Goal: Information Seeking & Learning: Find specific fact

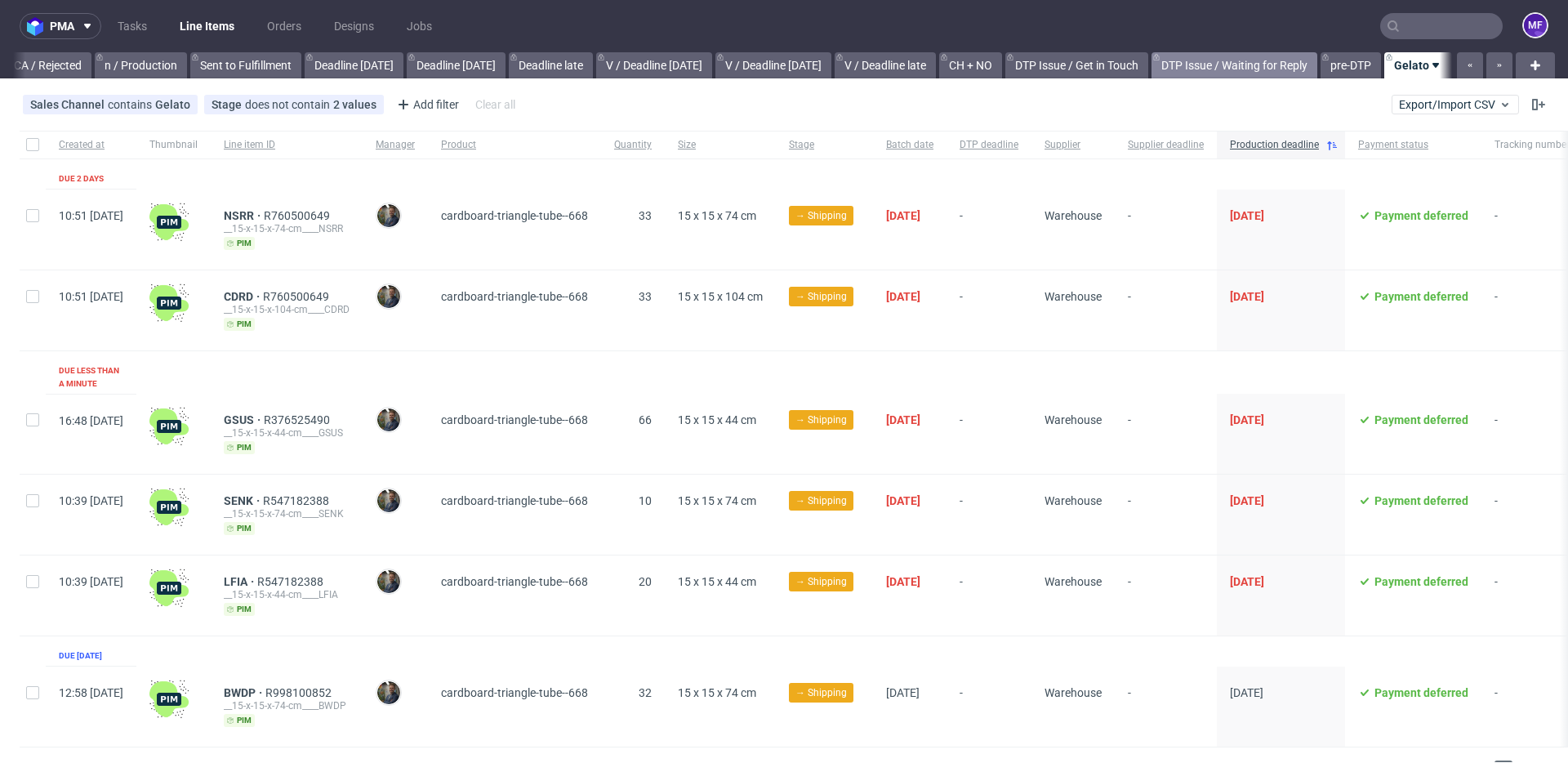
scroll to position [0, 1483]
click at [1444, 25] on input "text" at bounding box center [1441, 26] width 122 height 26
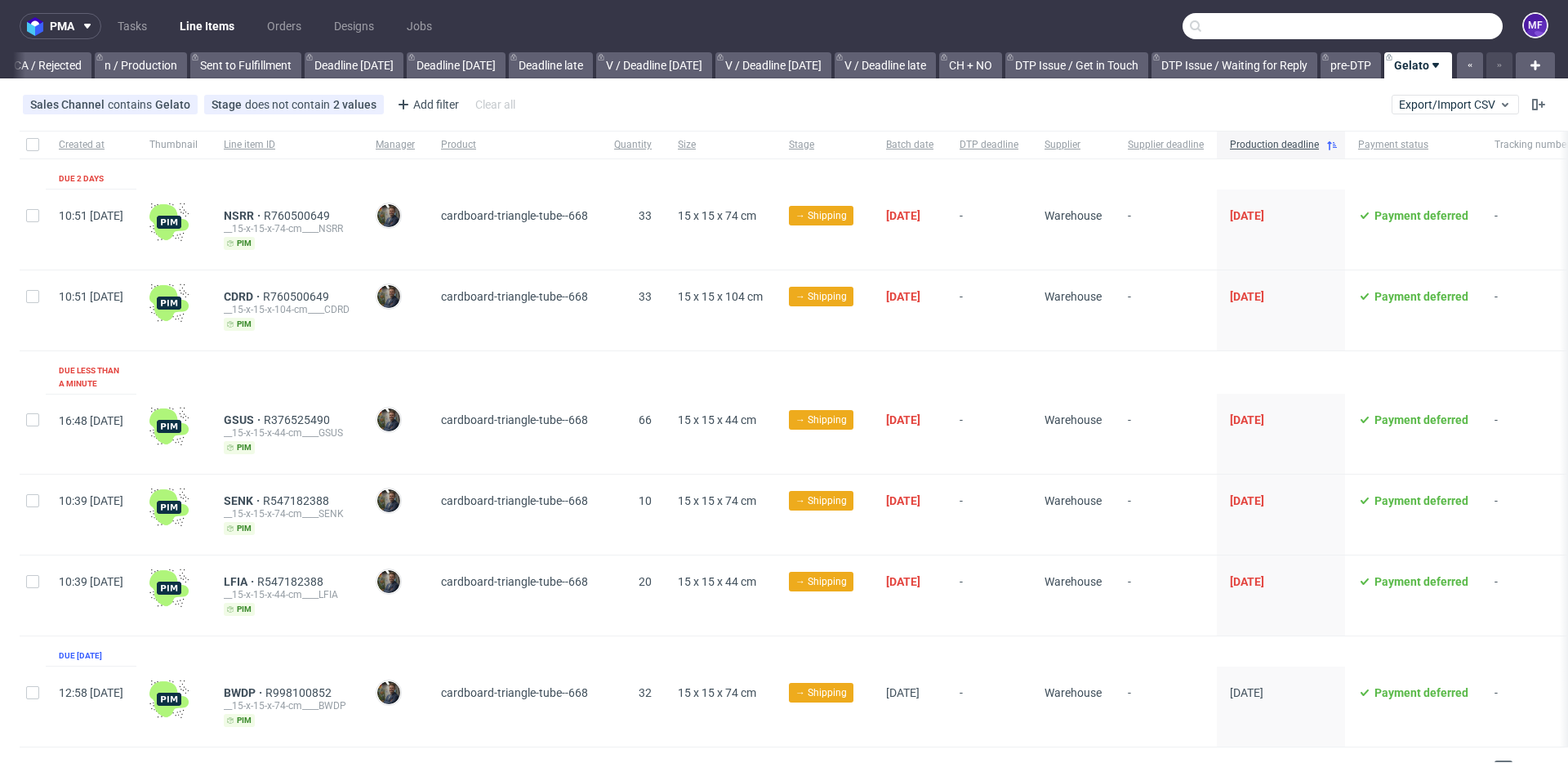
paste input "1Z5A15806886950234"
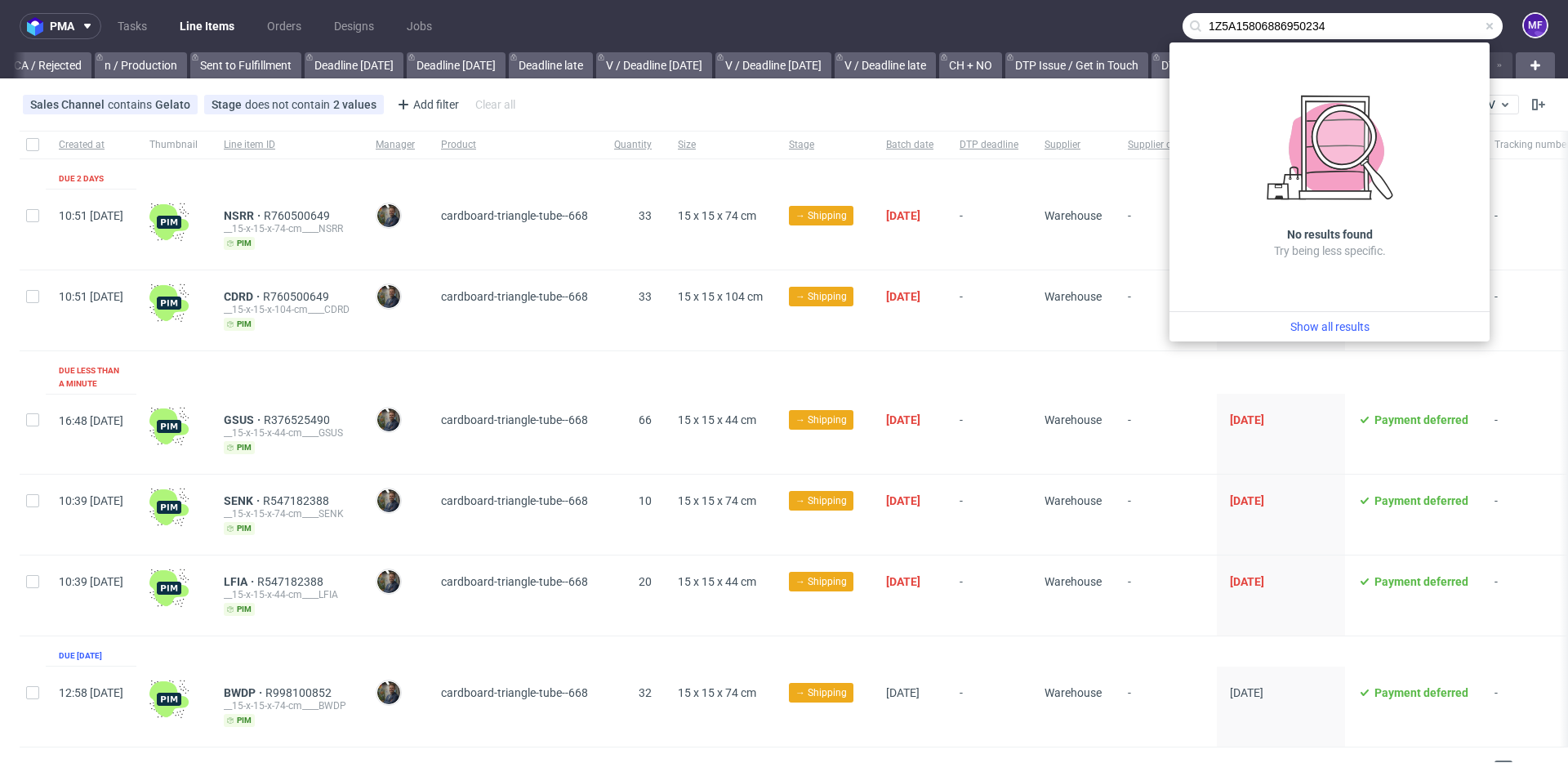
type input "1Z5A15806886950234"
click at [721, 107] on div "Sales Channel contains Gelato Stage does not contain 2 values Cancelled, Shippe…" at bounding box center [784, 104] width 1568 height 39
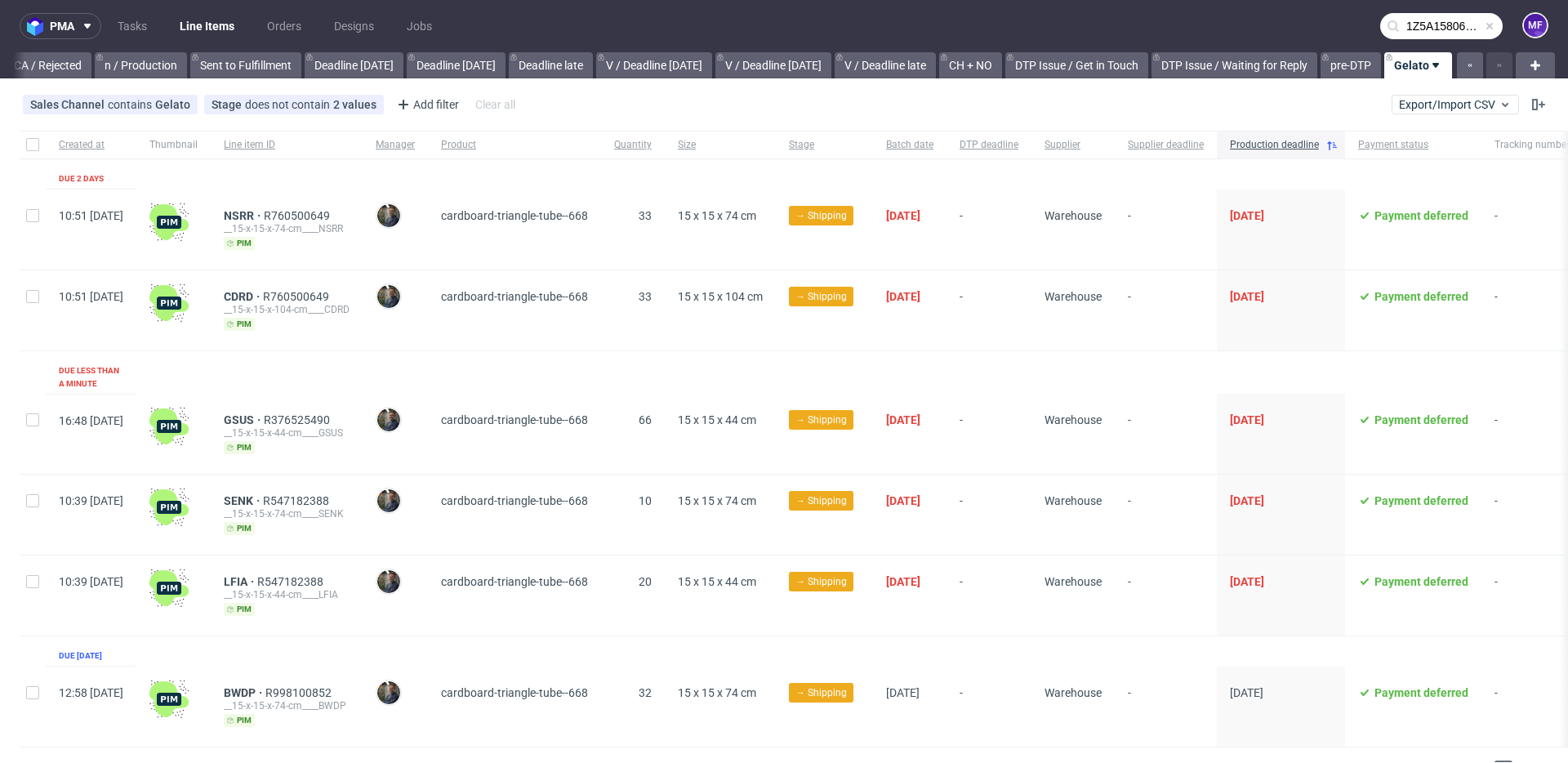
click at [1483, 29] on span at bounding box center [1490, 27] width 13 height 13
click at [146, 28] on link "Tasks" at bounding box center [132, 26] width 49 height 26
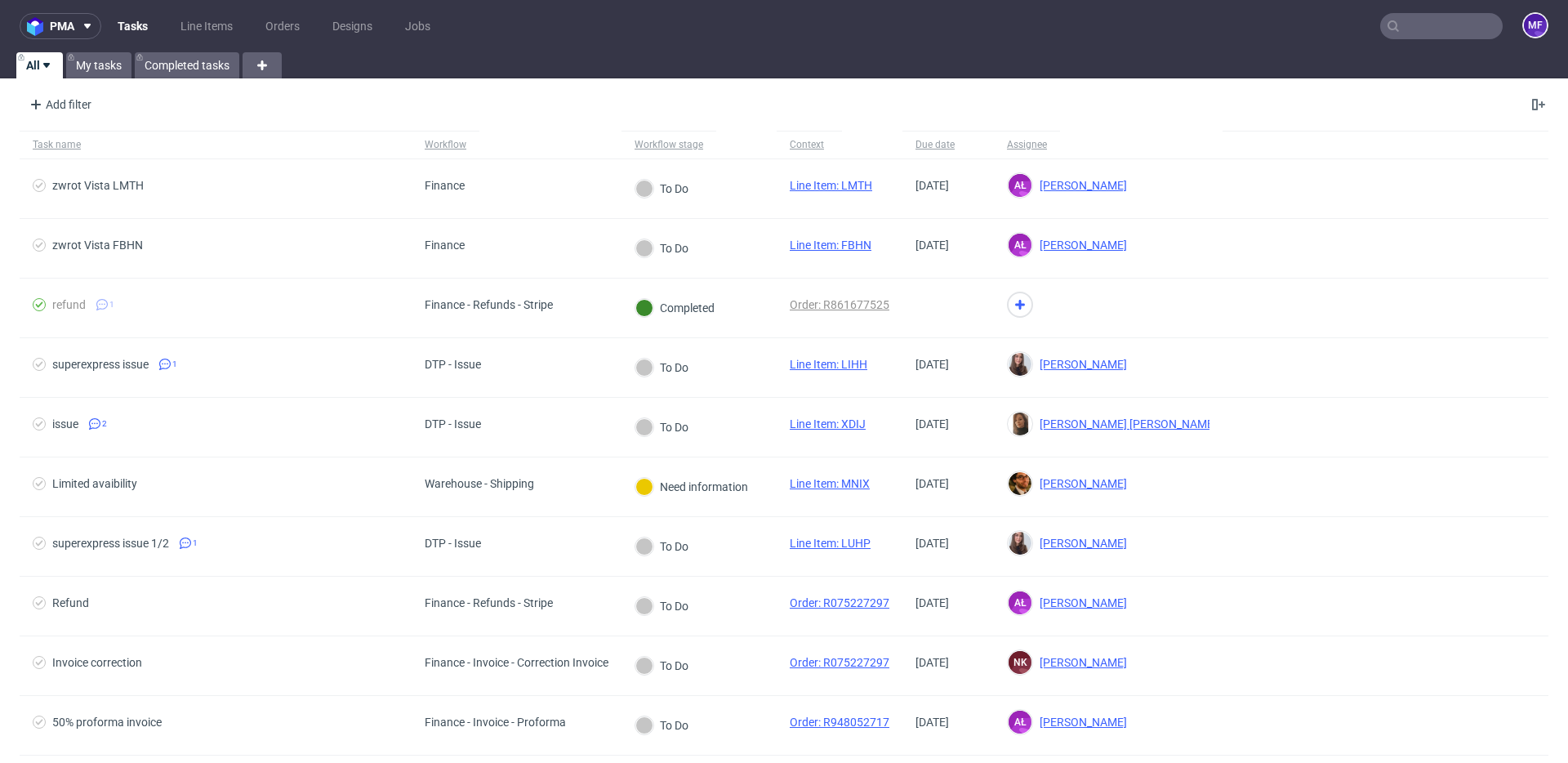
click at [1453, 40] on nav "pma Tasks Line Items Orders Designs Jobs MF" at bounding box center [784, 26] width 1568 height 52
click at [1444, 33] on input "text" at bounding box center [1441, 26] width 122 height 26
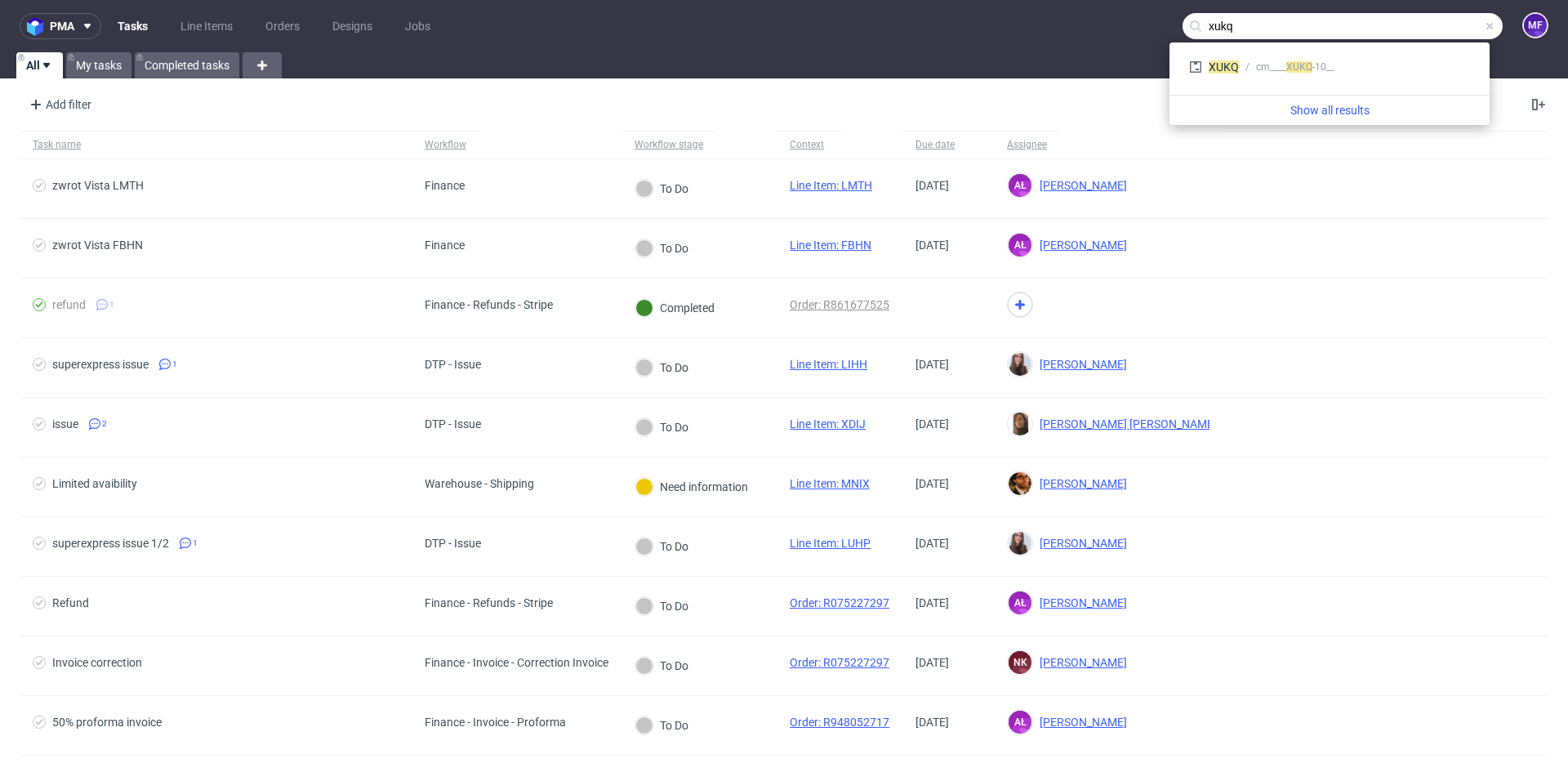
type input "xukq"
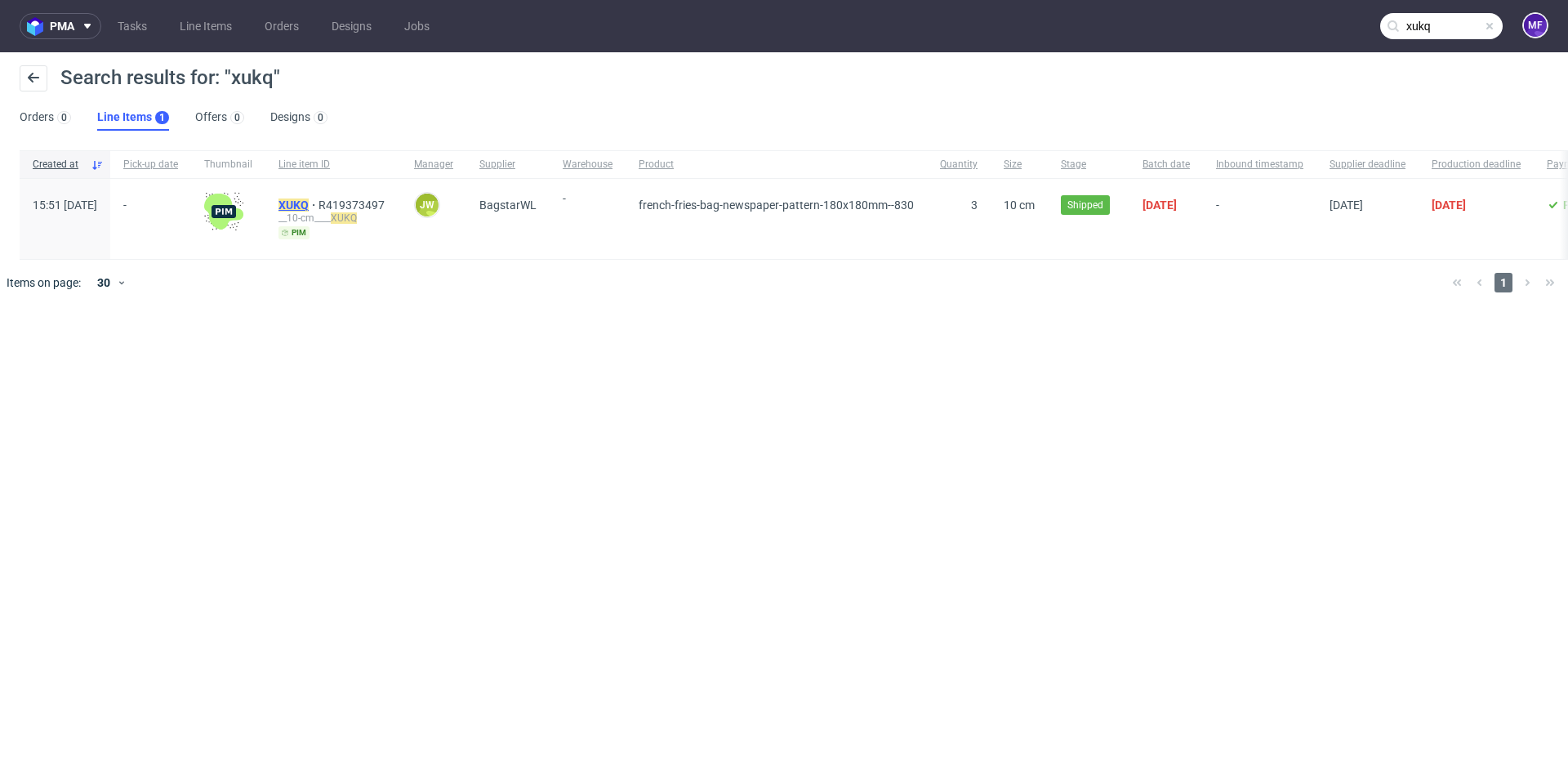
click at [309, 207] on mark "XUKQ" at bounding box center [293, 205] width 30 height 13
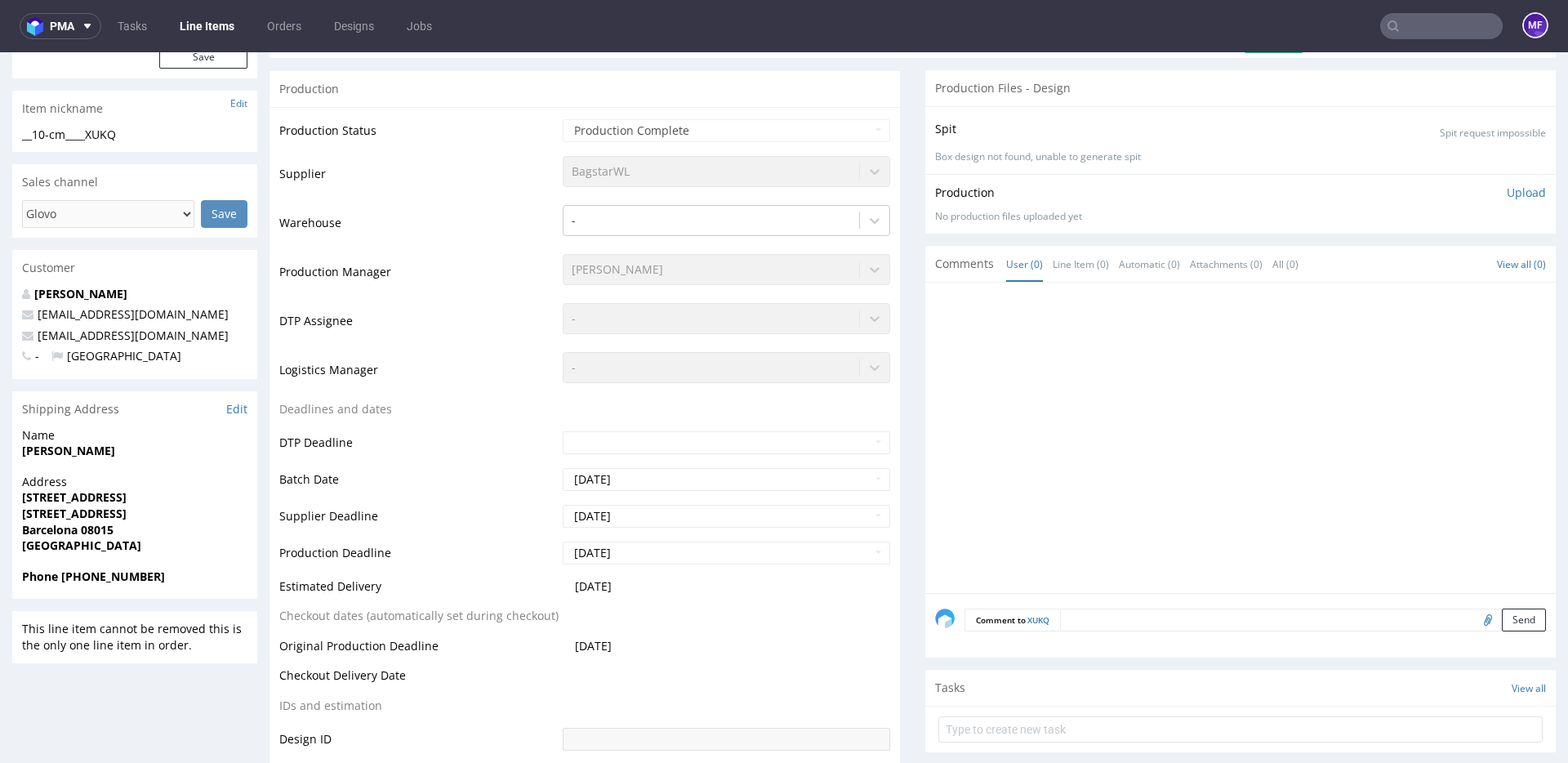
scroll to position [247, 0]
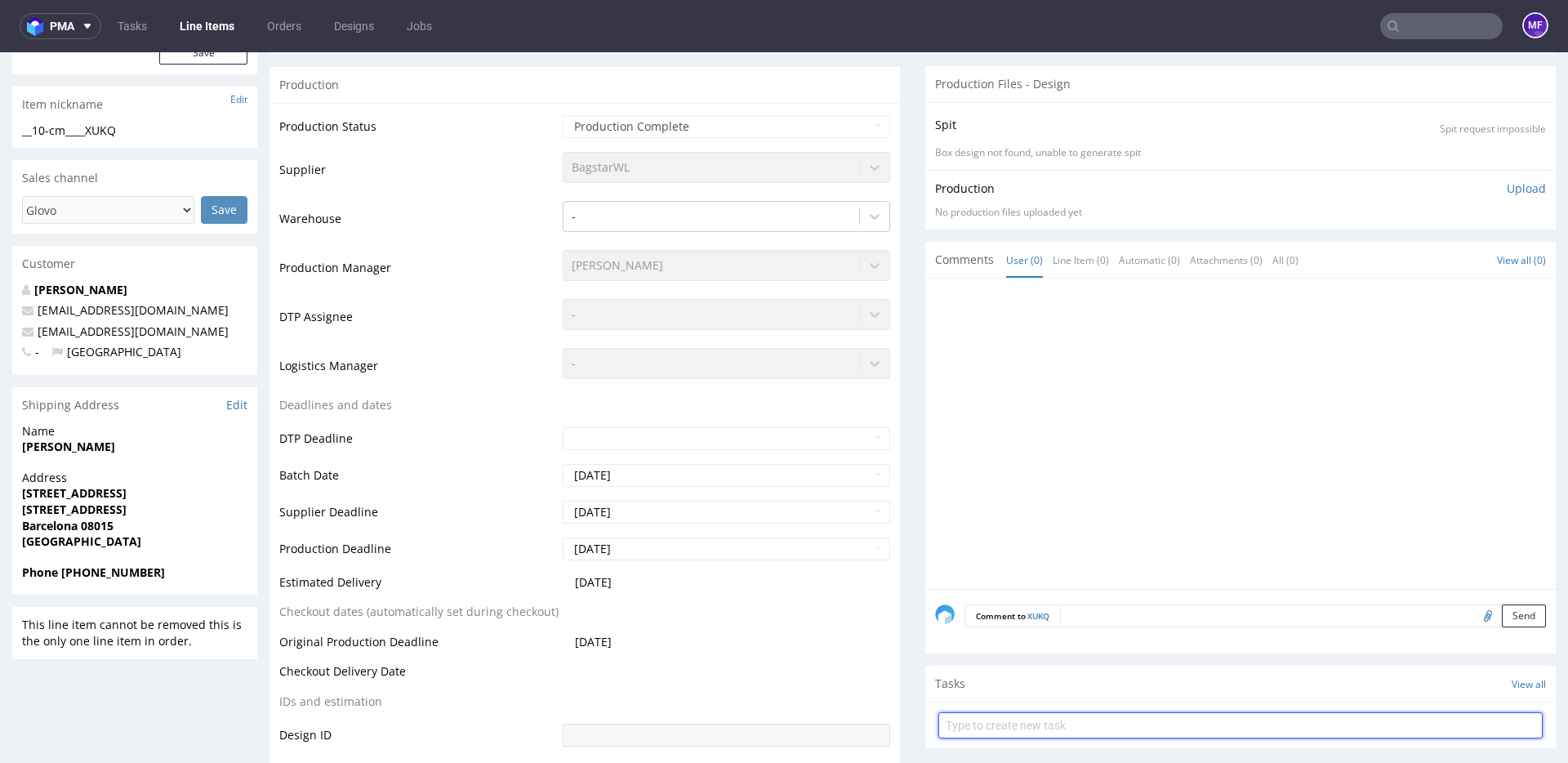
click at [1041, 729] on input "text" at bounding box center [1240, 725] width 604 height 26
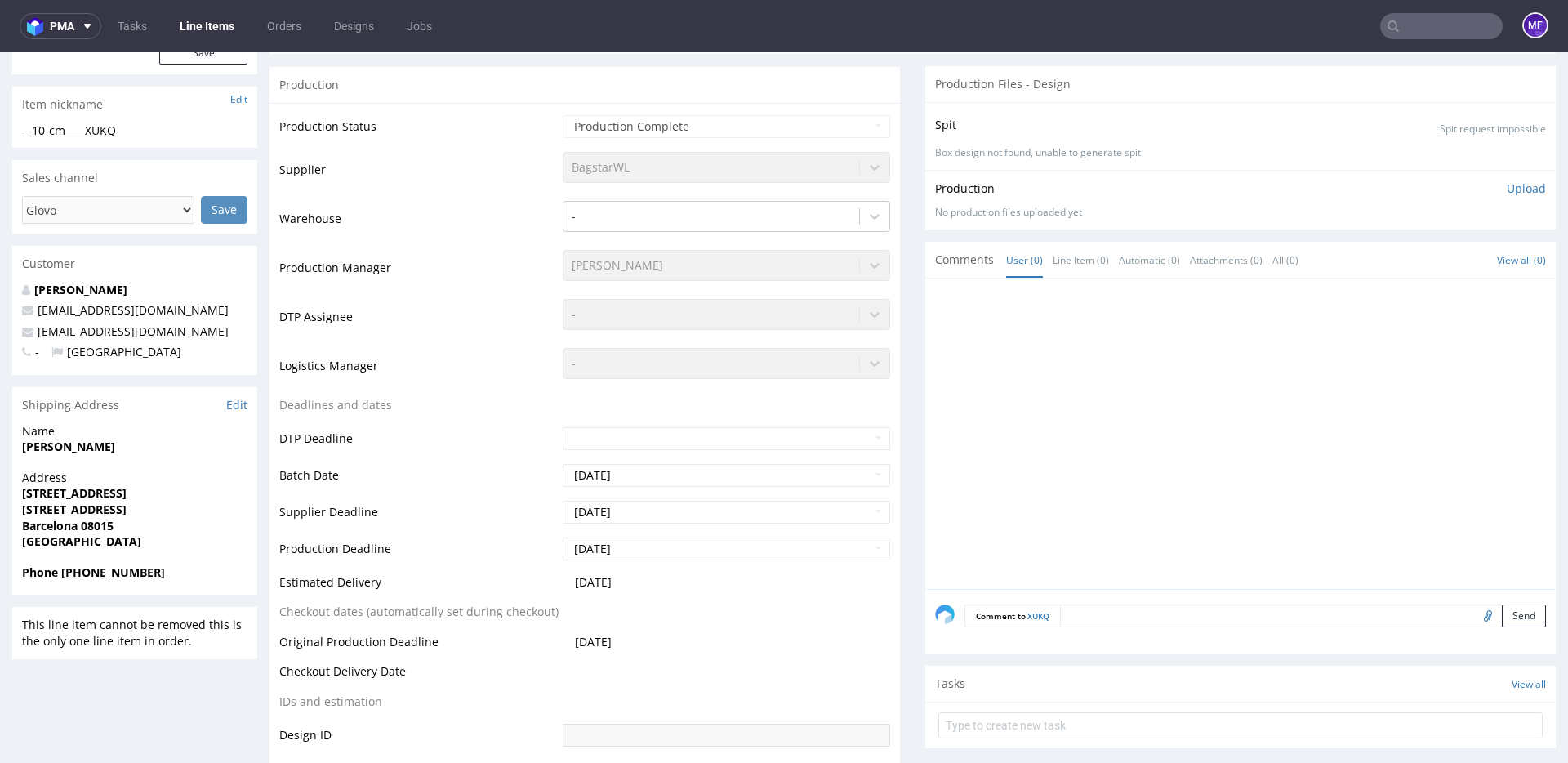
click at [1035, 683] on div "Tasks View all" at bounding box center [1241, 683] width 631 height 36
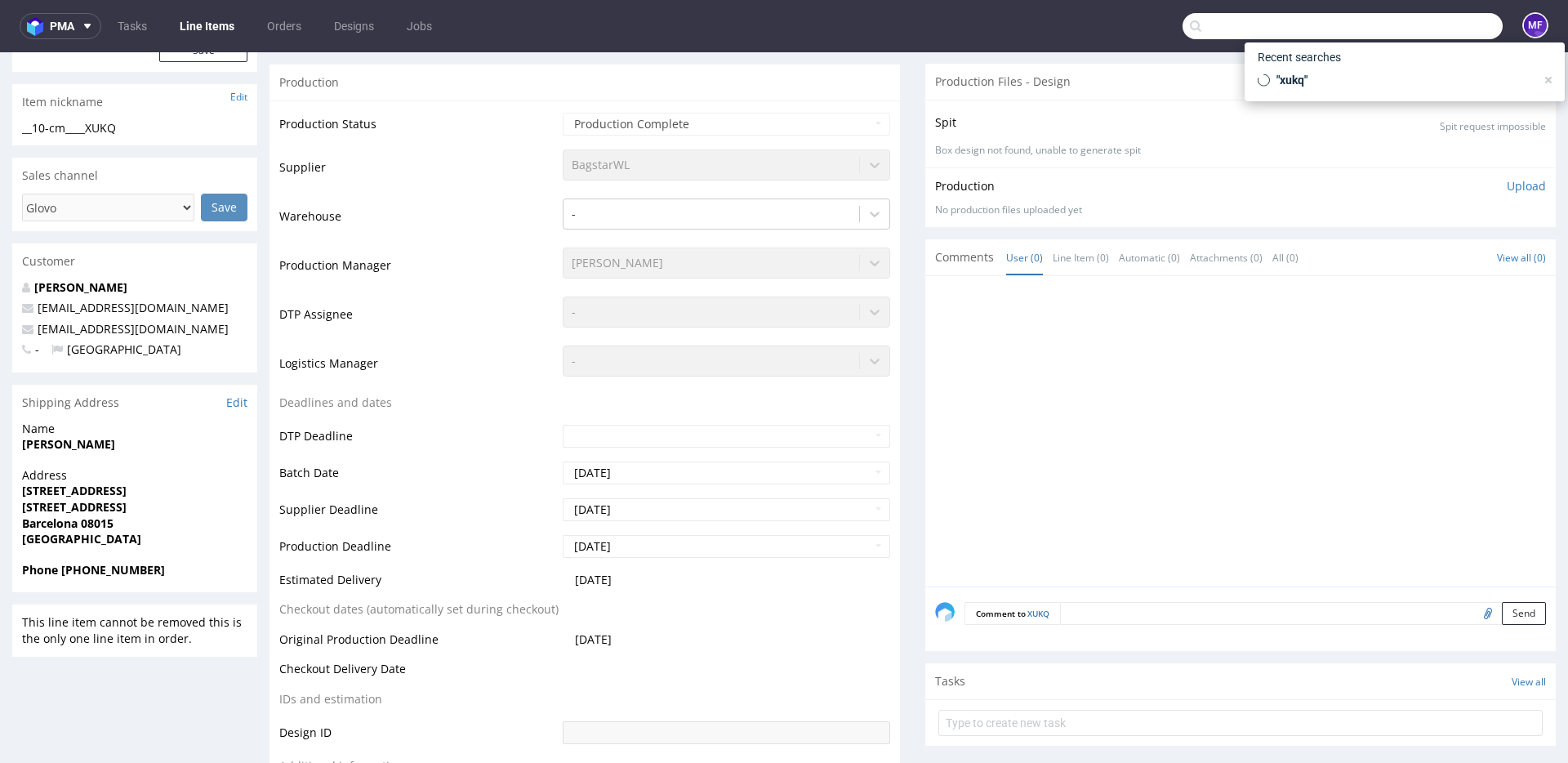
click at [1403, 28] on input "text" at bounding box center [1342, 26] width 320 height 26
paste input "AQTL"
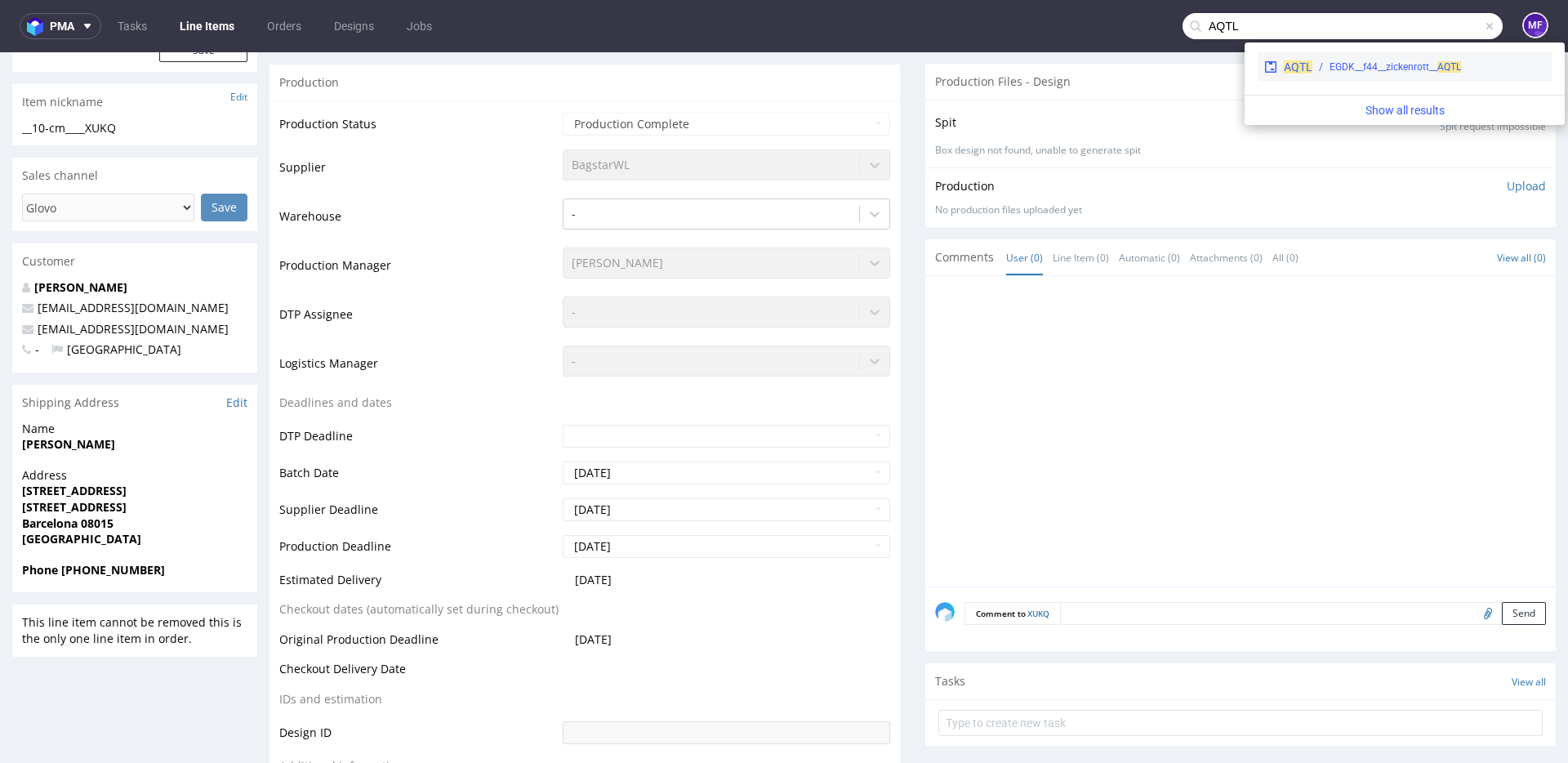
type input "AQTL"
click at [1384, 66] on div "EGDK__f44__zickenrott__ AQTL" at bounding box center [1396, 67] width 132 height 15
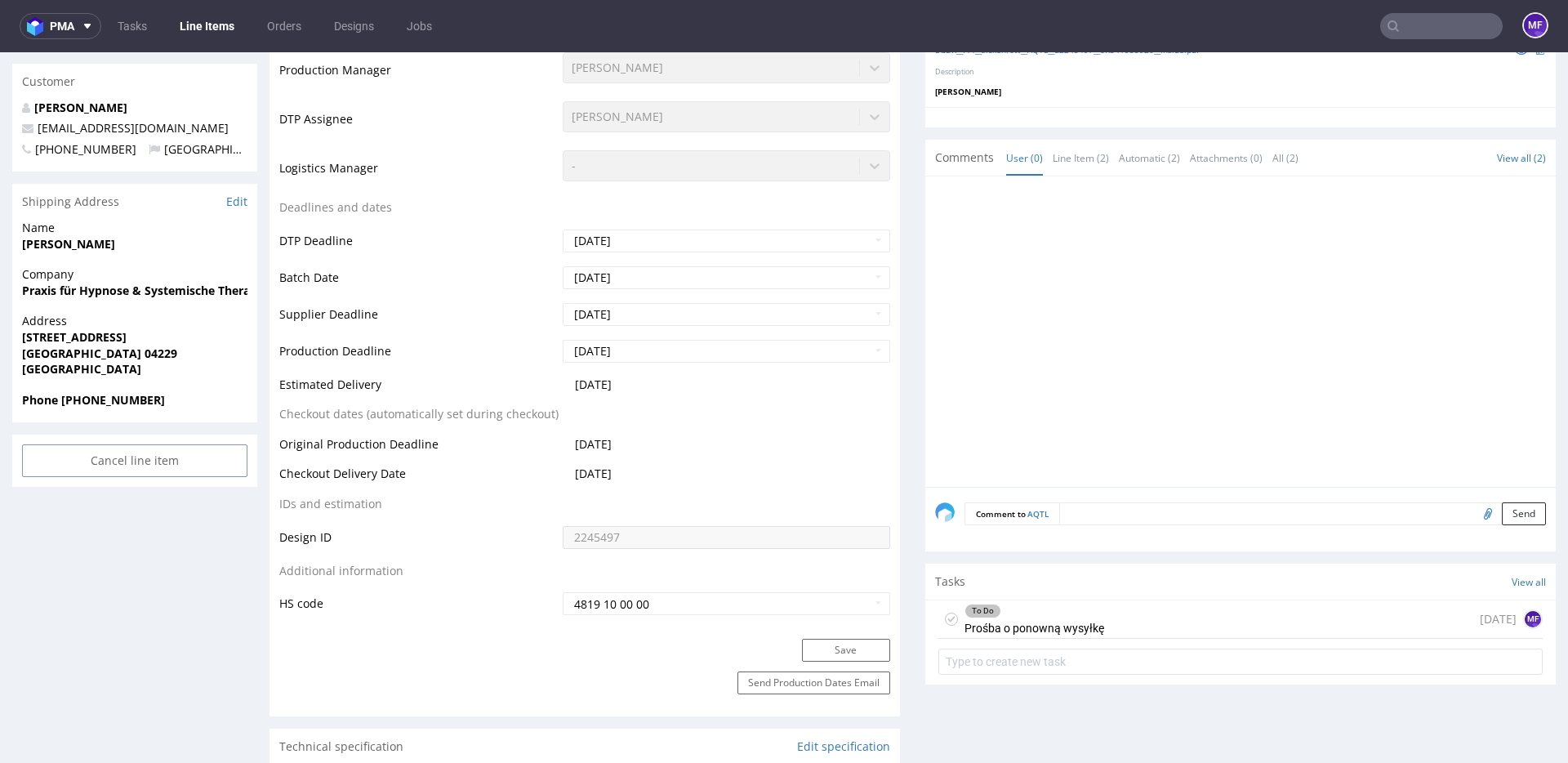
scroll to position [532, 0]
click at [1020, 621] on div "To Do Prośba o ponowną wysyłkę" at bounding box center [1035, 615] width 140 height 37
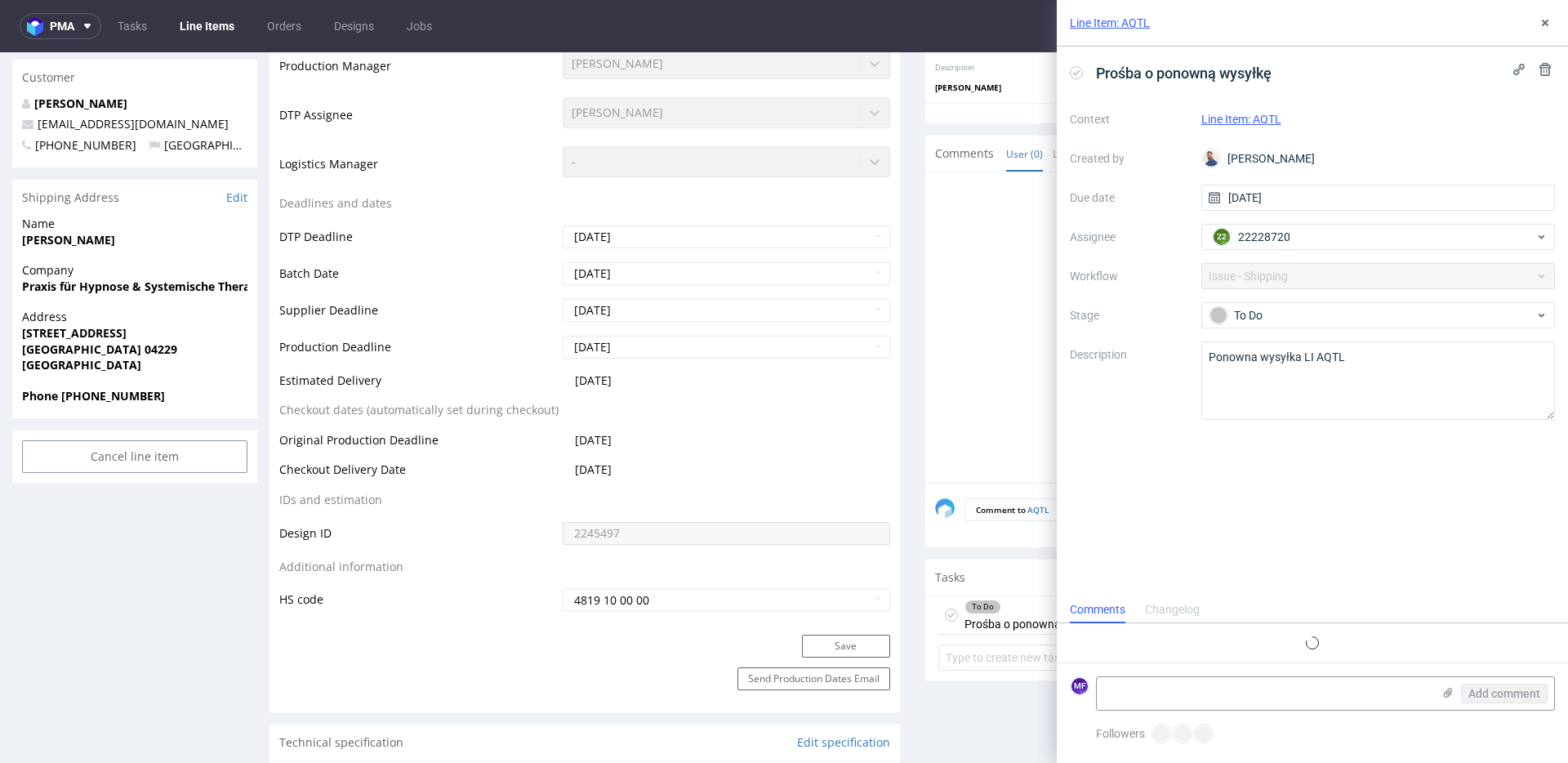
scroll to position [13, 0]
click at [961, 389] on div at bounding box center [1245, 332] width 621 height 301
click at [1541, 24] on icon at bounding box center [1546, 23] width 13 height 13
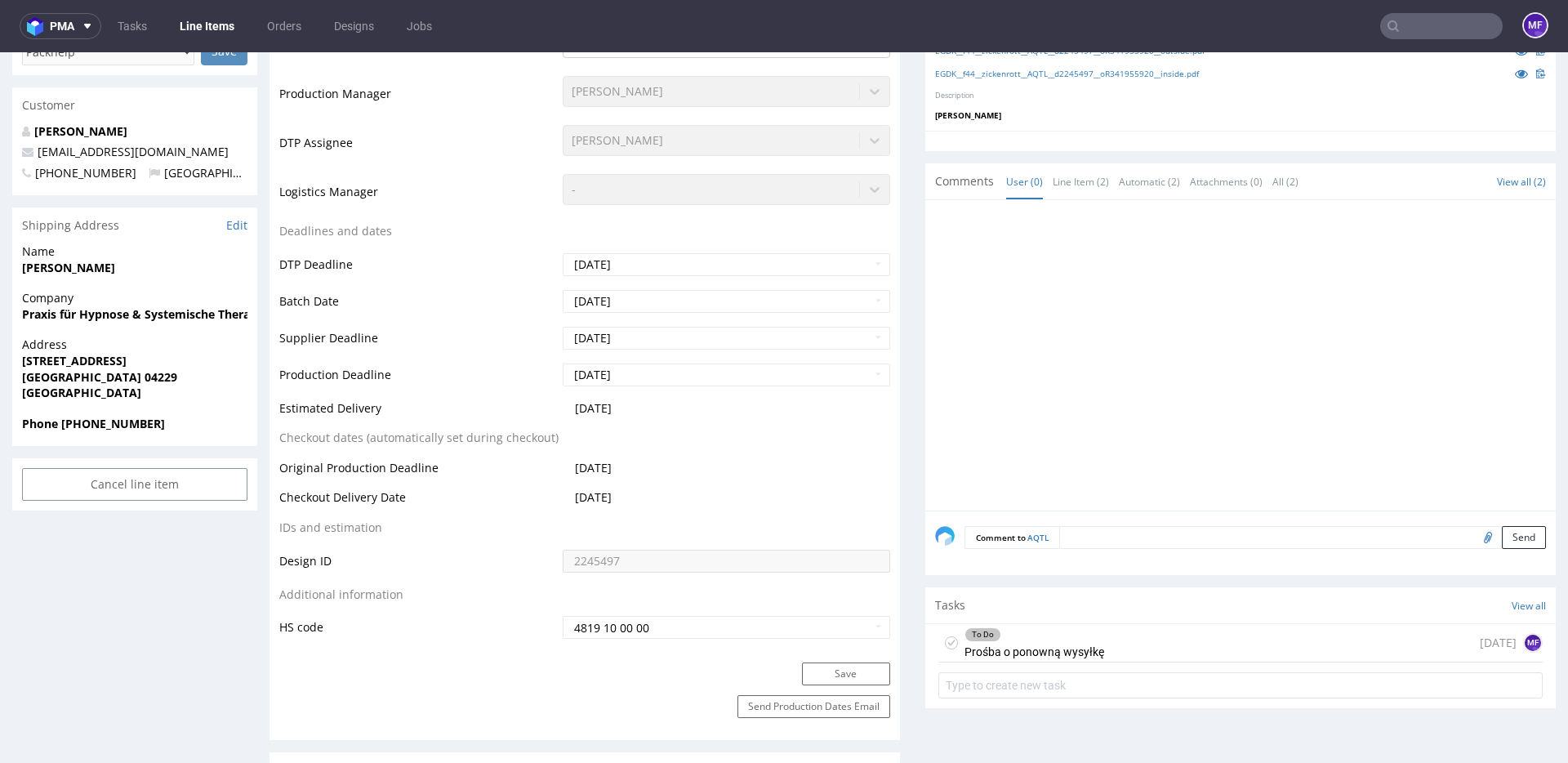
scroll to position [506, 0]
click at [980, 639] on div "To Do" at bounding box center [983, 634] width 35 height 13
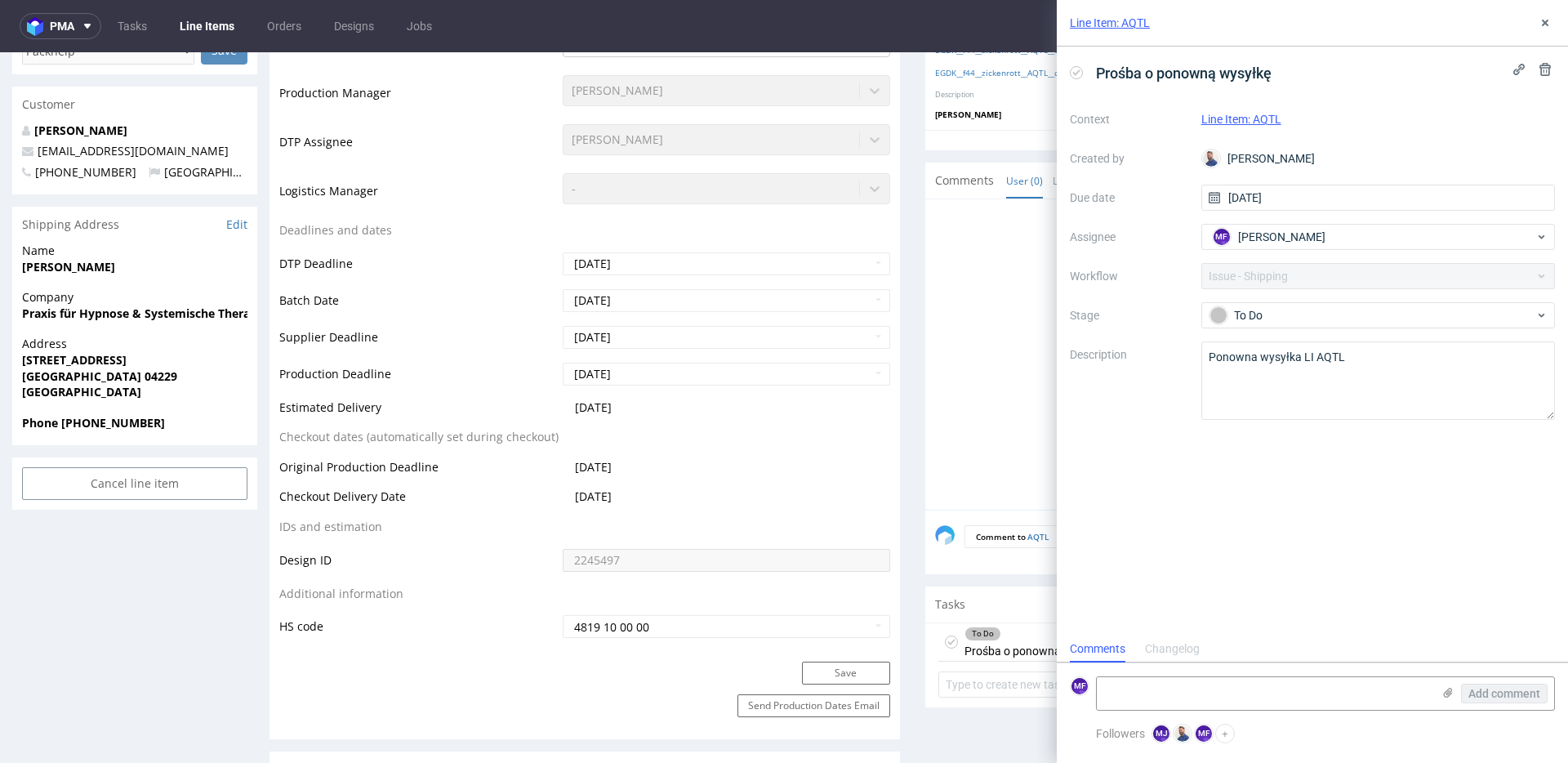
scroll to position [13, 0]
click at [978, 372] on div at bounding box center [1245, 359] width 621 height 301
click at [1540, 17] on icon at bounding box center [1546, 23] width 13 height 13
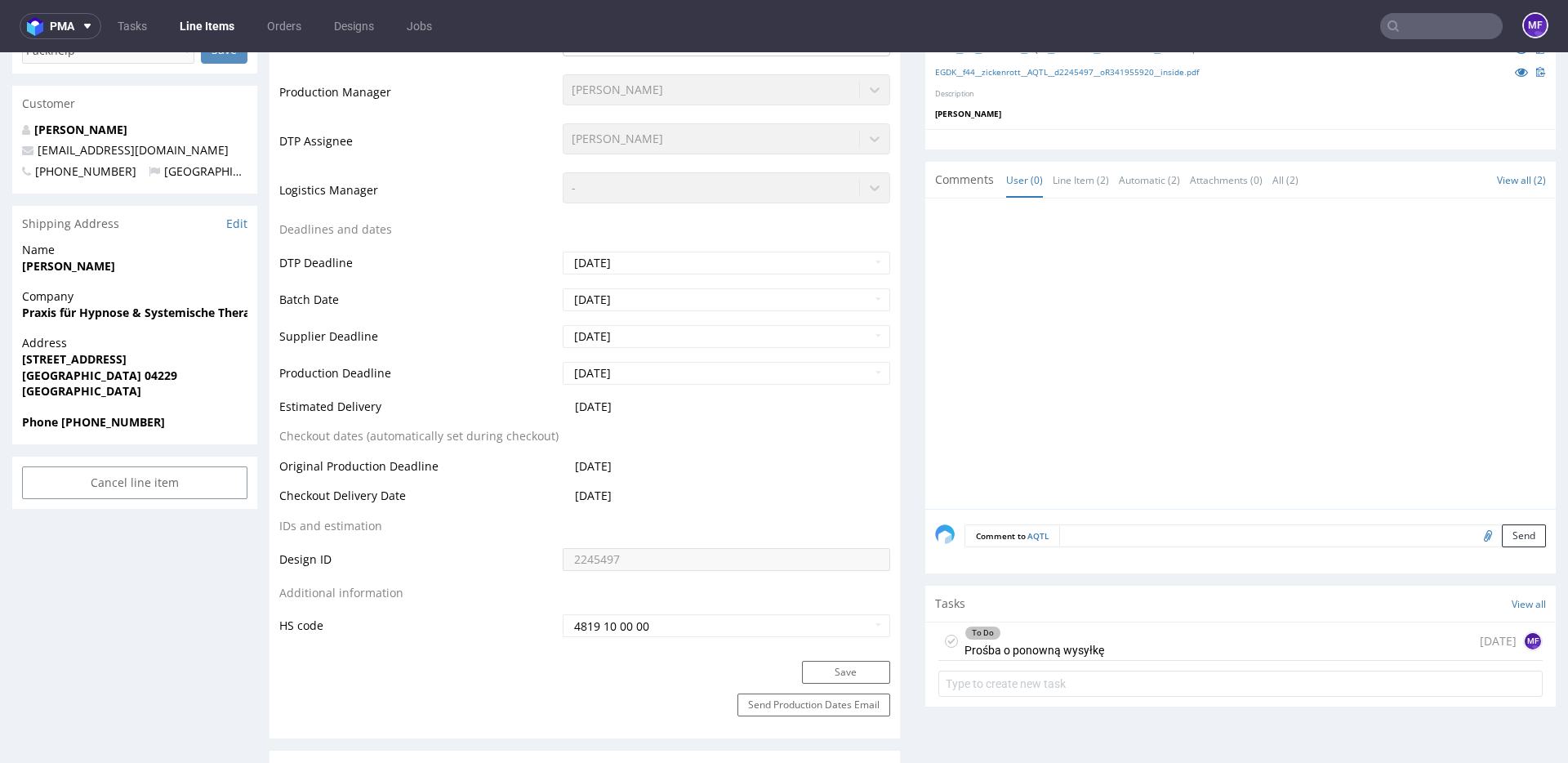
scroll to position [512, 0]
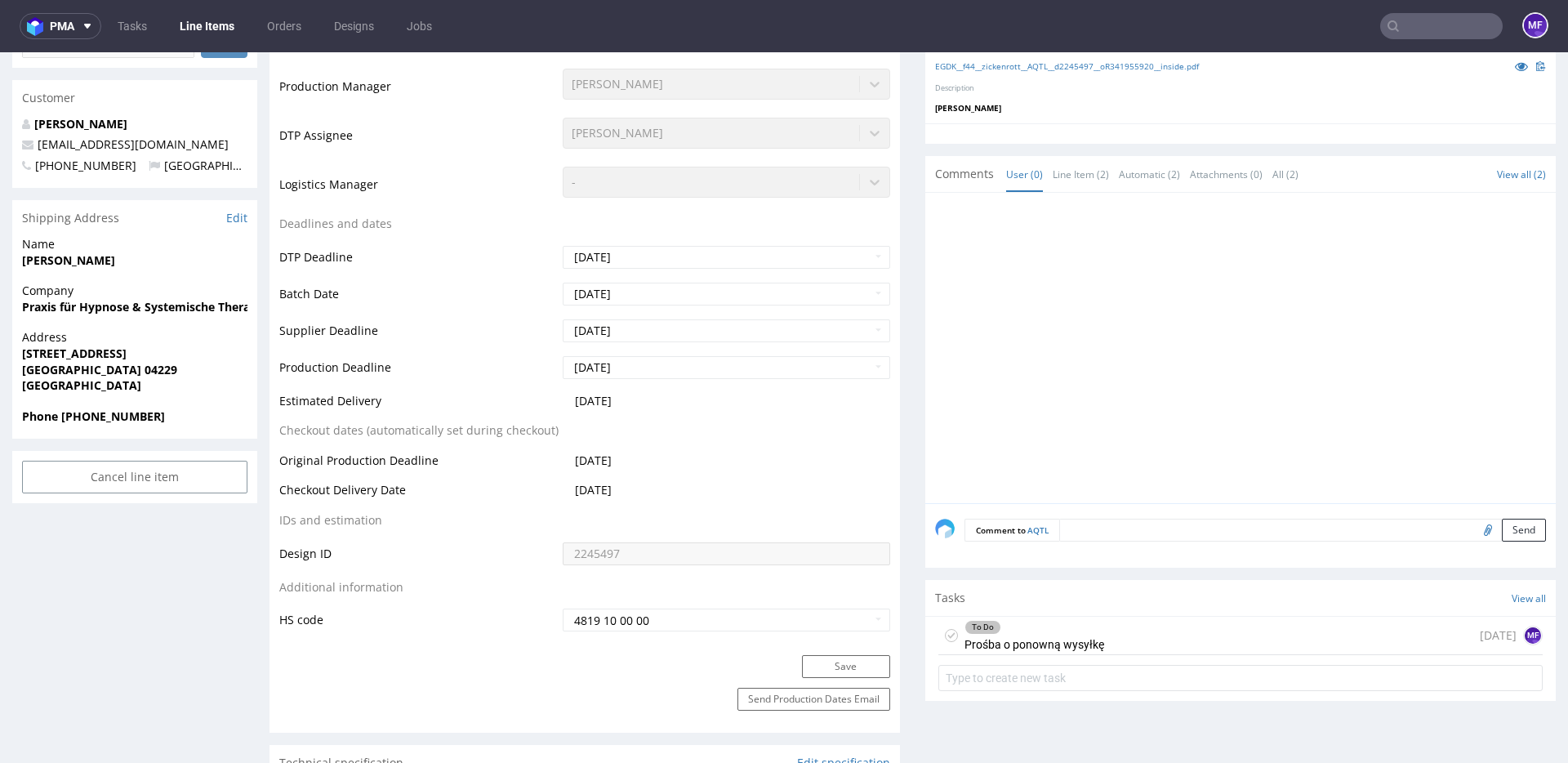
click at [1412, 36] on input "text" at bounding box center [1441, 26] width 122 height 26
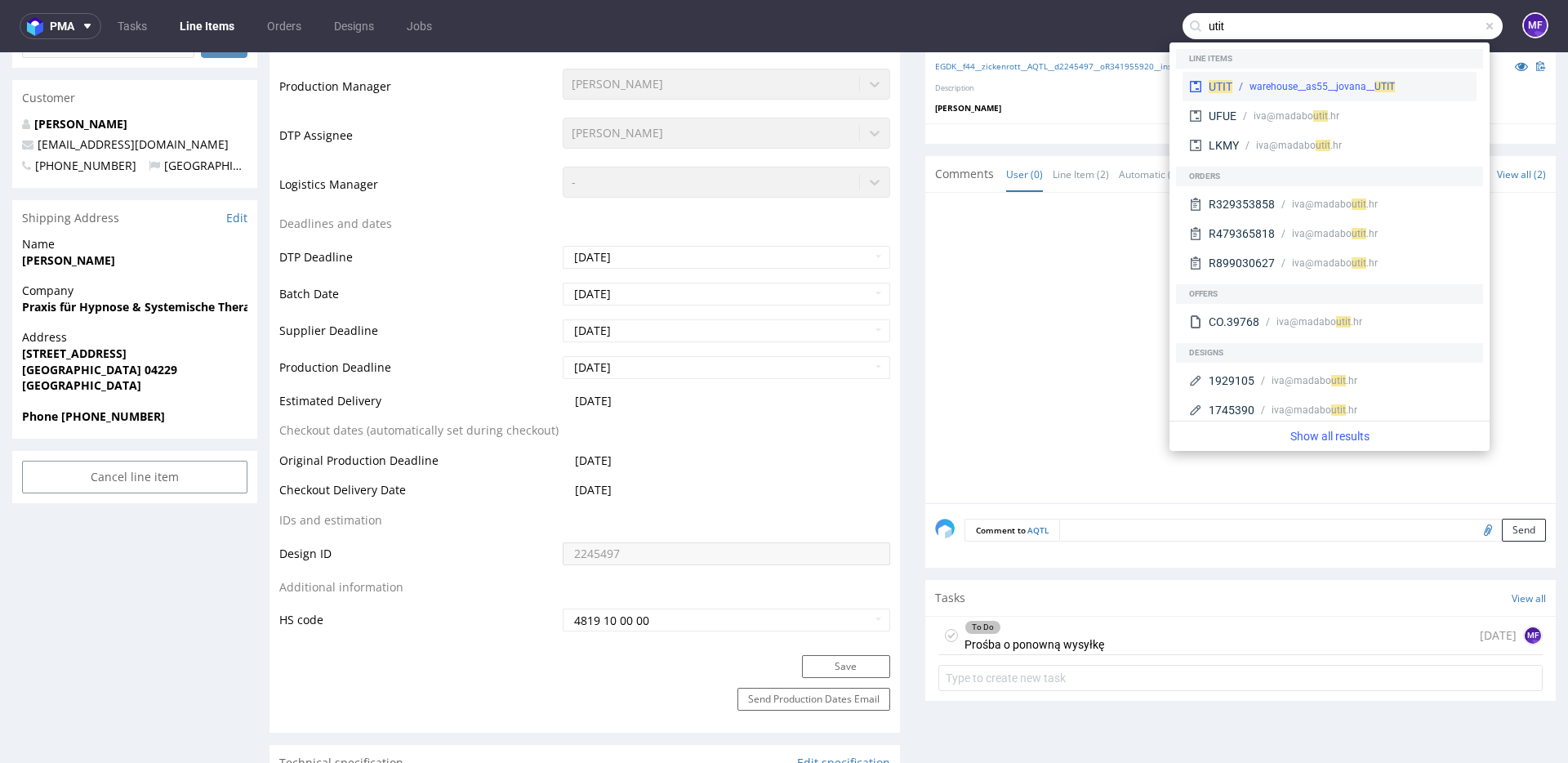
type input "utit"
click at [1301, 80] on div "warehouse__as55__jovana__ UTIT" at bounding box center [1322, 87] width 145 height 15
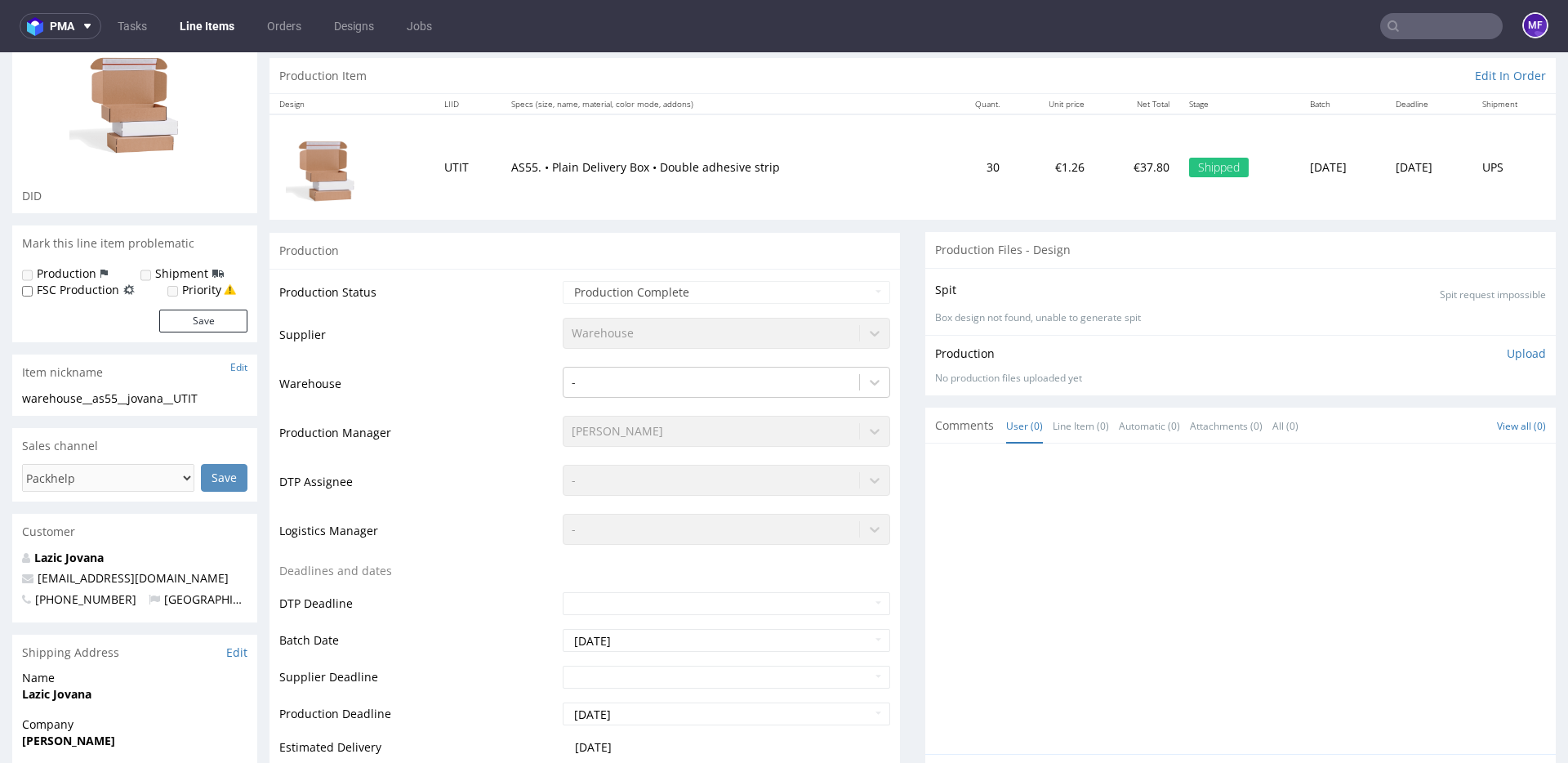
scroll to position [155, 0]
click at [1411, 33] on input "text" at bounding box center [1441, 26] width 122 height 26
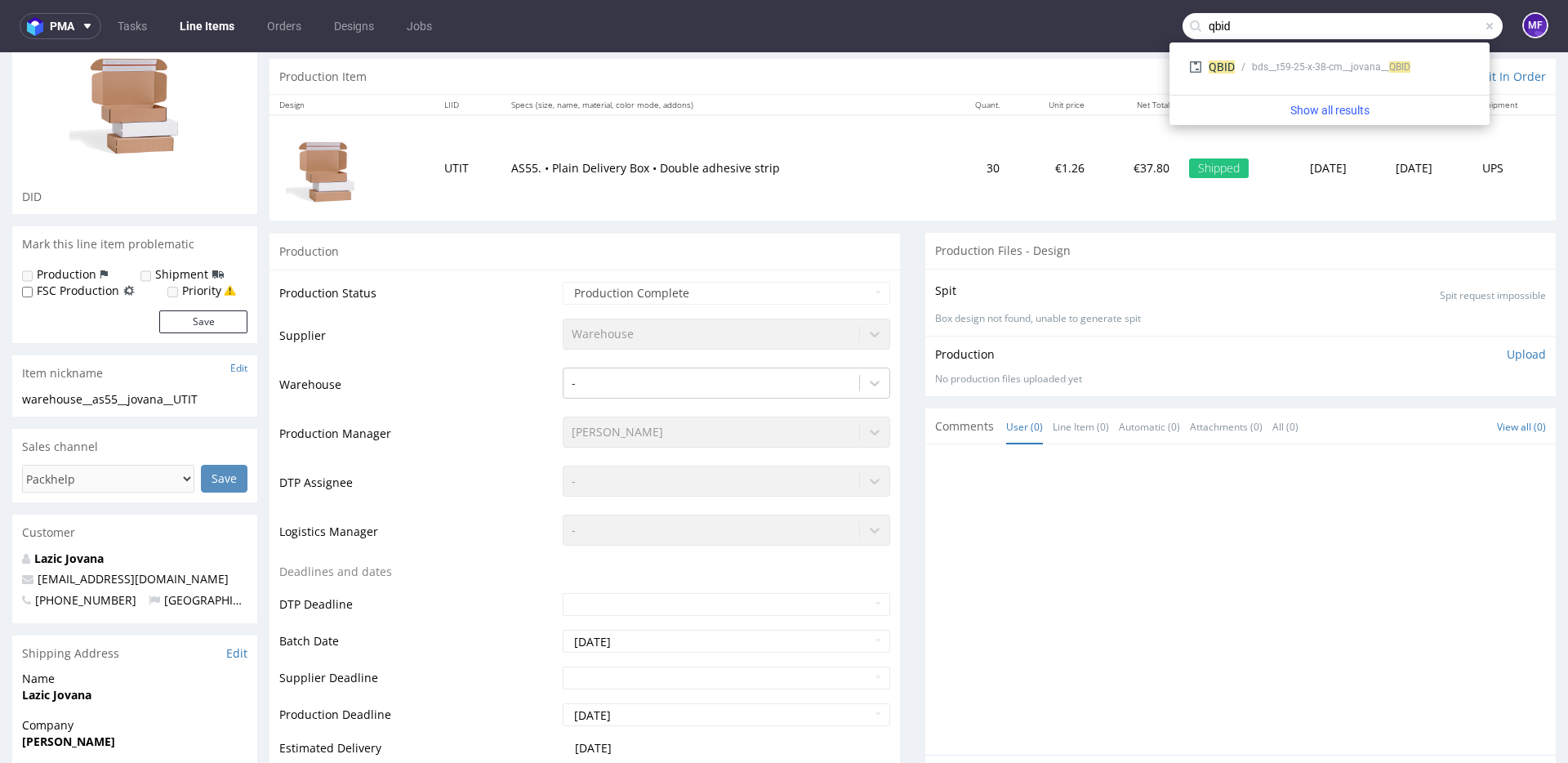
type input "qbid"
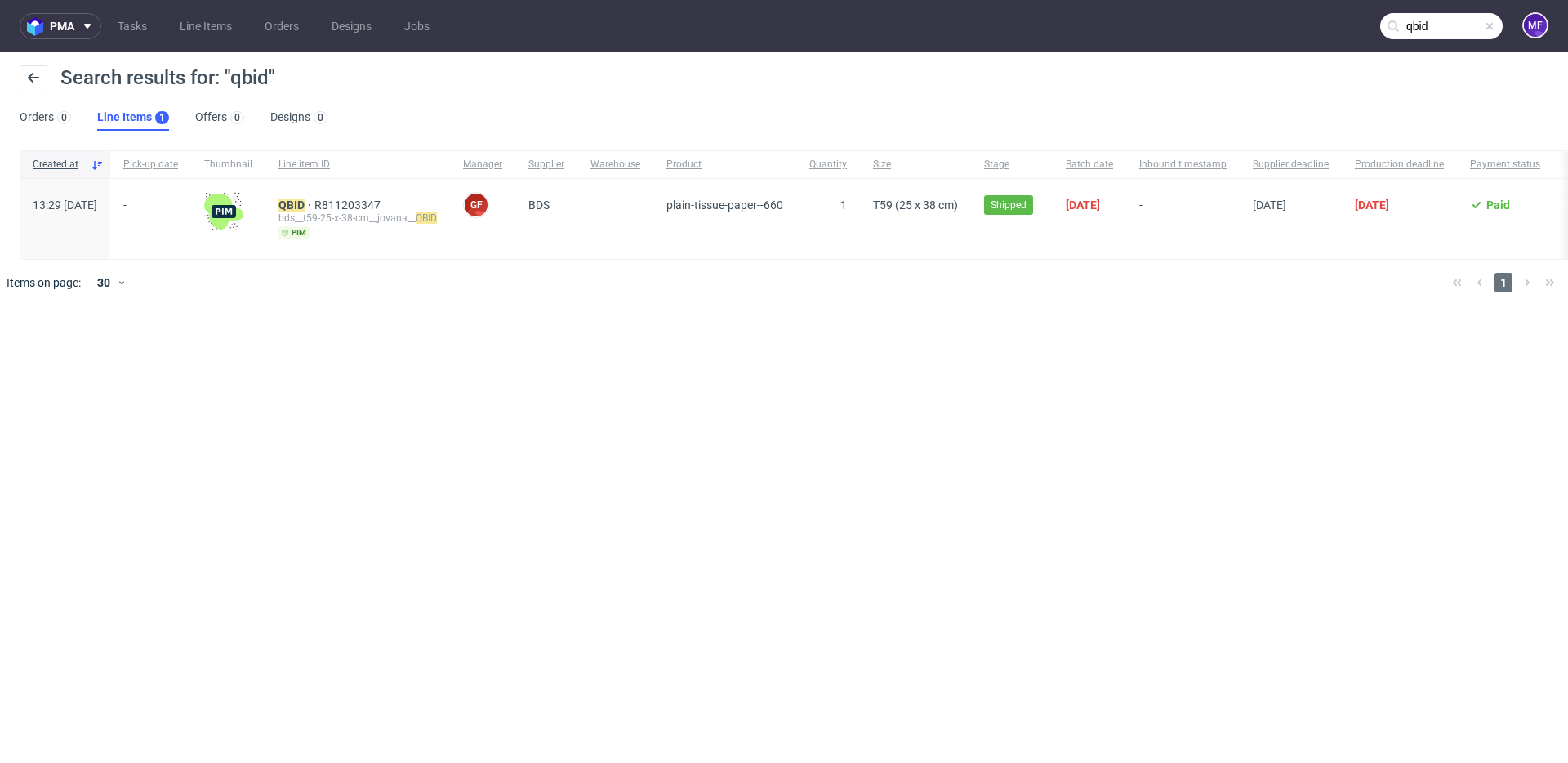
drag, startPoint x: 273, startPoint y: 210, endPoint x: 287, endPoint y: 208, distance: 14.1
click at [243, 210] on img at bounding box center [223, 211] width 39 height 39
click at [305, 207] on mark "QBID" at bounding box center [291, 205] width 26 height 13
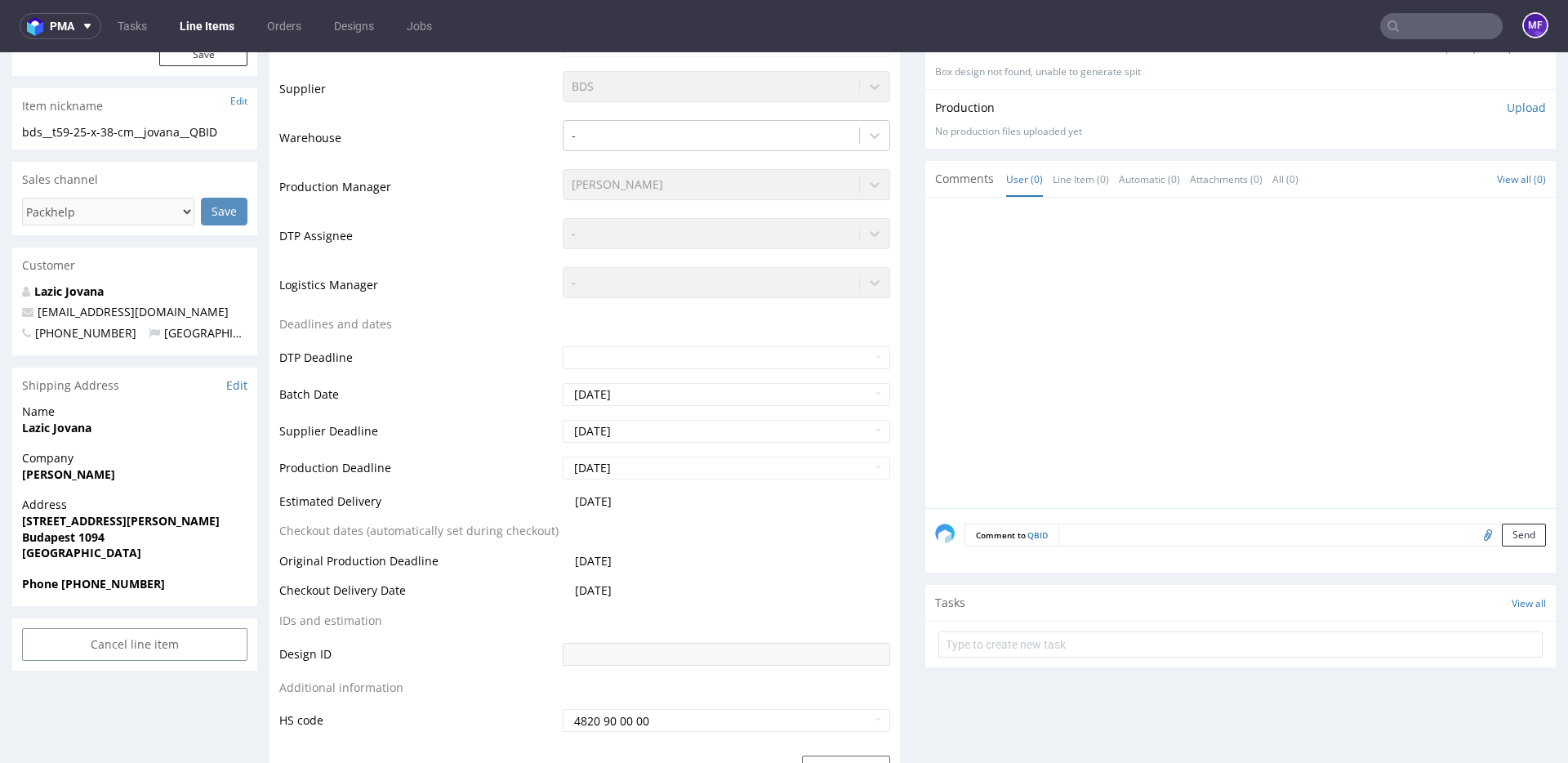
scroll to position [348, 0]
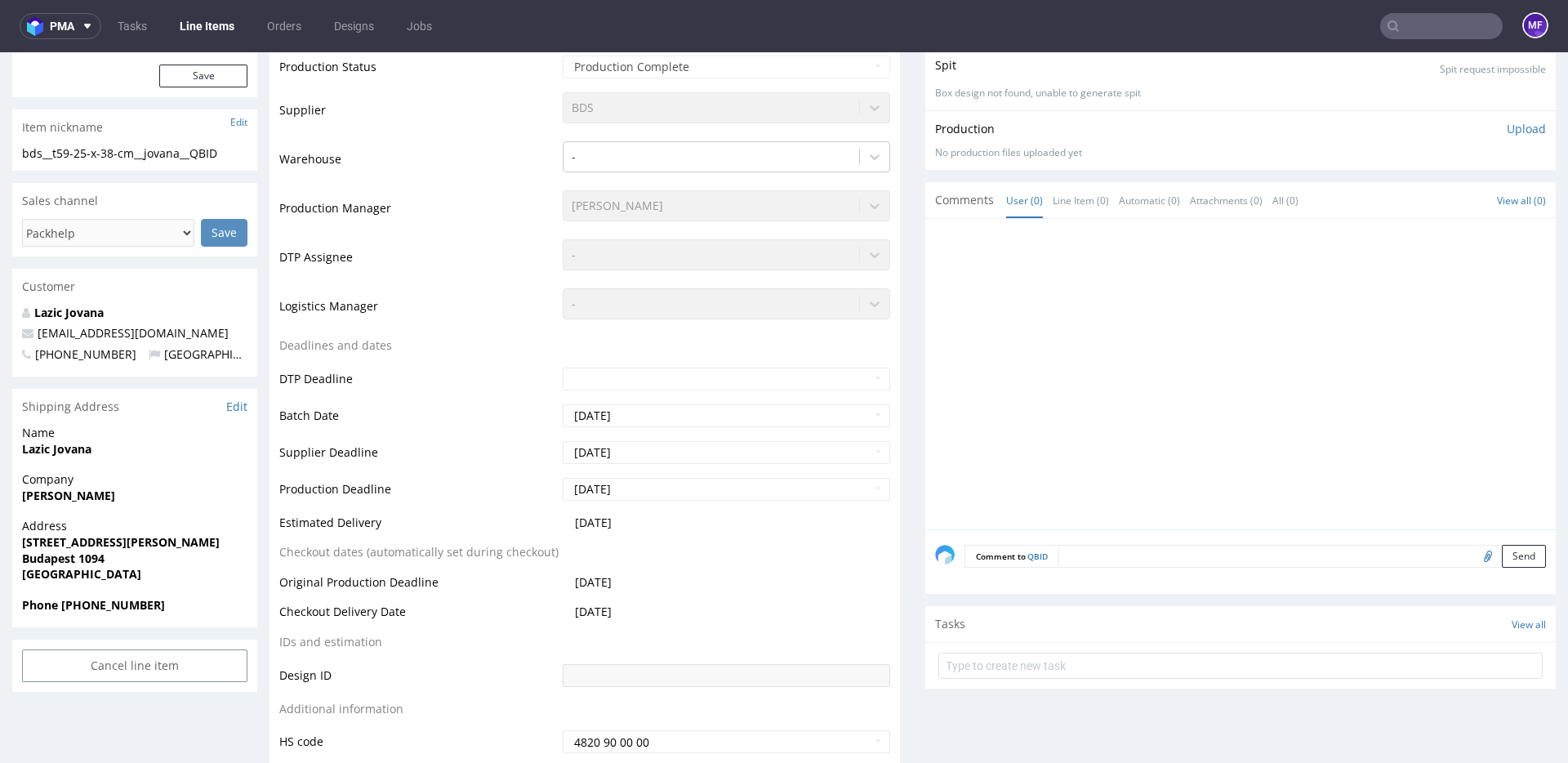
click at [1420, 37] on input "text" at bounding box center [1441, 26] width 122 height 26
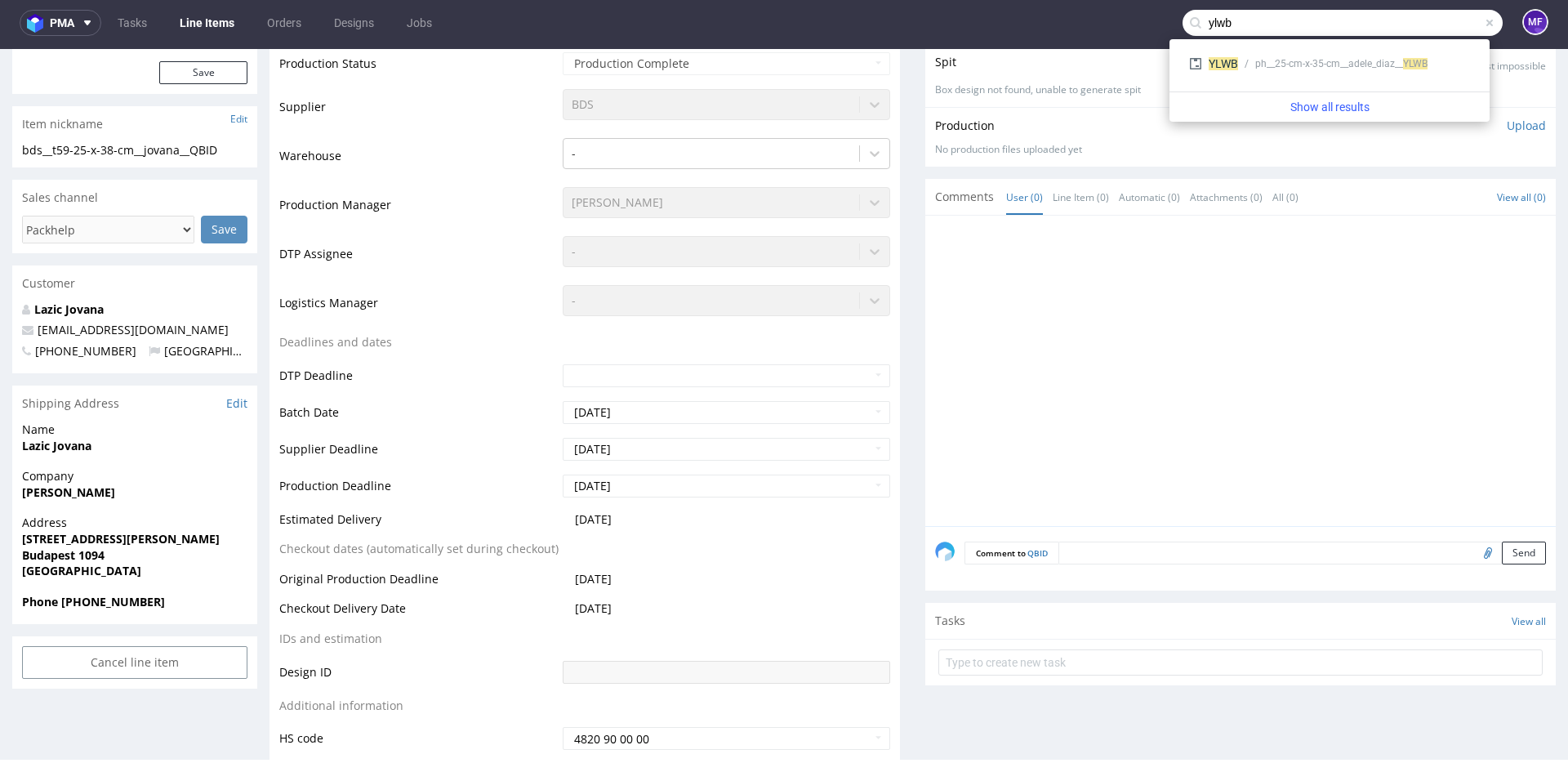
type input "ylwb"
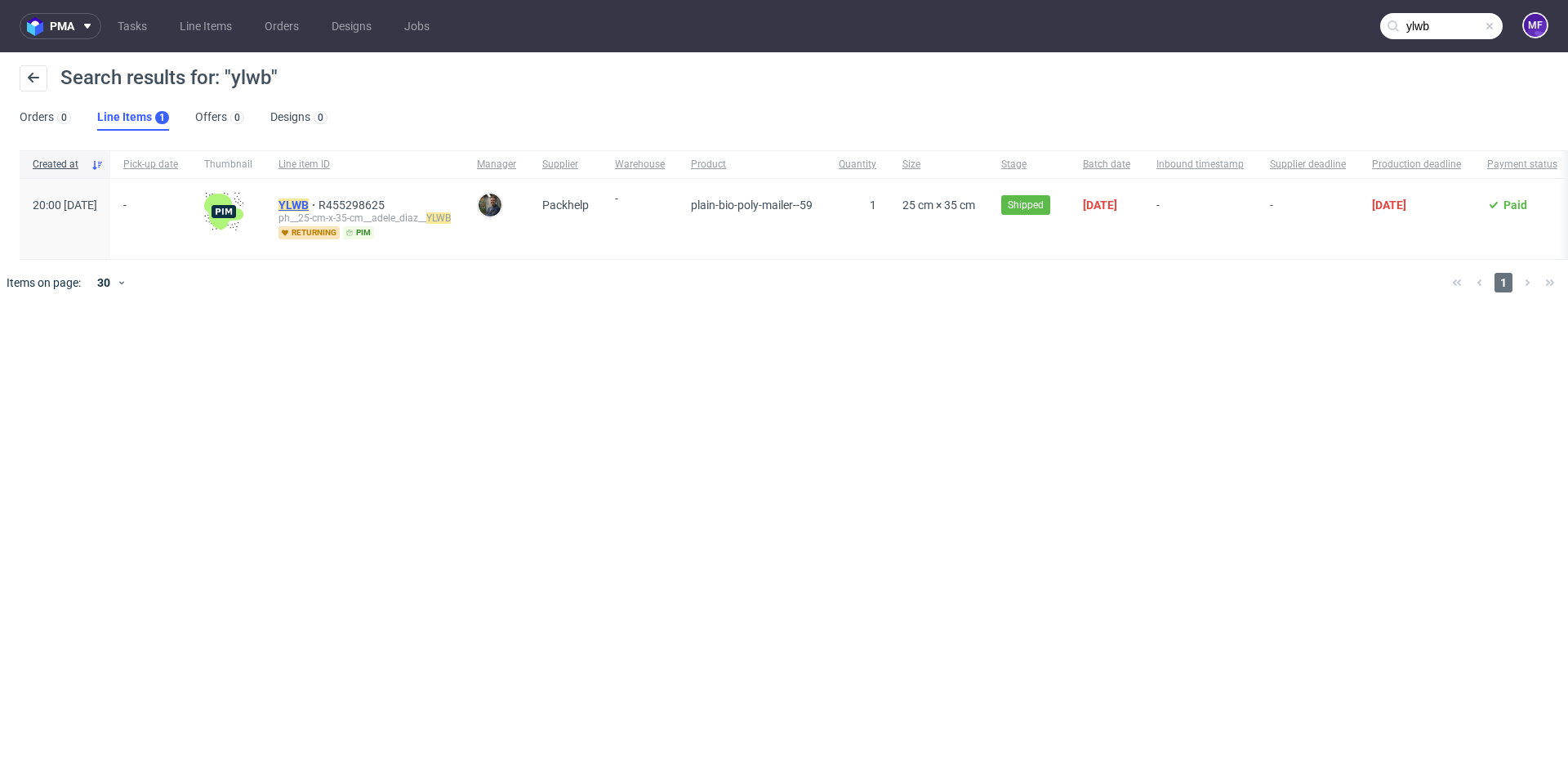
click at [309, 202] on mark "YLWB" at bounding box center [293, 205] width 30 height 13
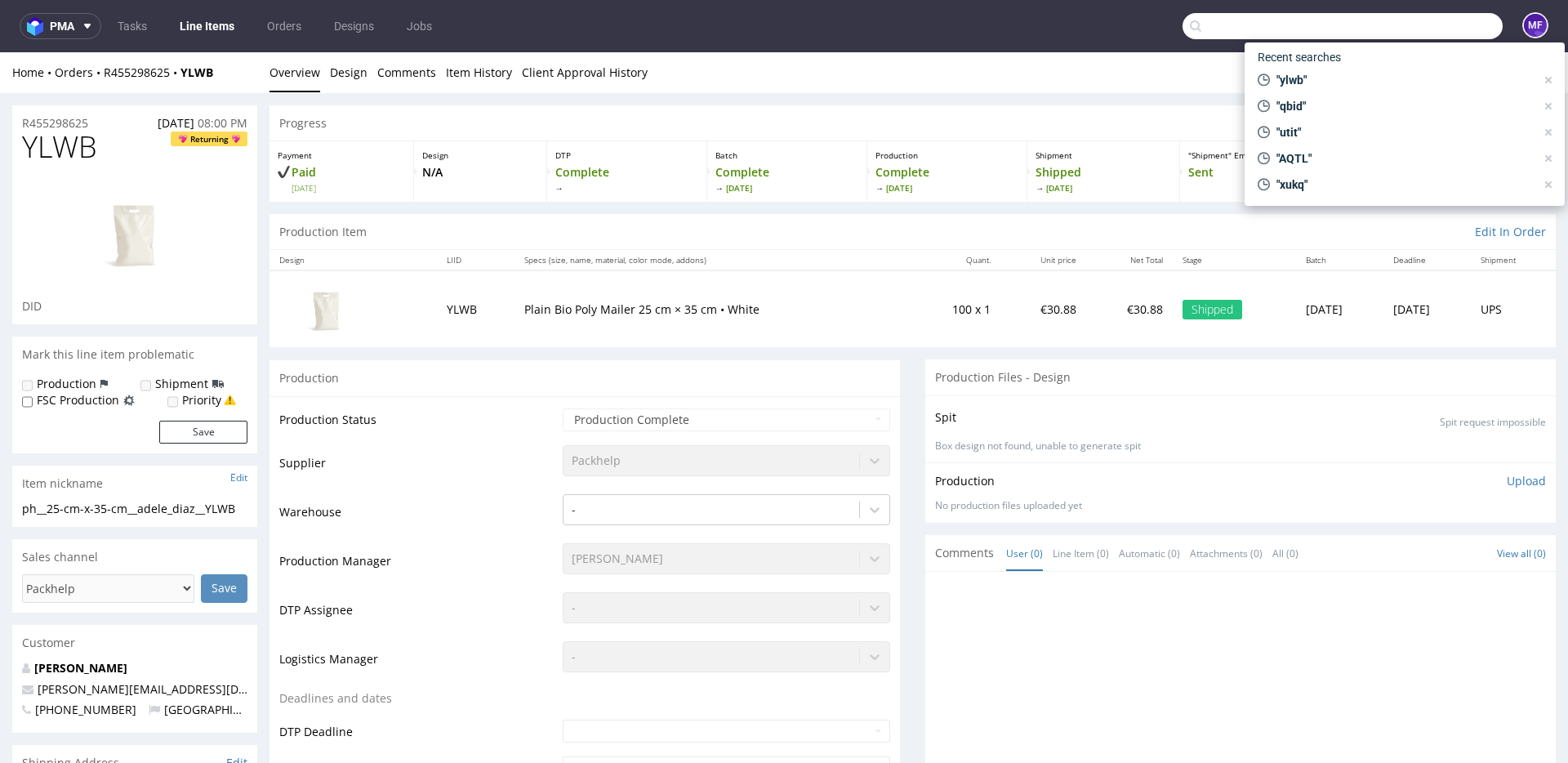
click at [1404, 30] on input "text" at bounding box center [1342, 26] width 320 height 26
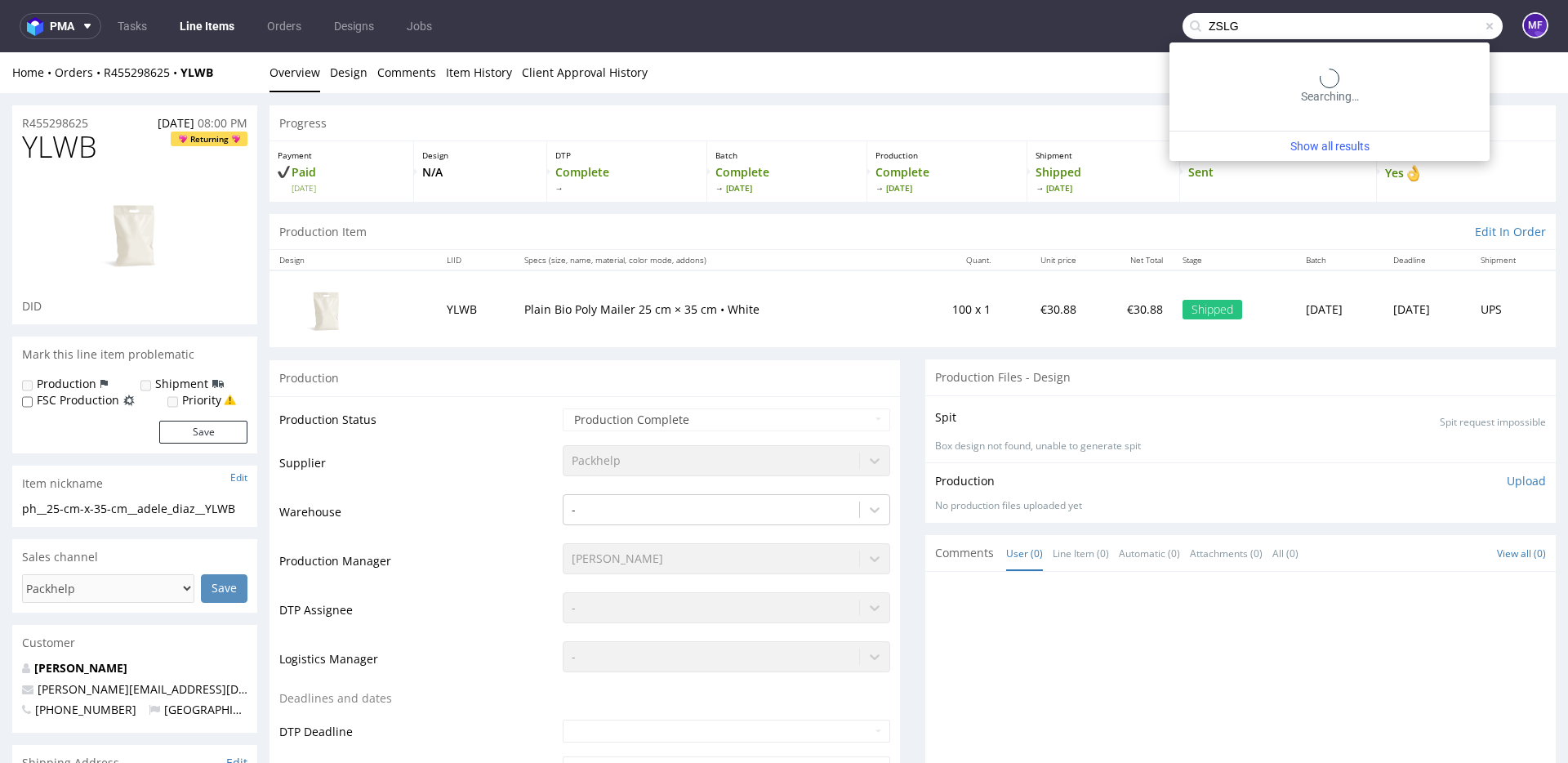
type input "ZSLG"
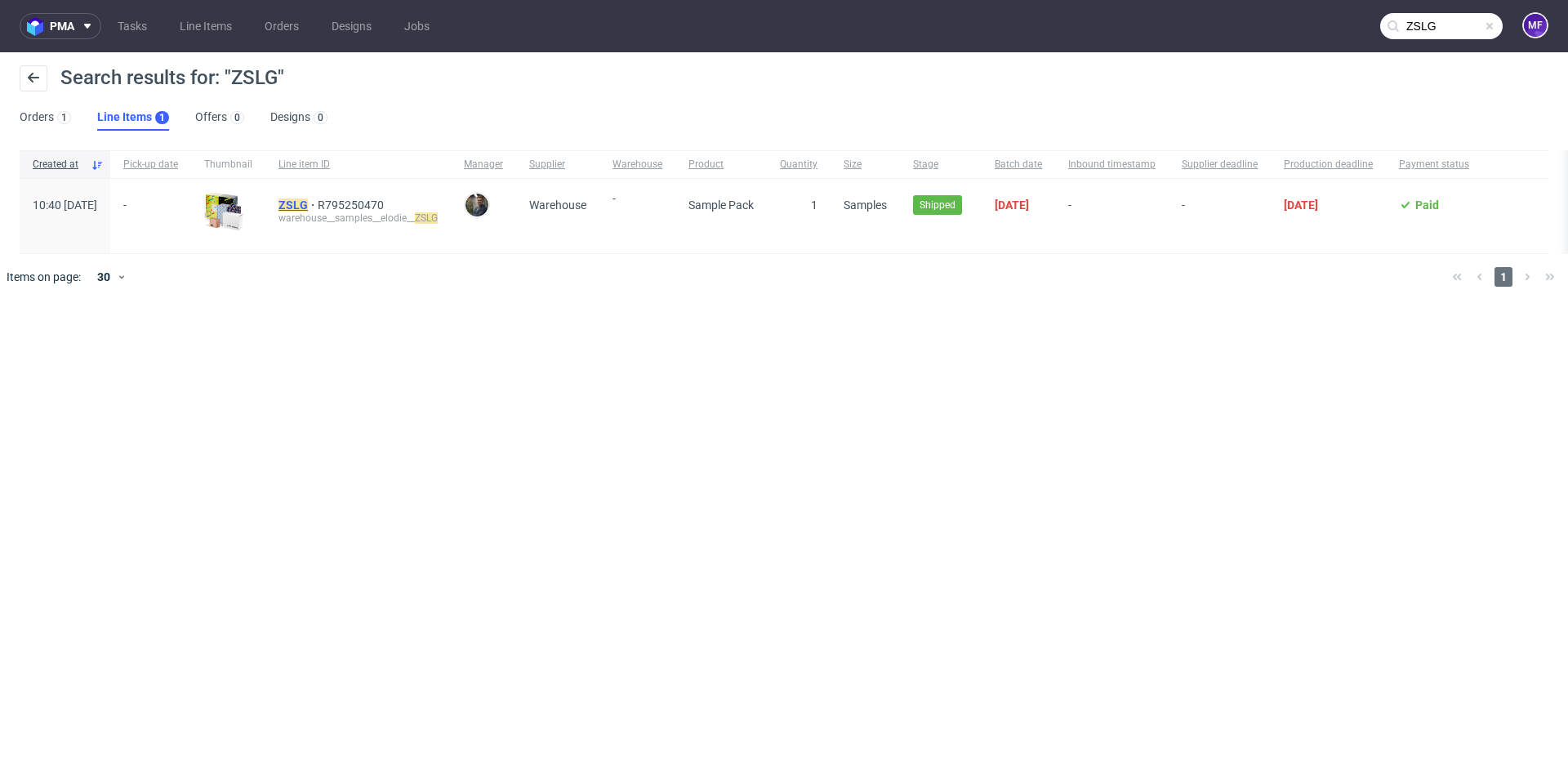
click at [308, 209] on mark "ZSLG" at bounding box center [292, 205] width 29 height 13
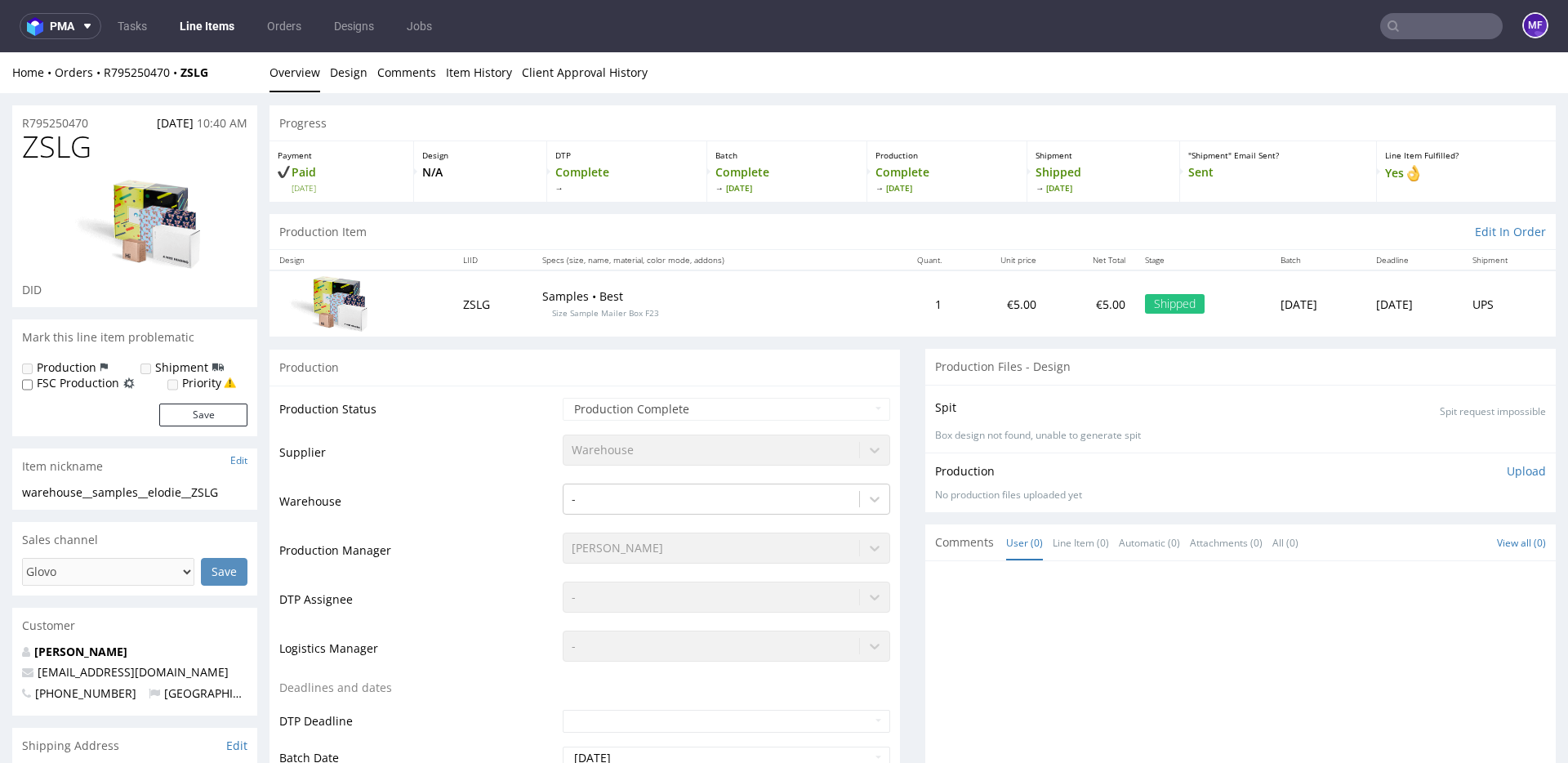
click at [1412, 37] on input "text" at bounding box center [1441, 26] width 122 height 26
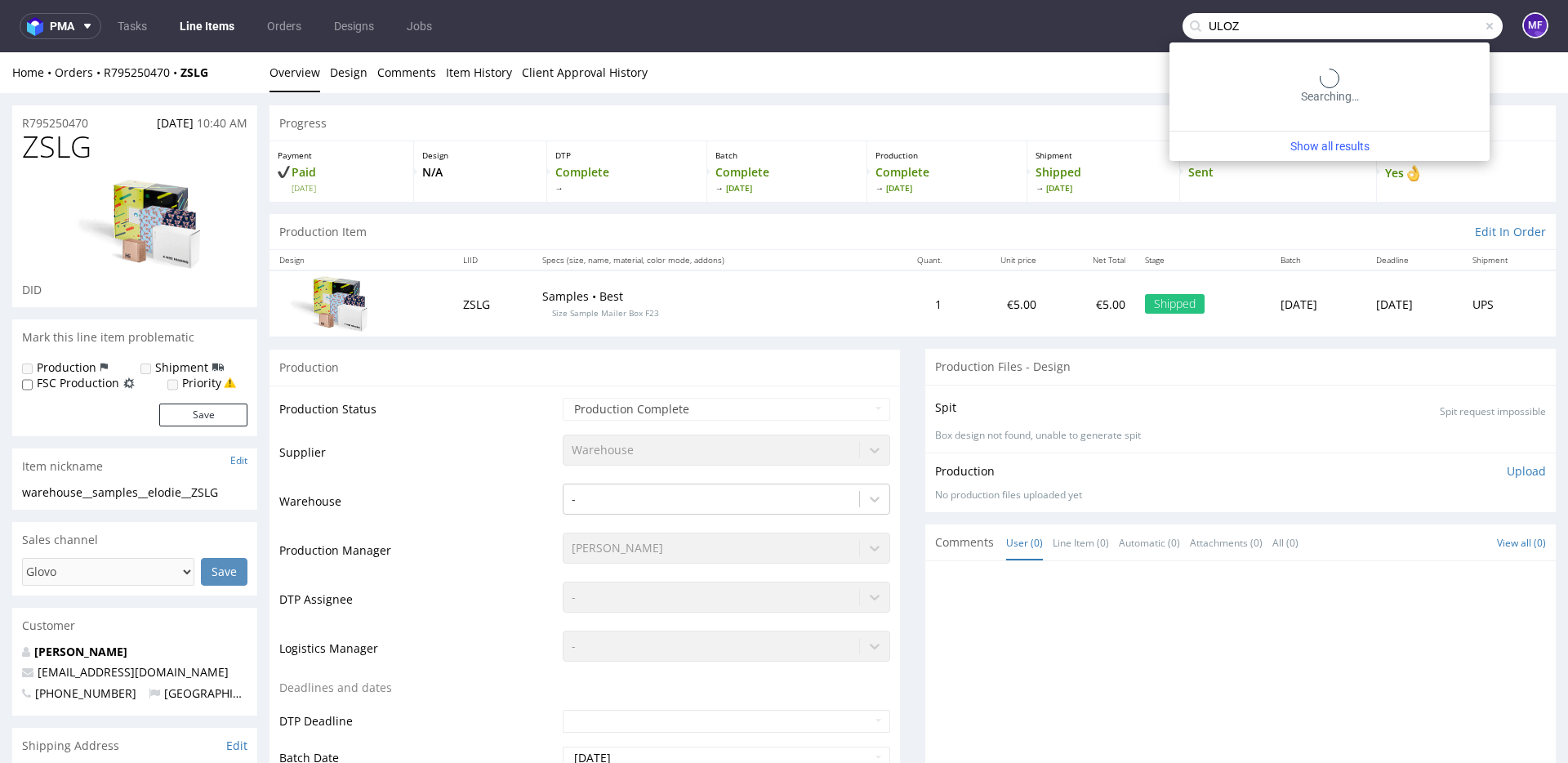
type input "ULOZ"
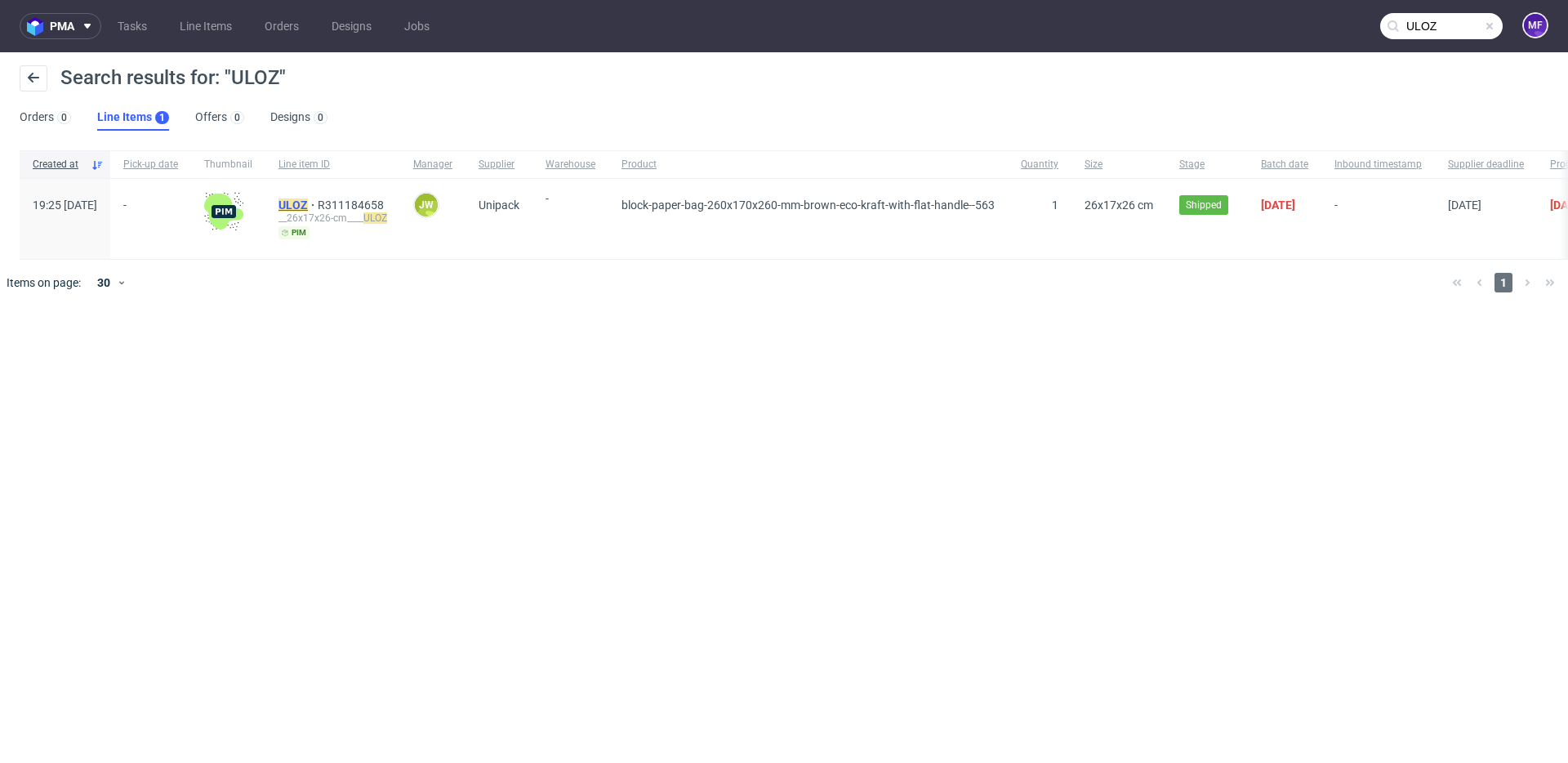
click at [308, 198] on mark "ULOZ" at bounding box center [292, 205] width 29 height 13
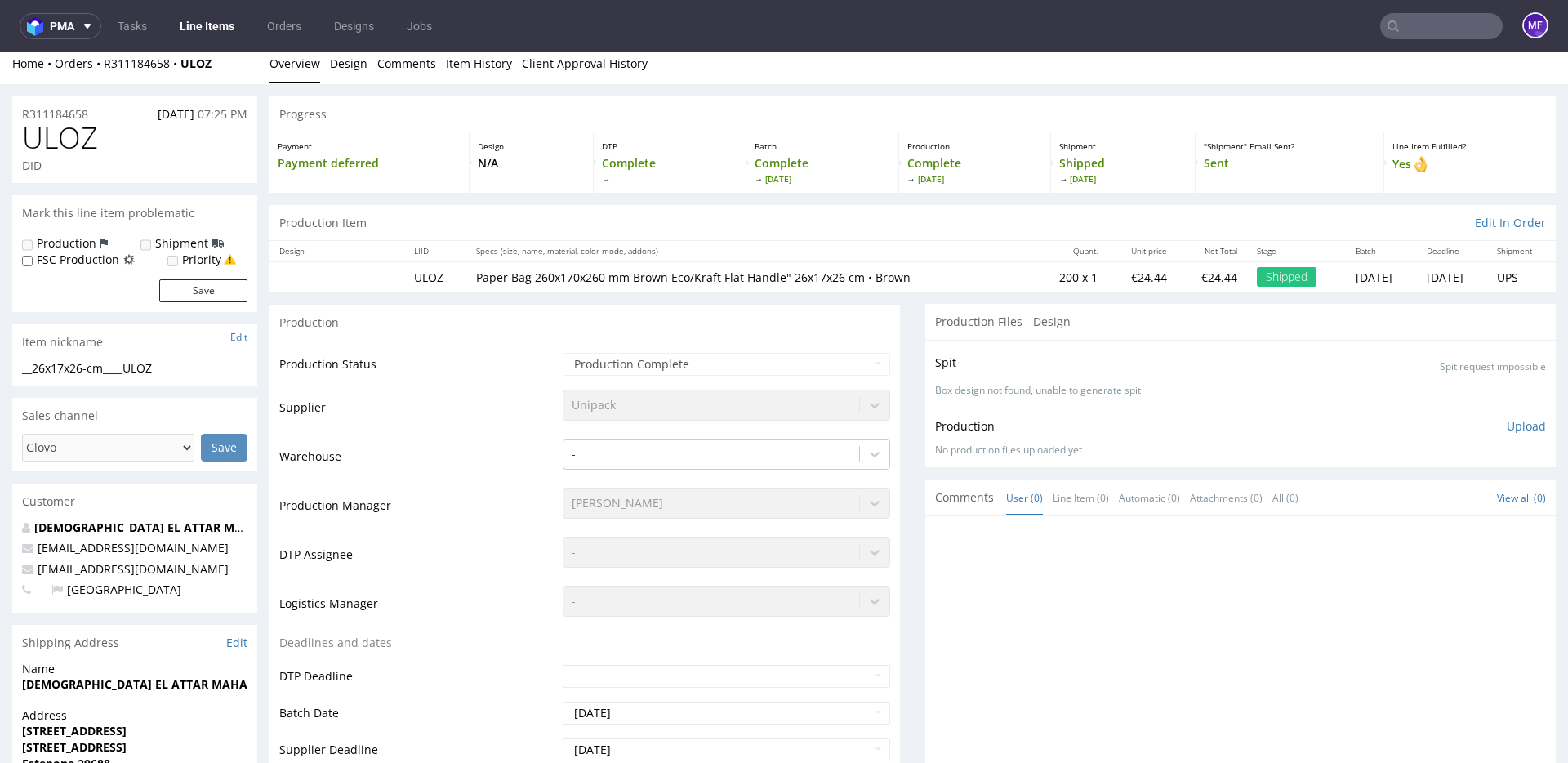
scroll to position [13, 0]
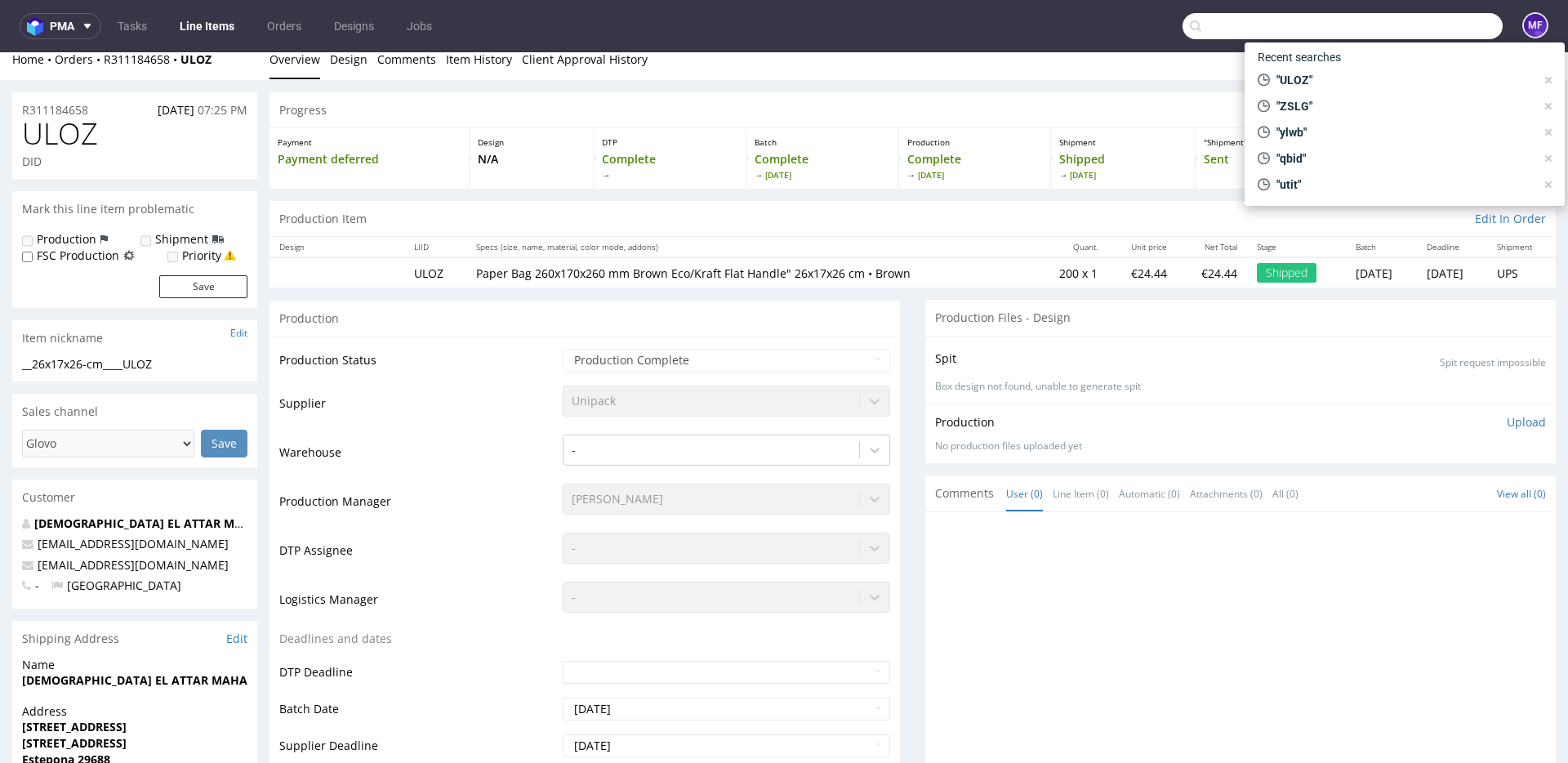
click at [1431, 32] on input "text" at bounding box center [1342, 26] width 320 height 26
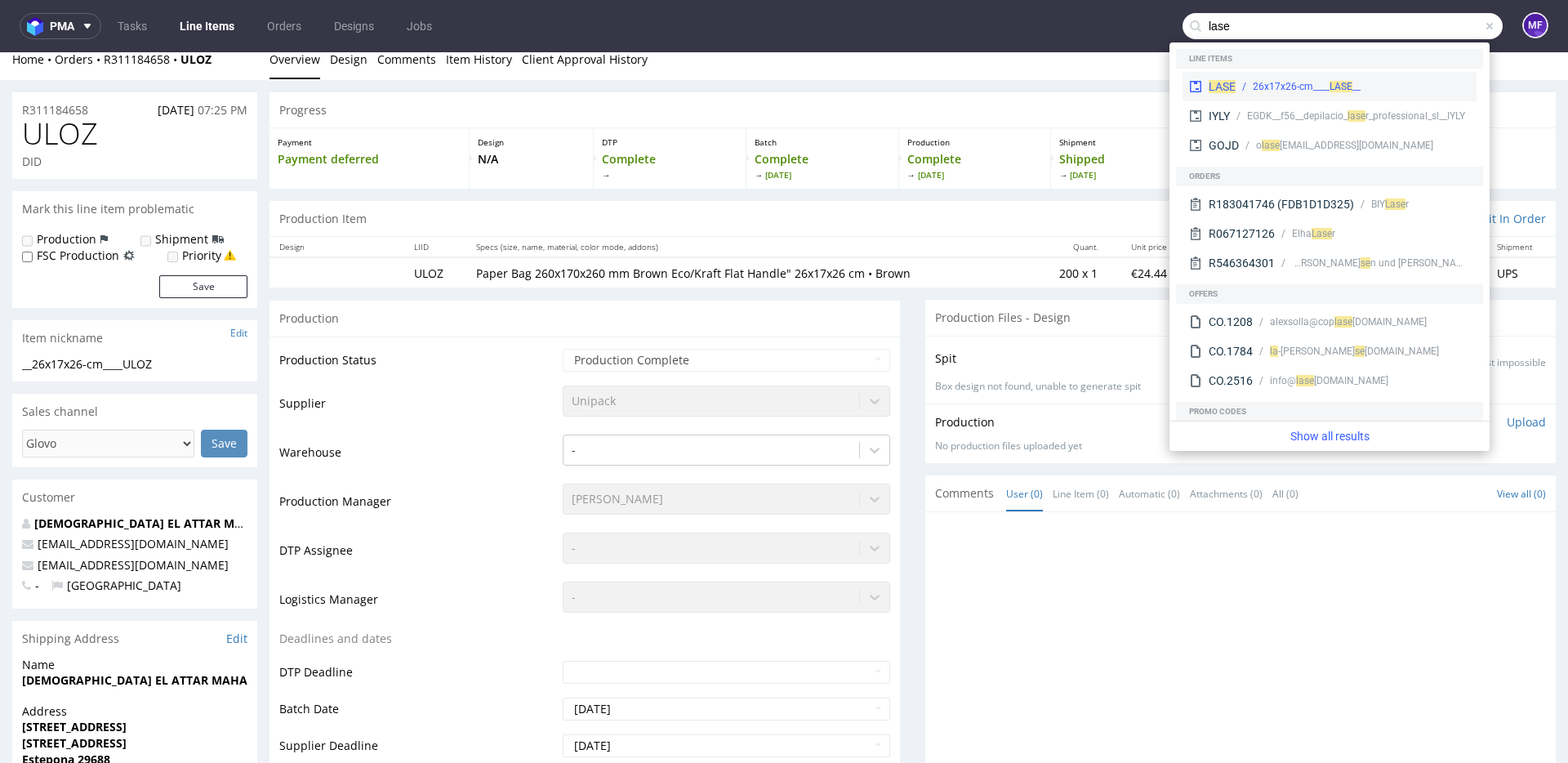
type input "lase"
click at [1286, 95] on div "LASE __26x17x26-cm____ LASE" at bounding box center [1329, 86] width 294 height 29
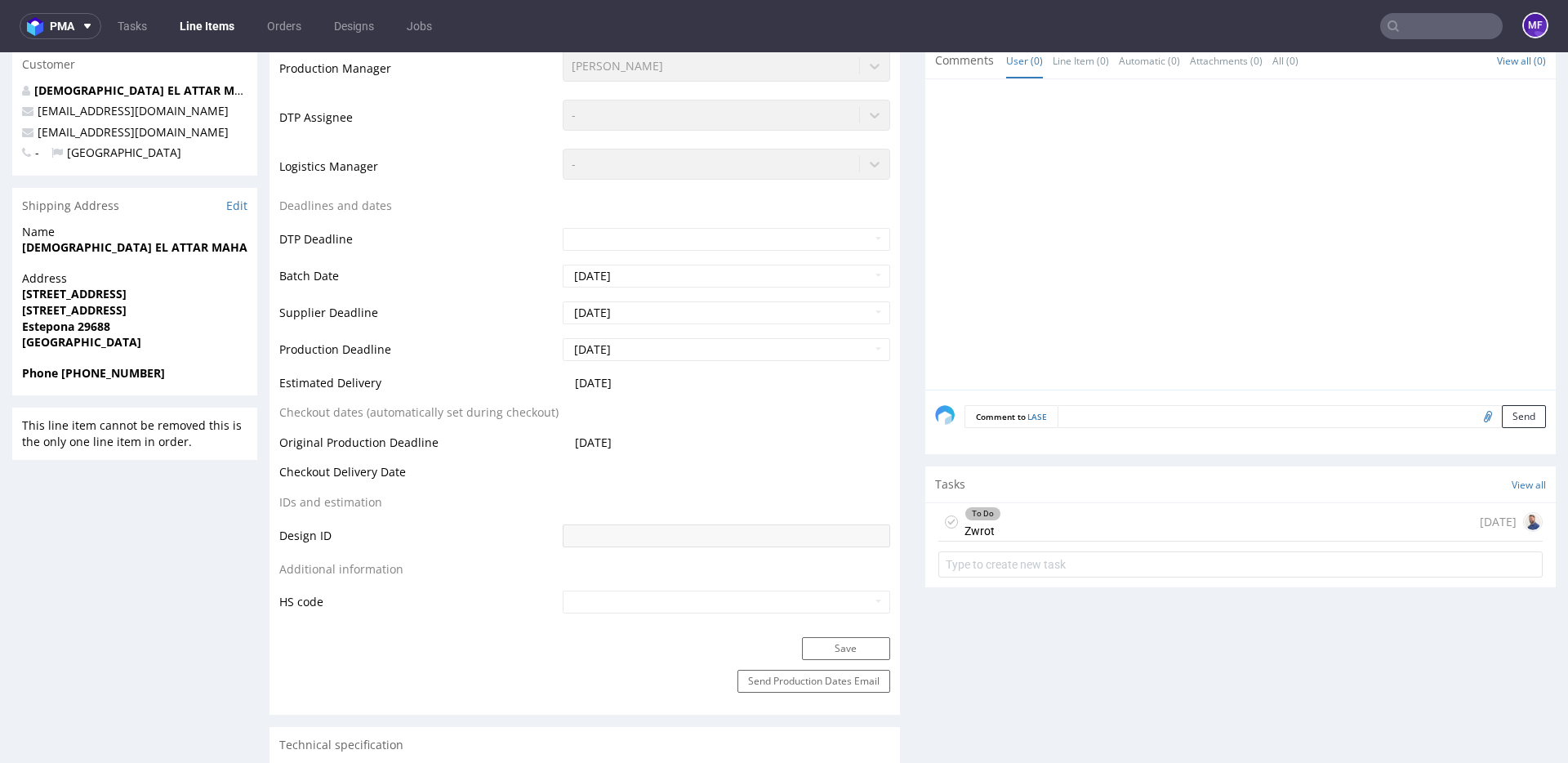
scroll to position [433, 0]
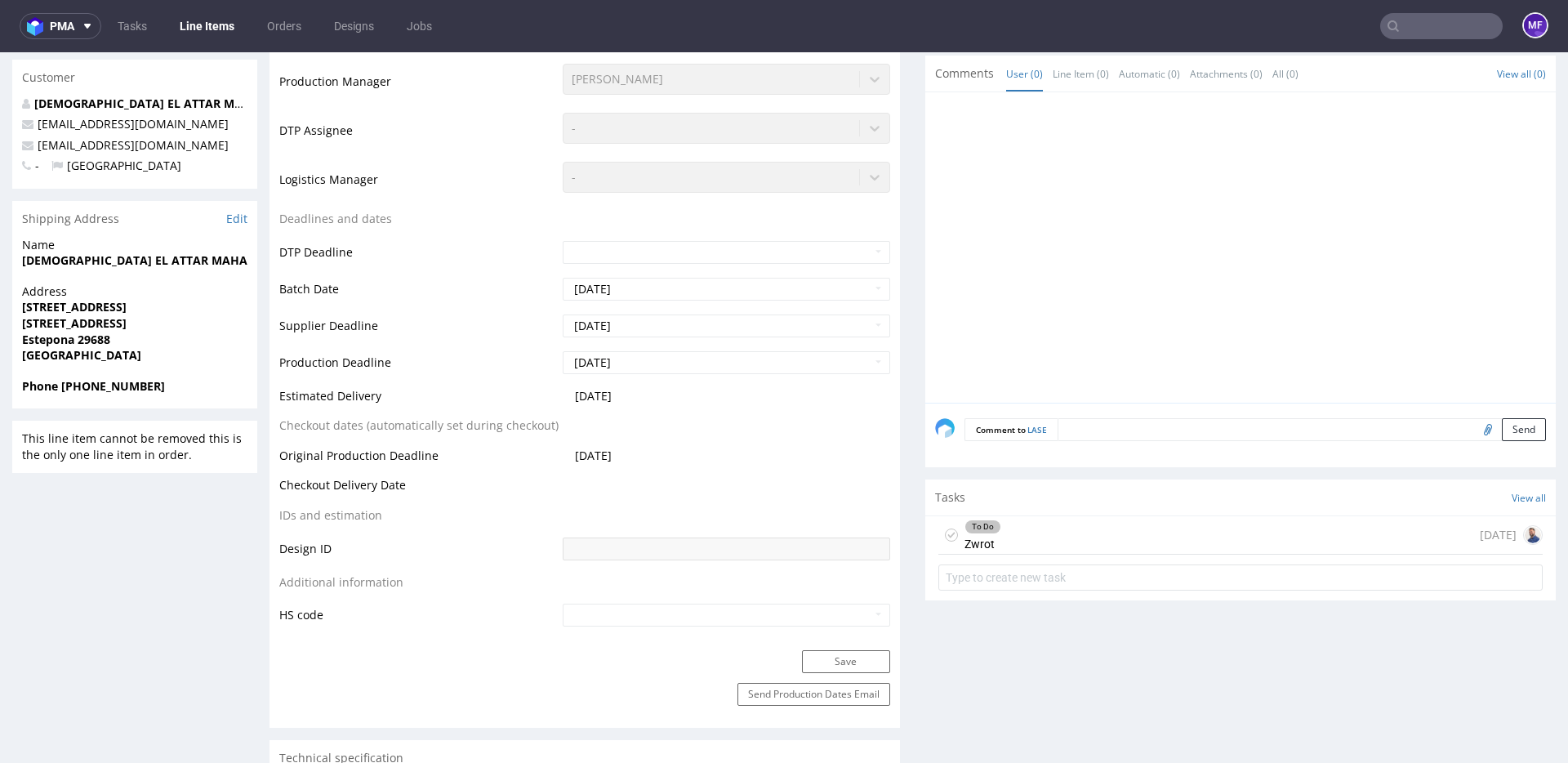
click at [998, 526] on div "To Do Zwrot 5 days ago" at bounding box center [1240, 536] width 604 height 38
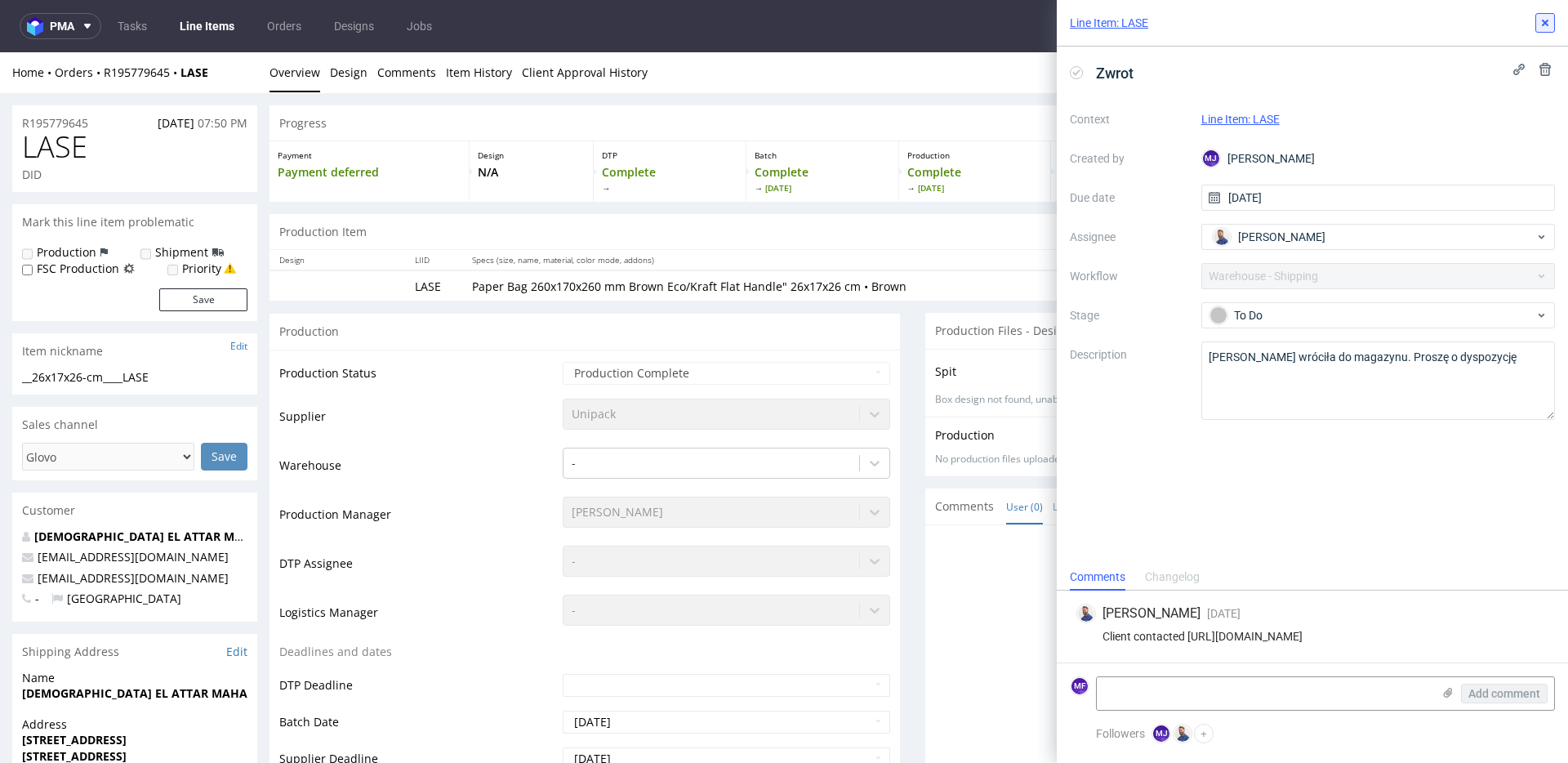
click at [1544, 22] on use at bounding box center [1546, 23] width 7 height 7
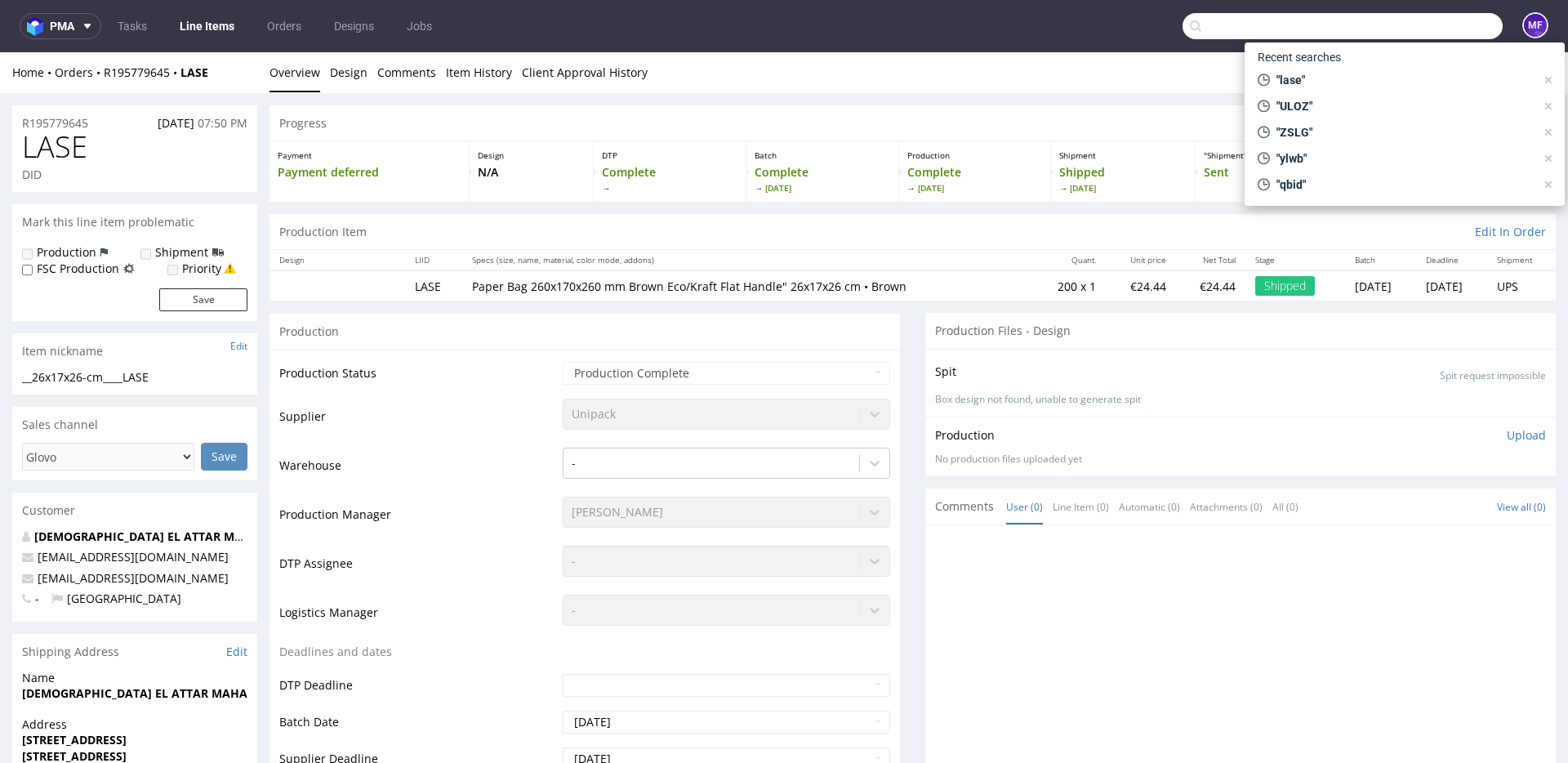
click at [1435, 38] on input "text" at bounding box center [1342, 26] width 320 height 26
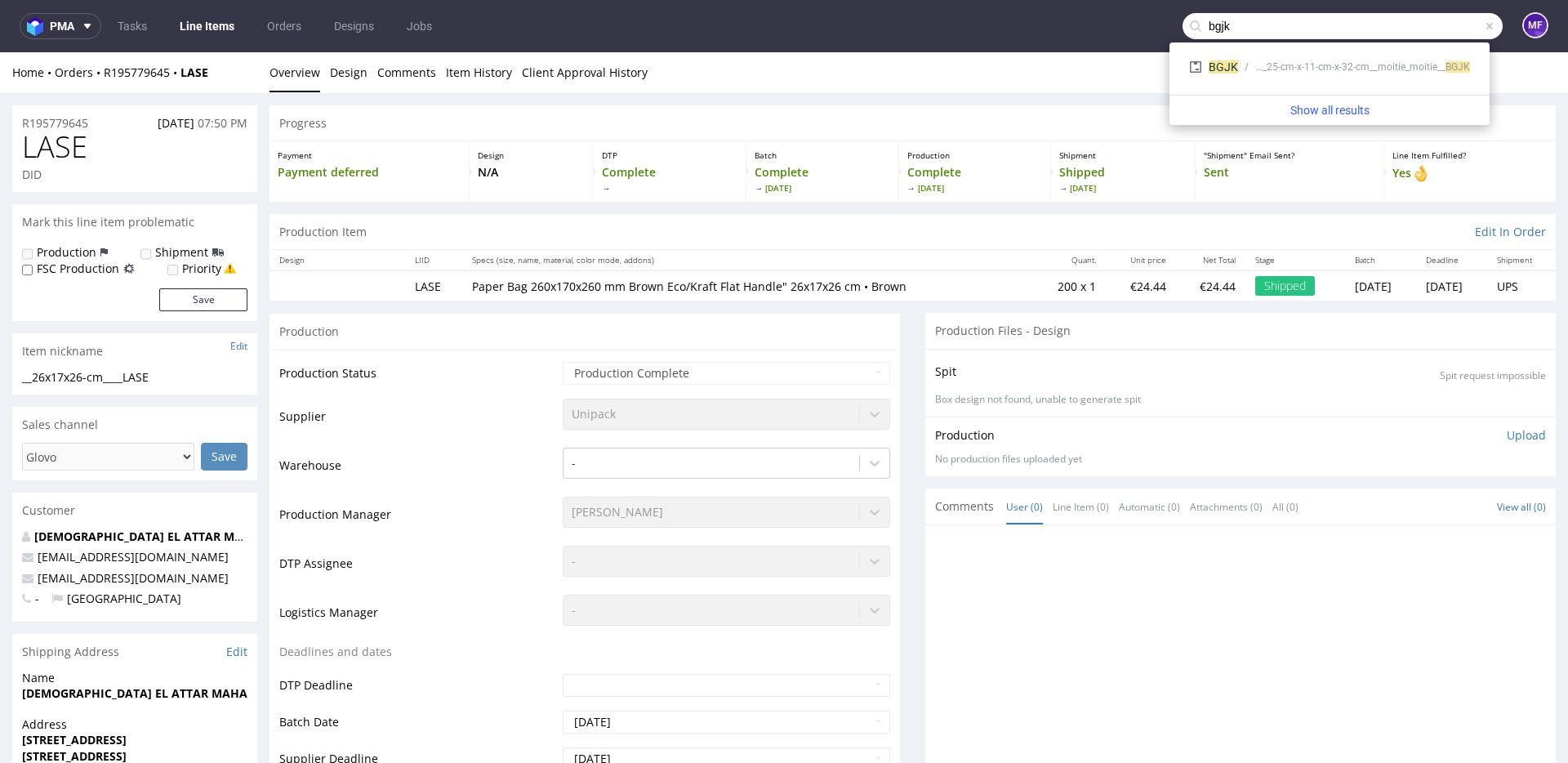
type input "bgjk"
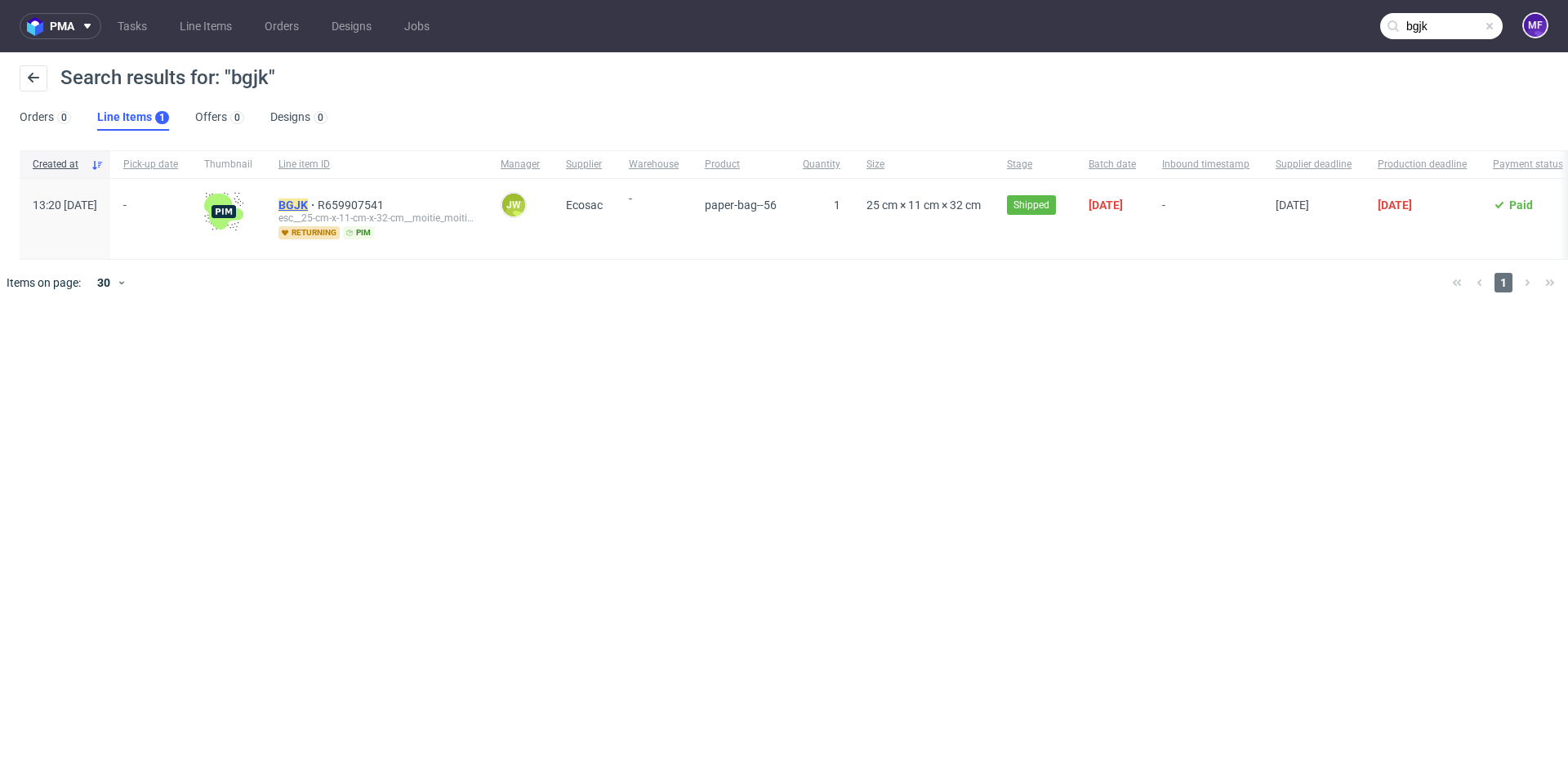
click at [308, 205] on mark "BGJK" at bounding box center [292, 205] width 29 height 13
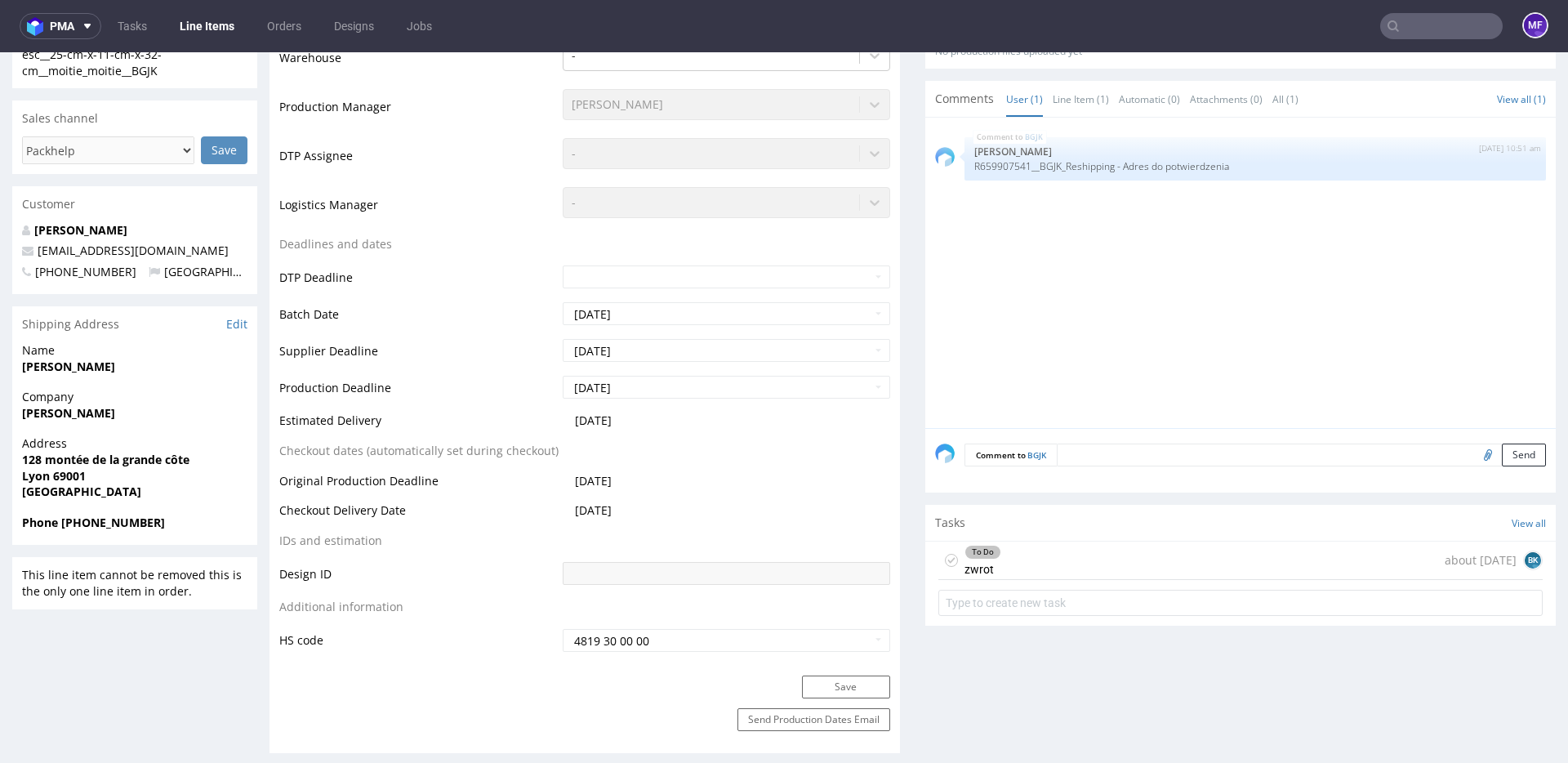
scroll to position [448, 0]
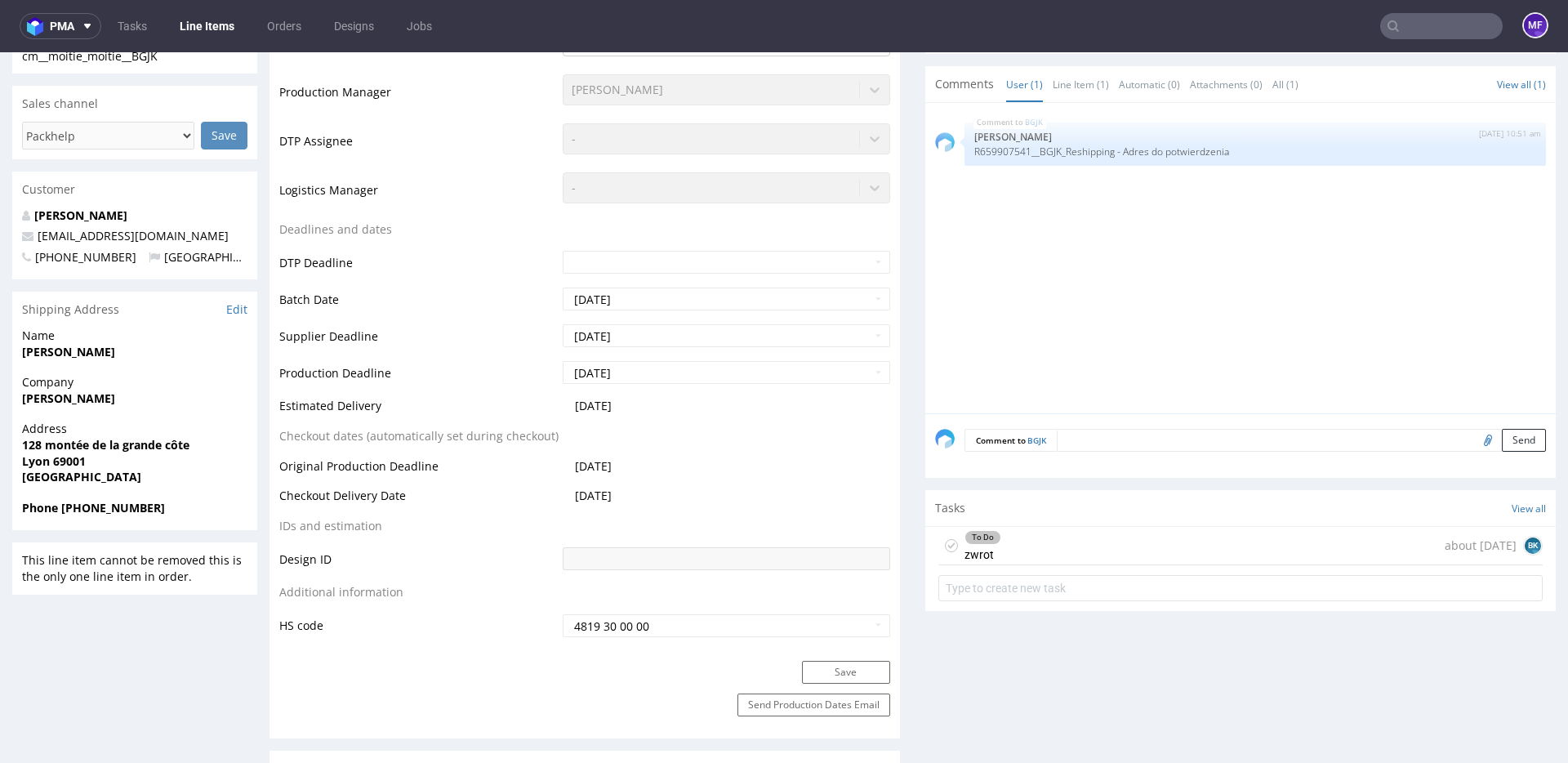
click at [1006, 551] on div "To Do zwrot about 1 month ago BK" at bounding box center [1240, 546] width 604 height 38
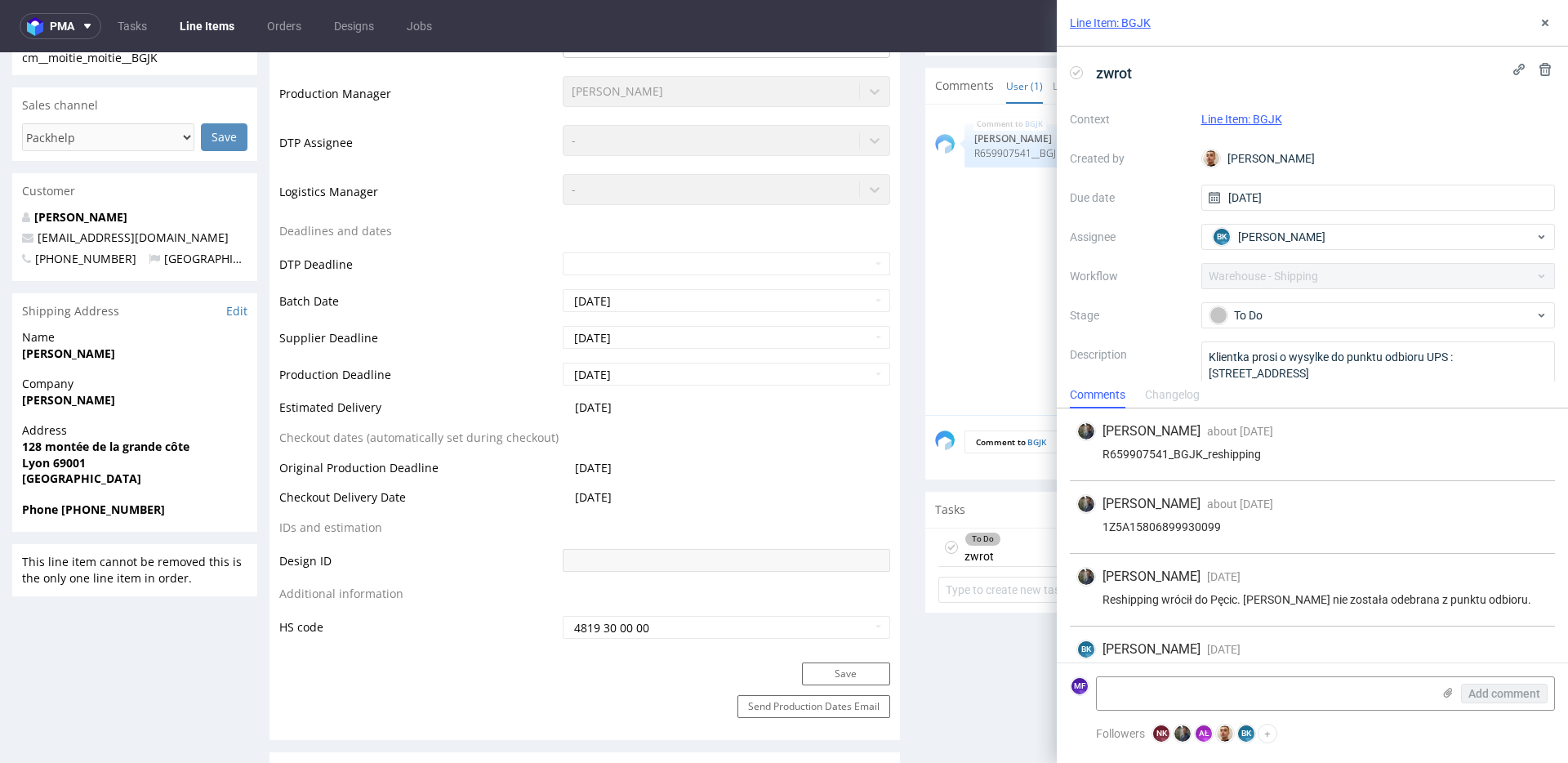
scroll to position [36, 0]
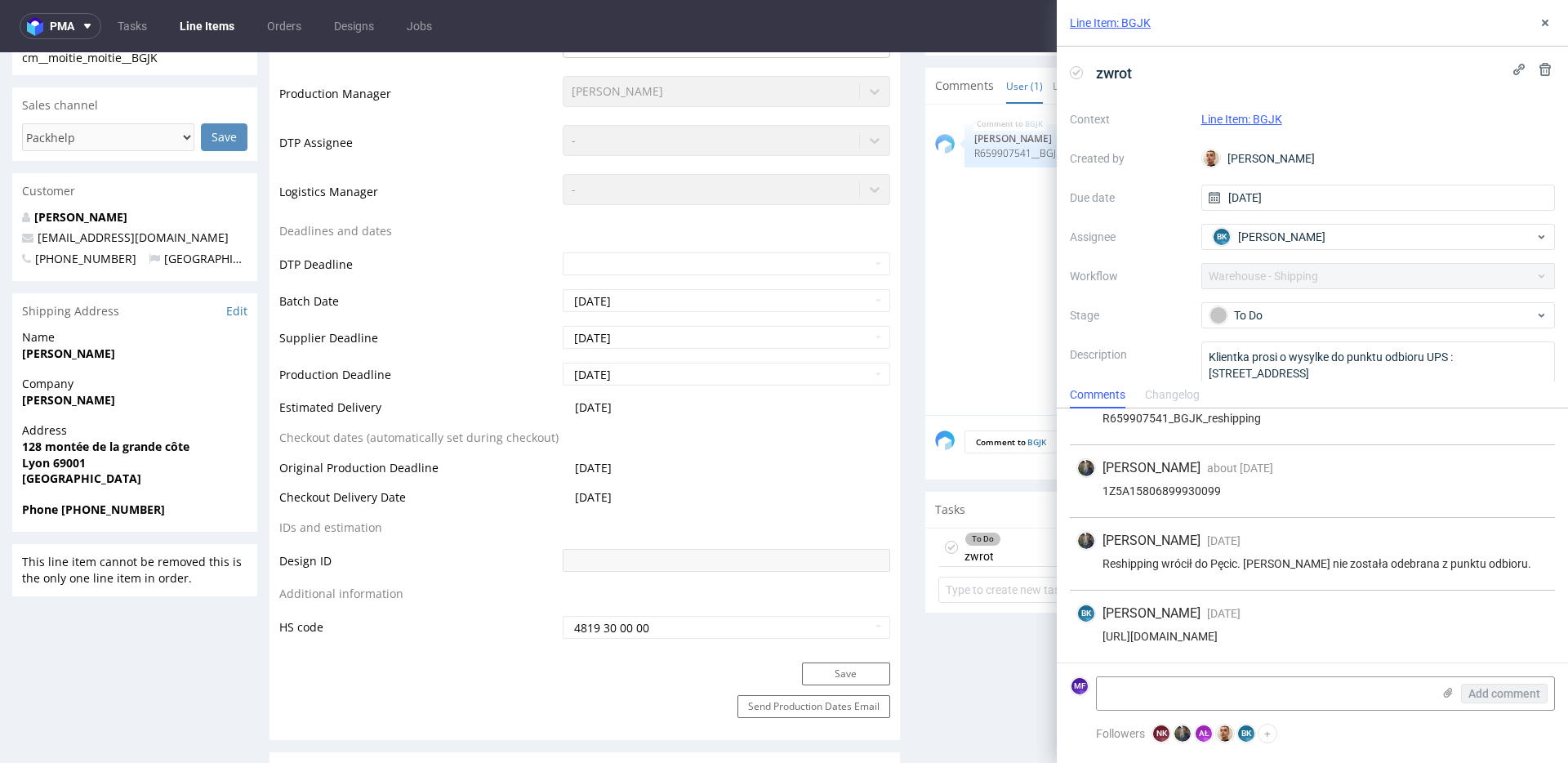
click at [1020, 501] on div "Tasks View all" at bounding box center [1241, 509] width 631 height 36
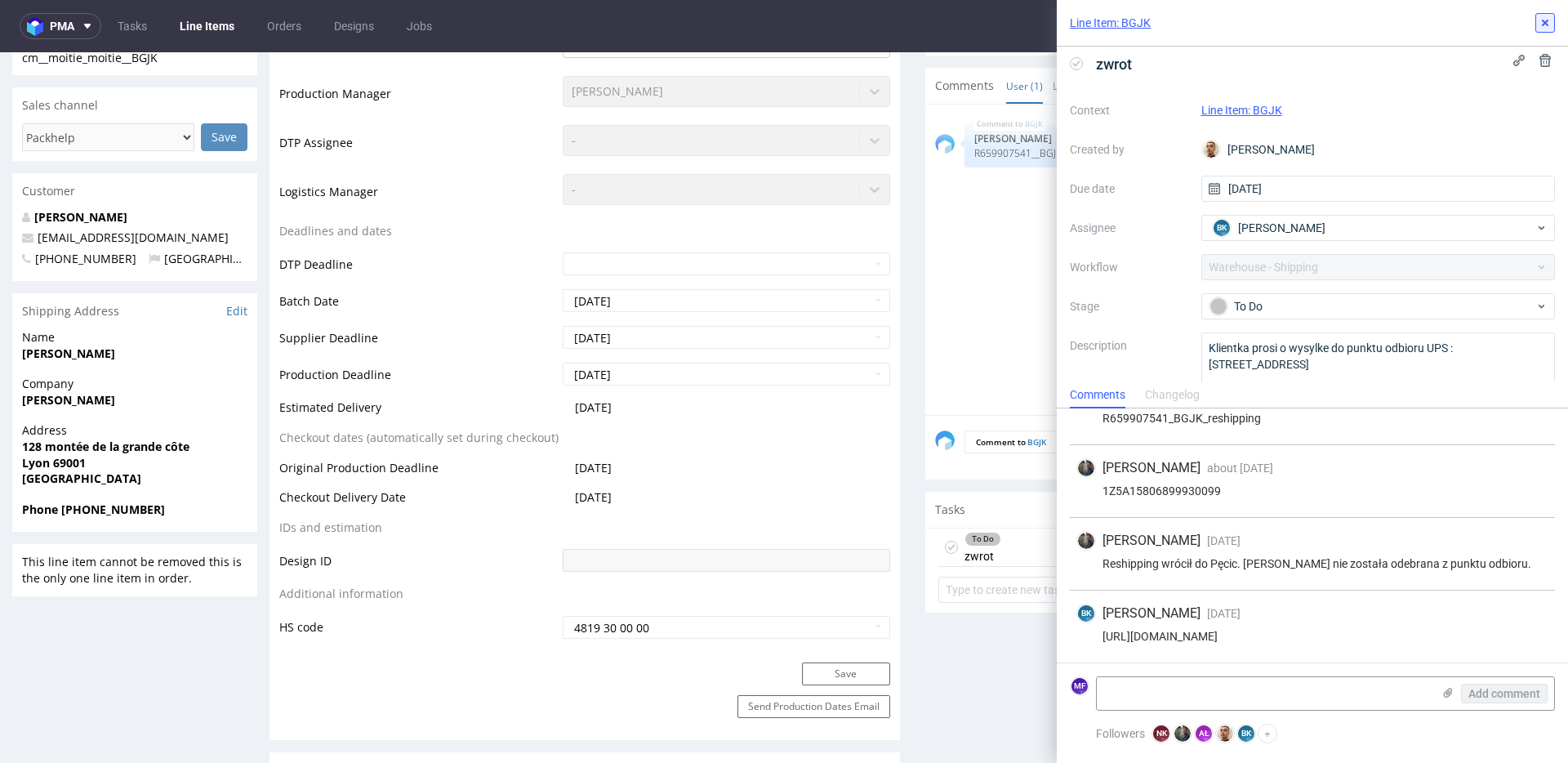
click at [1551, 27] on button at bounding box center [1546, 23] width 20 height 20
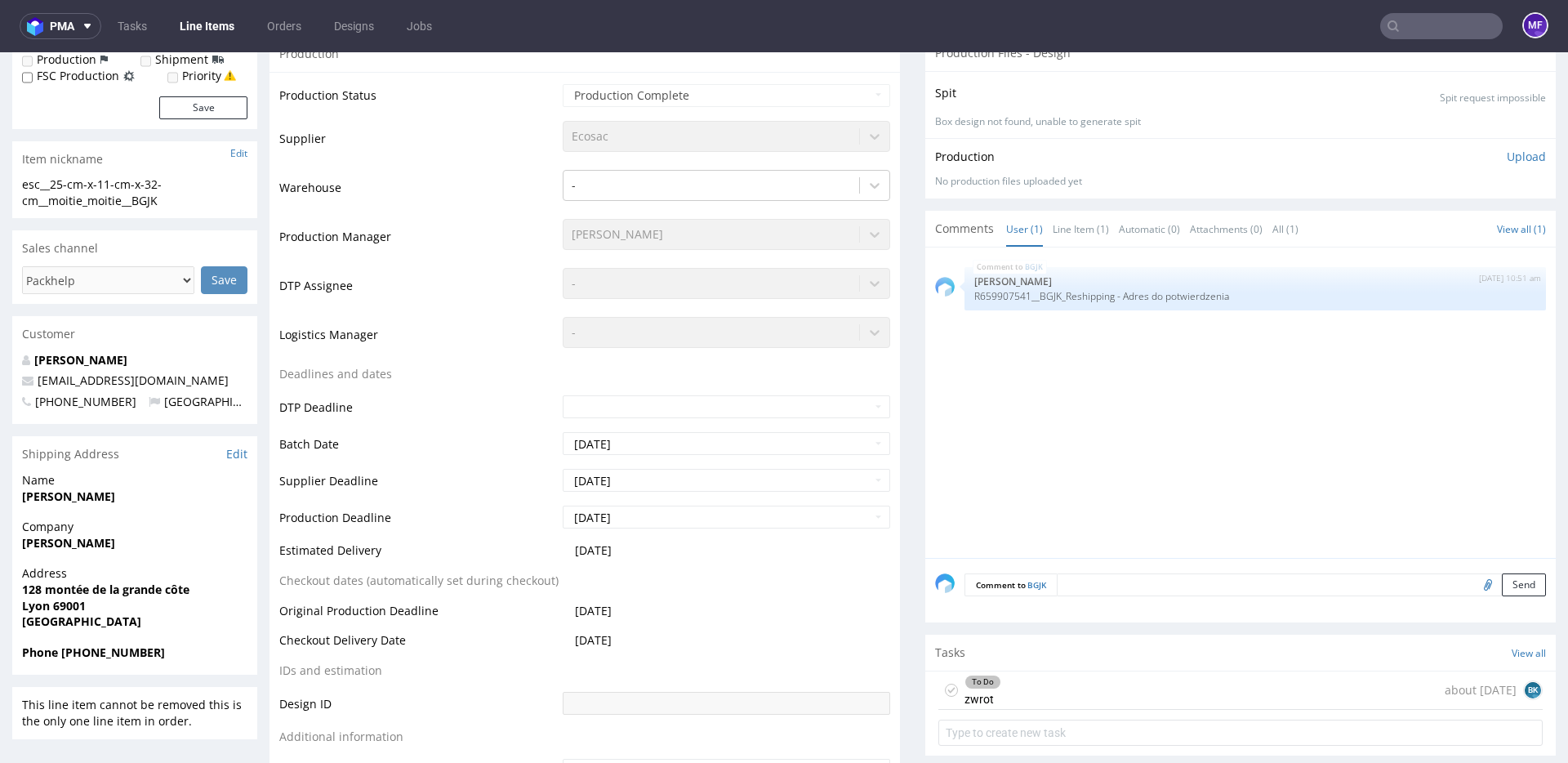
scroll to position [323, 0]
click at [973, 690] on div "To Do zwrot" at bounding box center [983, 691] width 37 height 37
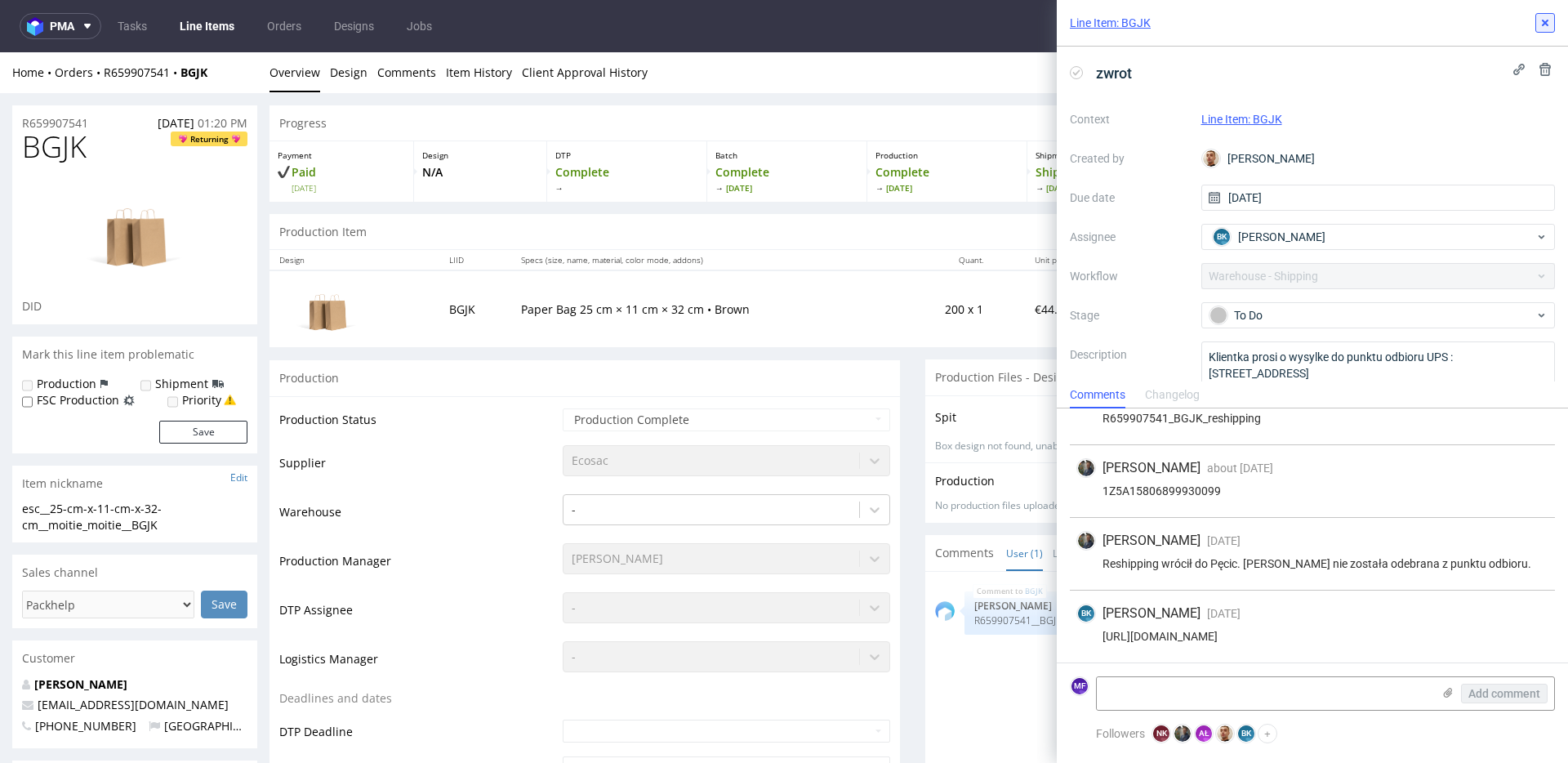
click at [1538, 26] on button at bounding box center [1546, 23] width 20 height 20
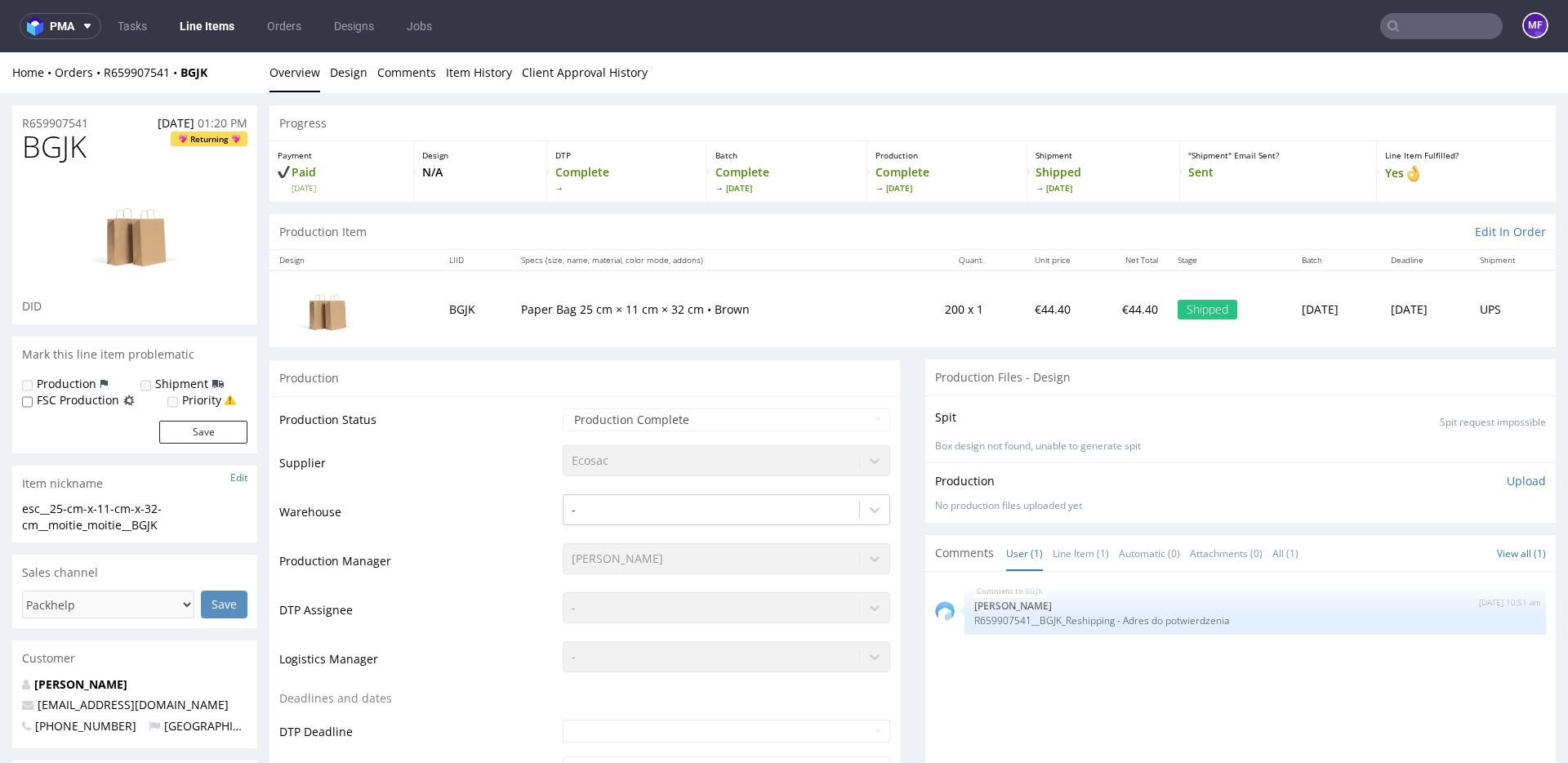
scroll to position [2, 0]
click at [1414, 23] on input "text" at bounding box center [1441, 26] width 122 height 26
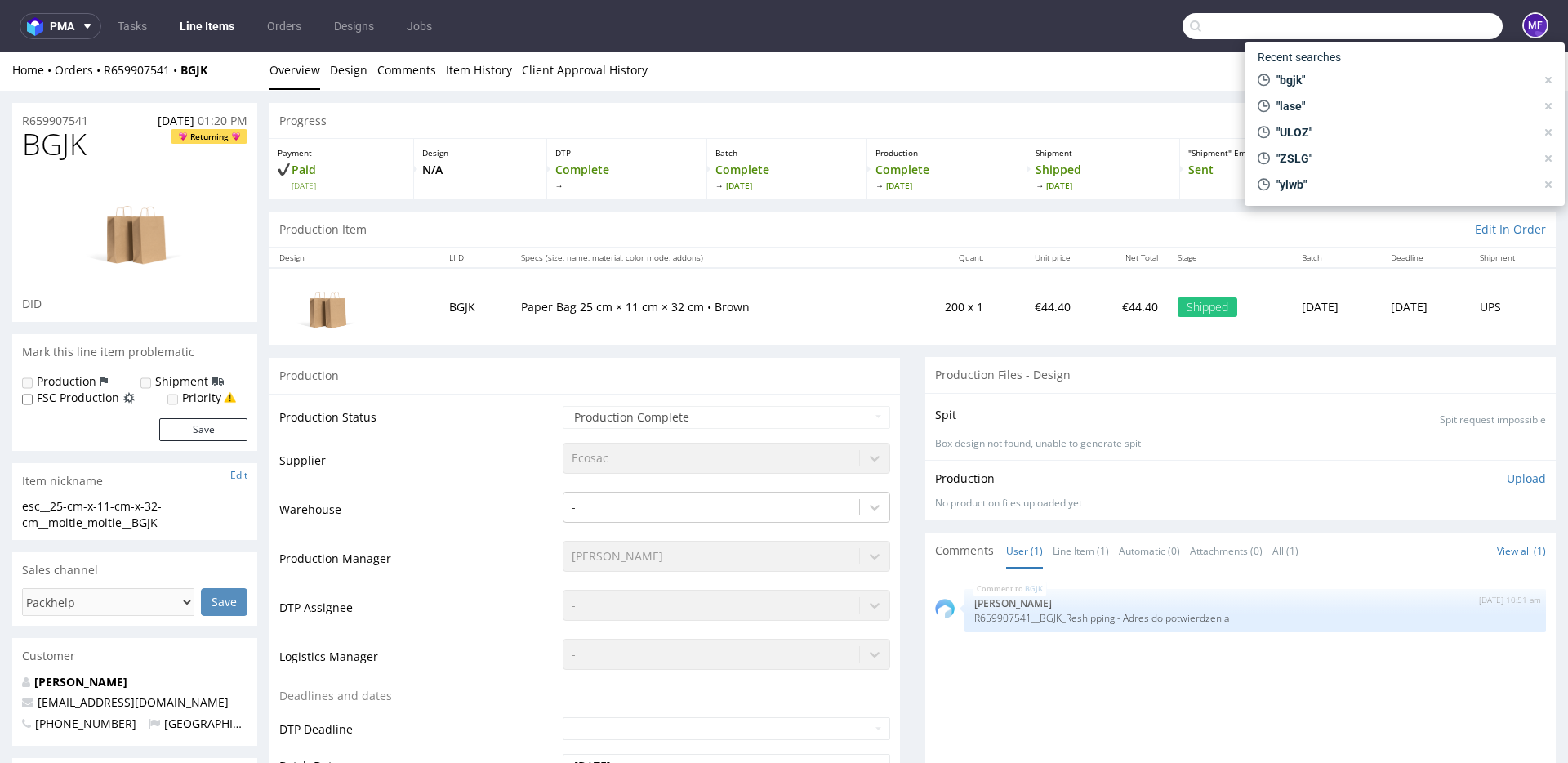
paste input "SAMPLE_V9_RESHPPING"
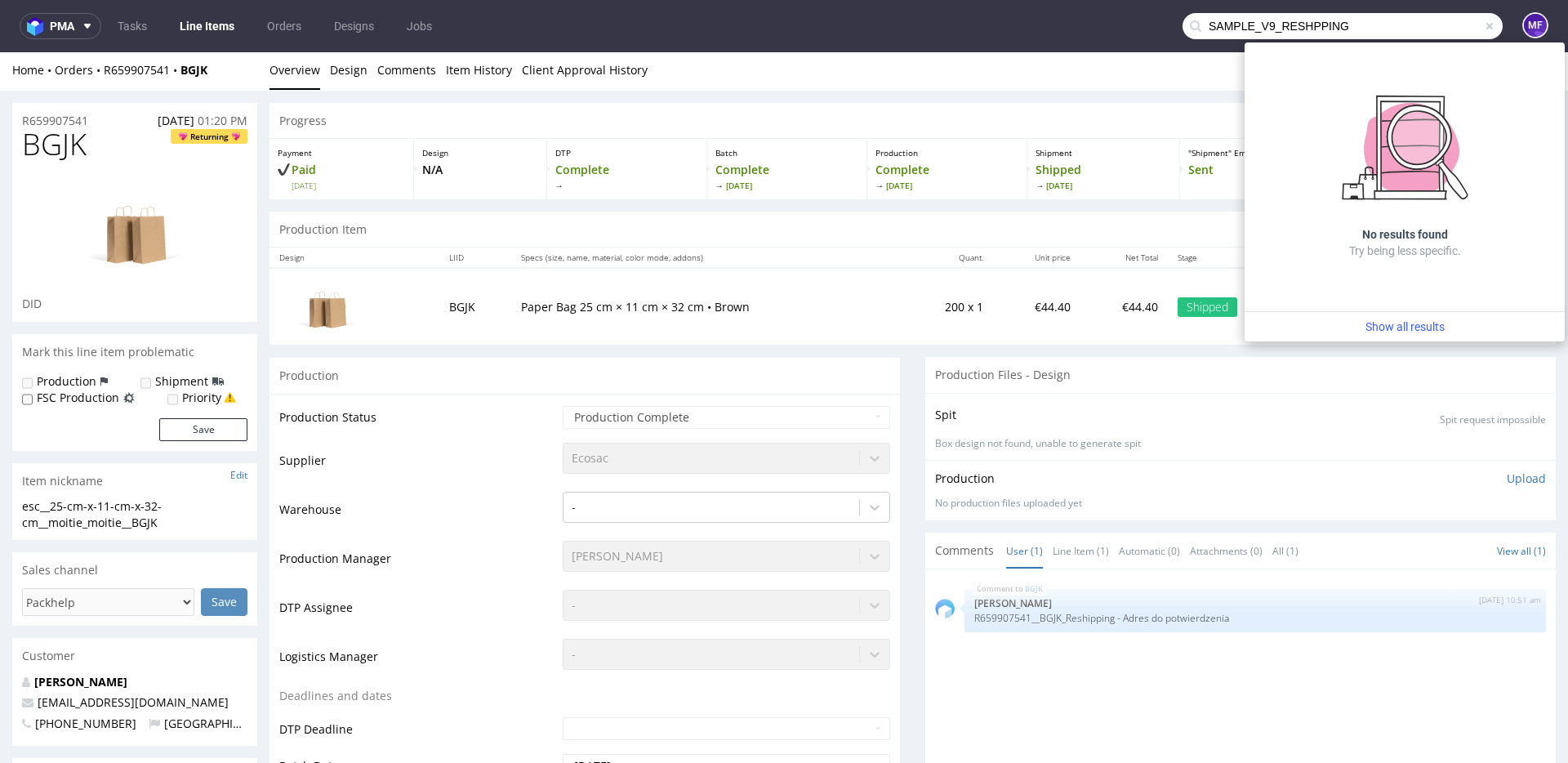
drag, startPoint x: 1248, startPoint y: 26, endPoint x: 1205, endPoint y: 18, distance: 43.7
click at [1196, 24] on input "SAMPLE_V9_RESHPPING" at bounding box center [1342, 26] width 320 height 26
drag, startPoint x: 1198, startPoint y: 25, endPoint x: 1141, endPoint y: 12, distance: 58.5
click at [1116, 19] on nav "pma Tasks Line Items Orders Designs Jobs V9_RESHPPING MF" at bounding box center [784, 26] width 1568 height 52
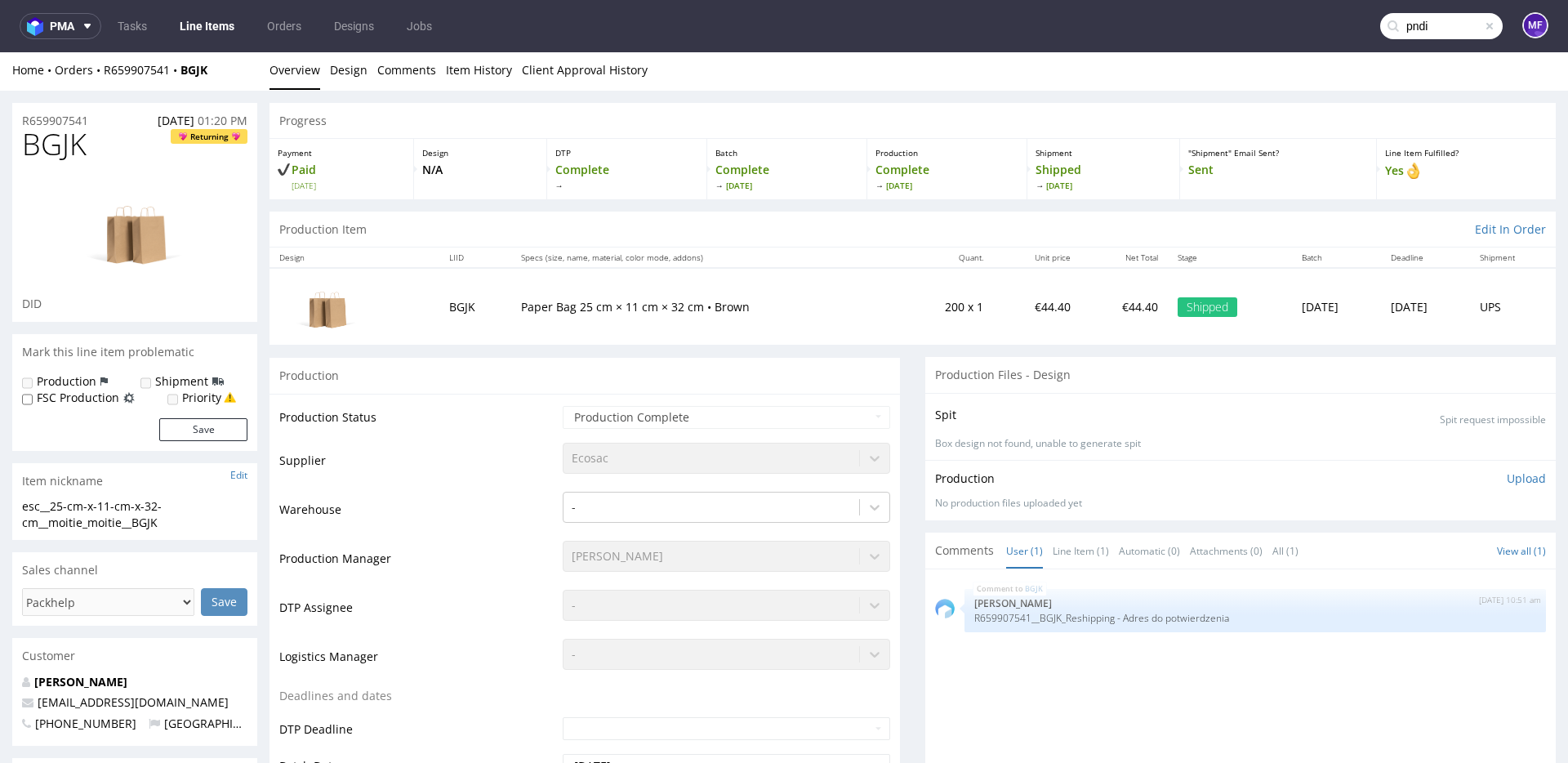
type input "pndi"
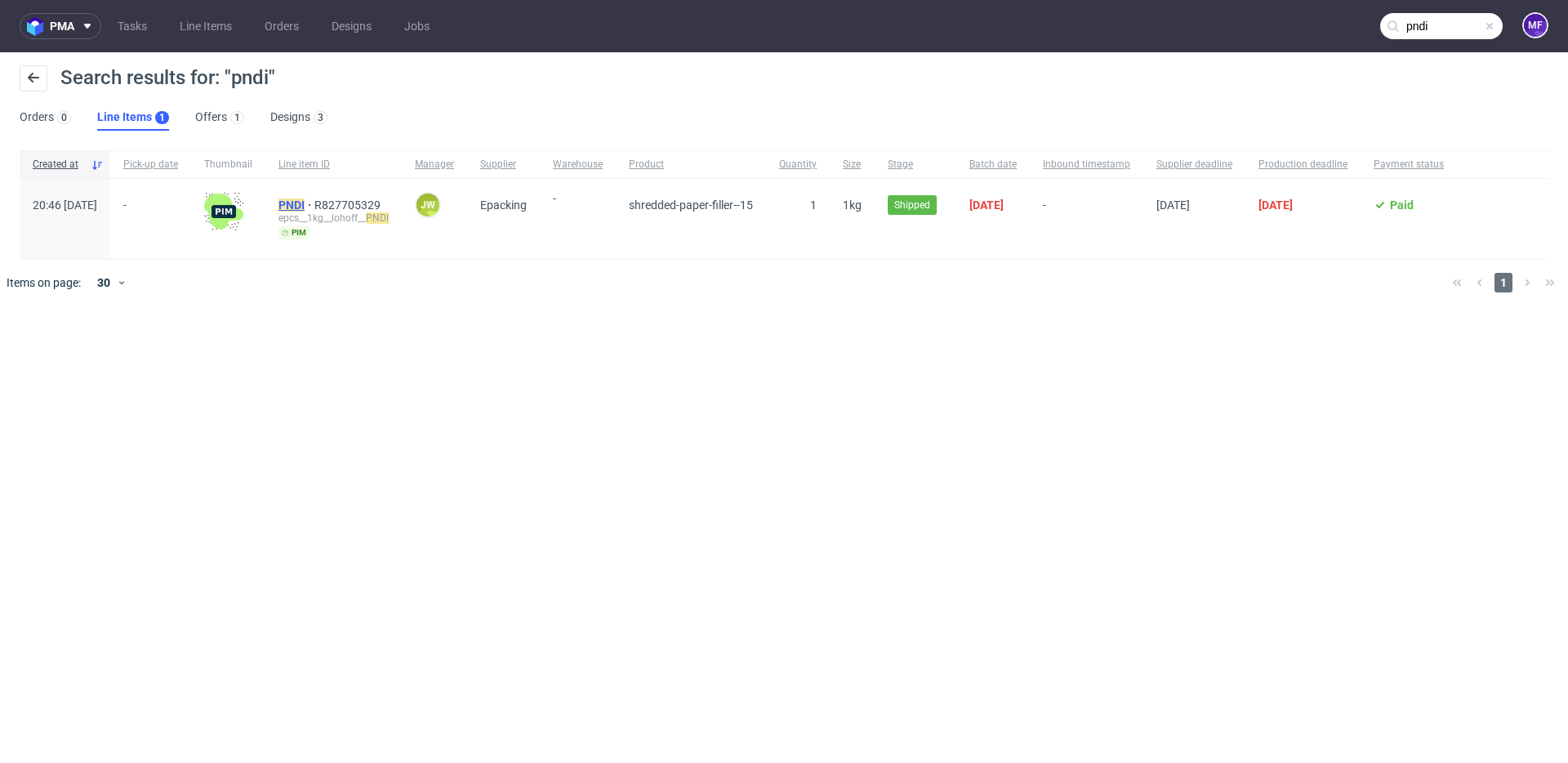
click at [305, 203] on mark "PNDI" at bounding box center [291, 205] width 26 height 13
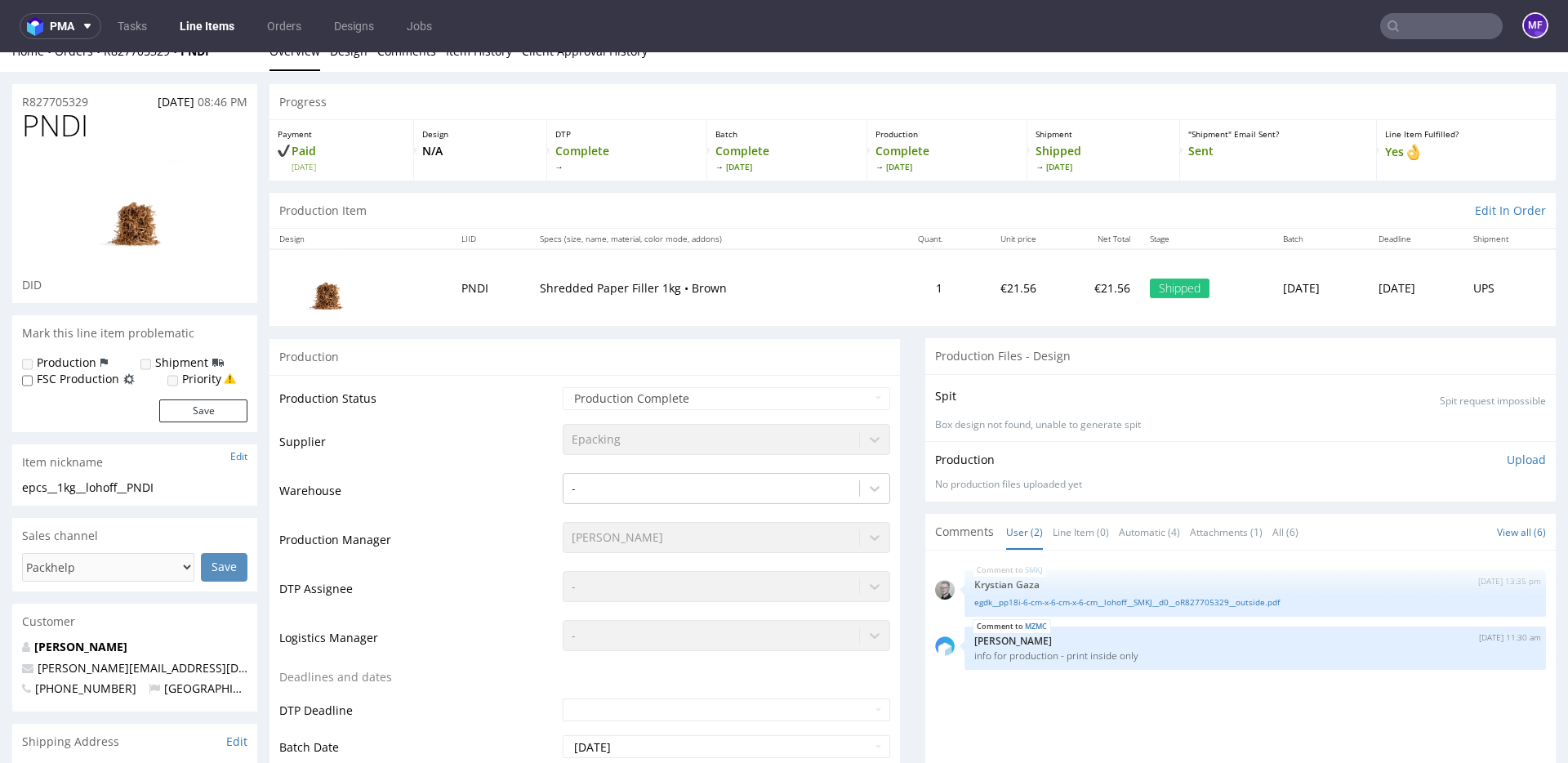
scroll to position [31, 0]
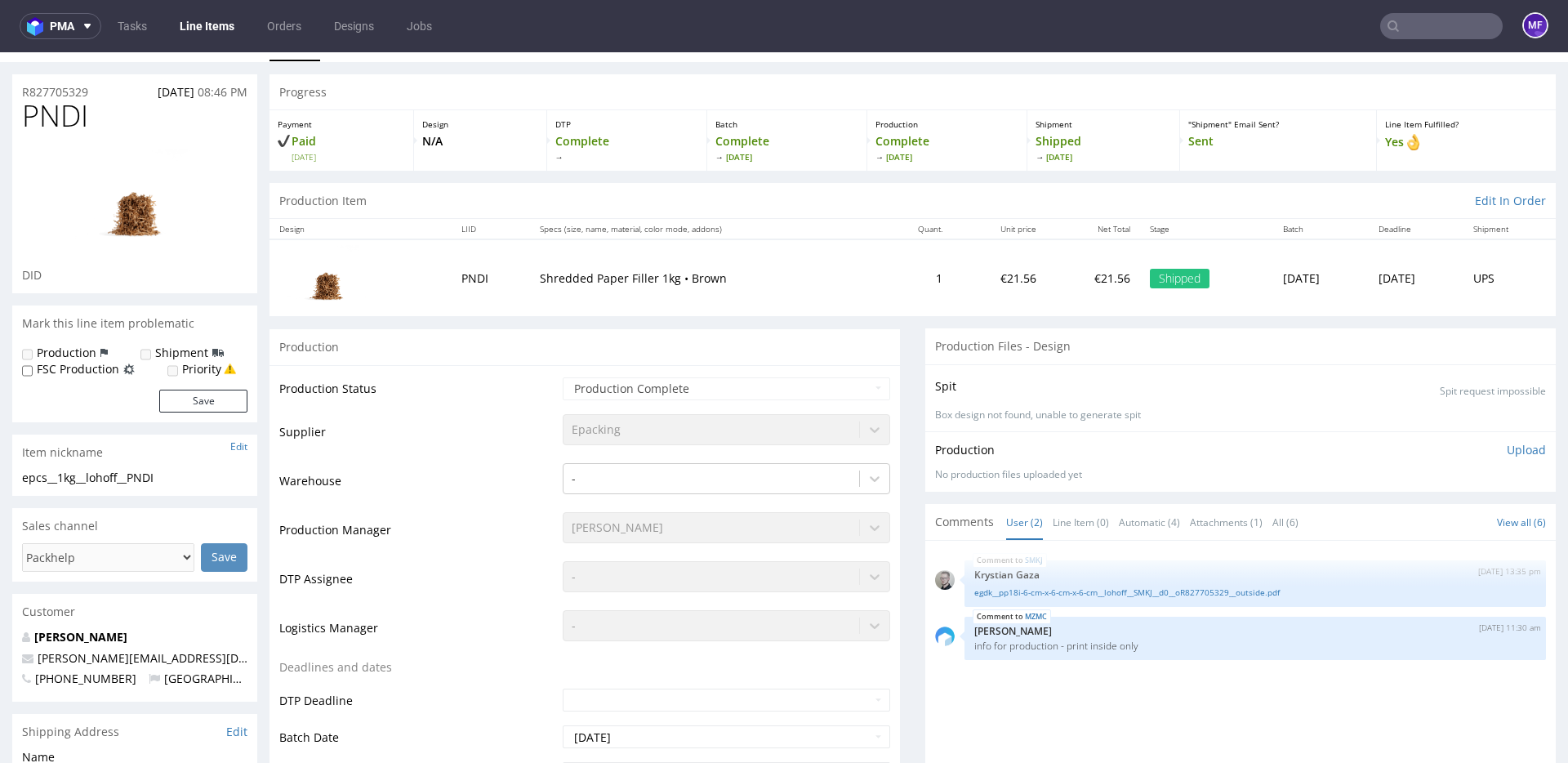
click at [1460, 34] on input "text" at bounding box center [1441, 26] width 122 height 26
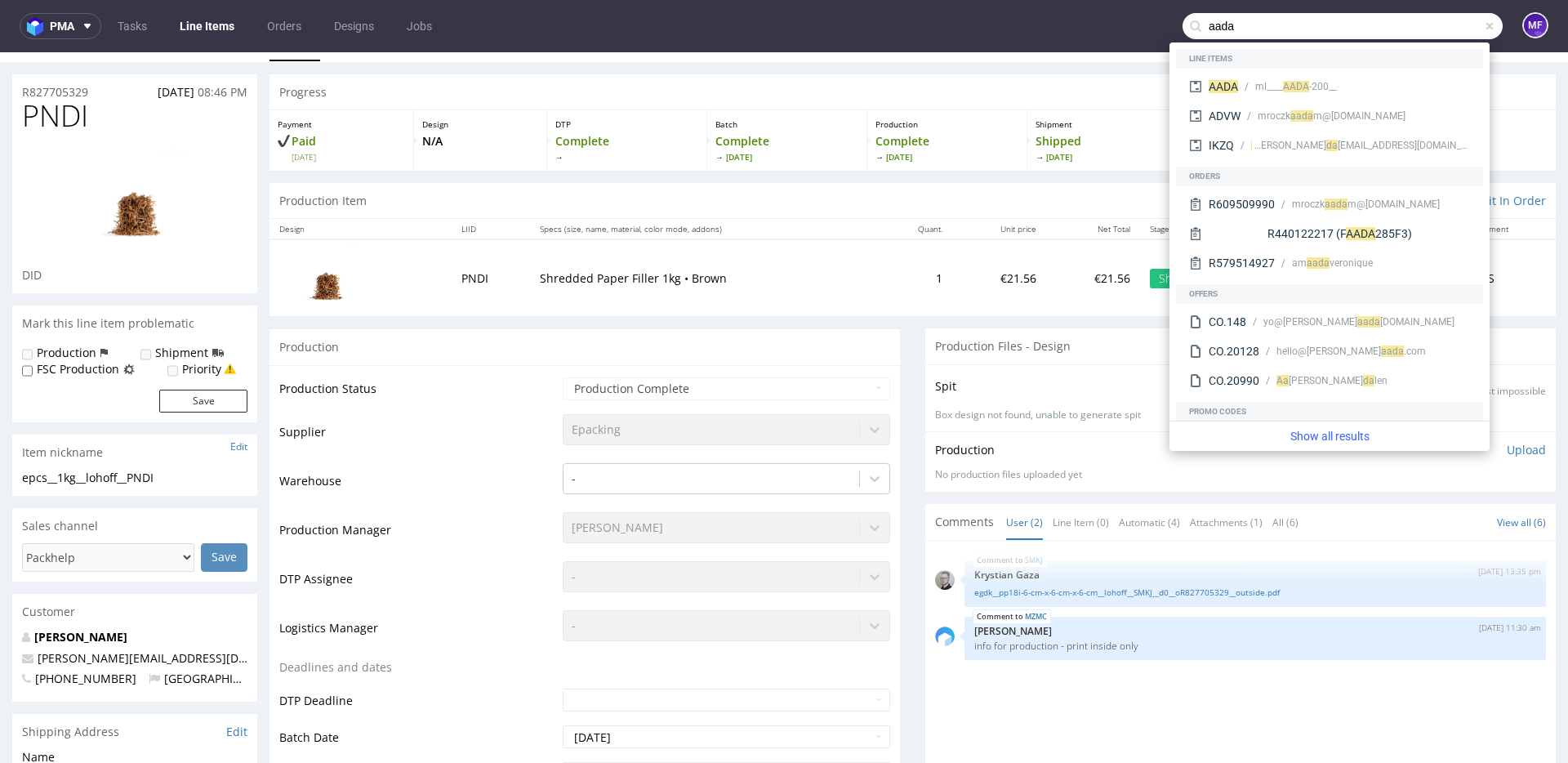
type input "aada"
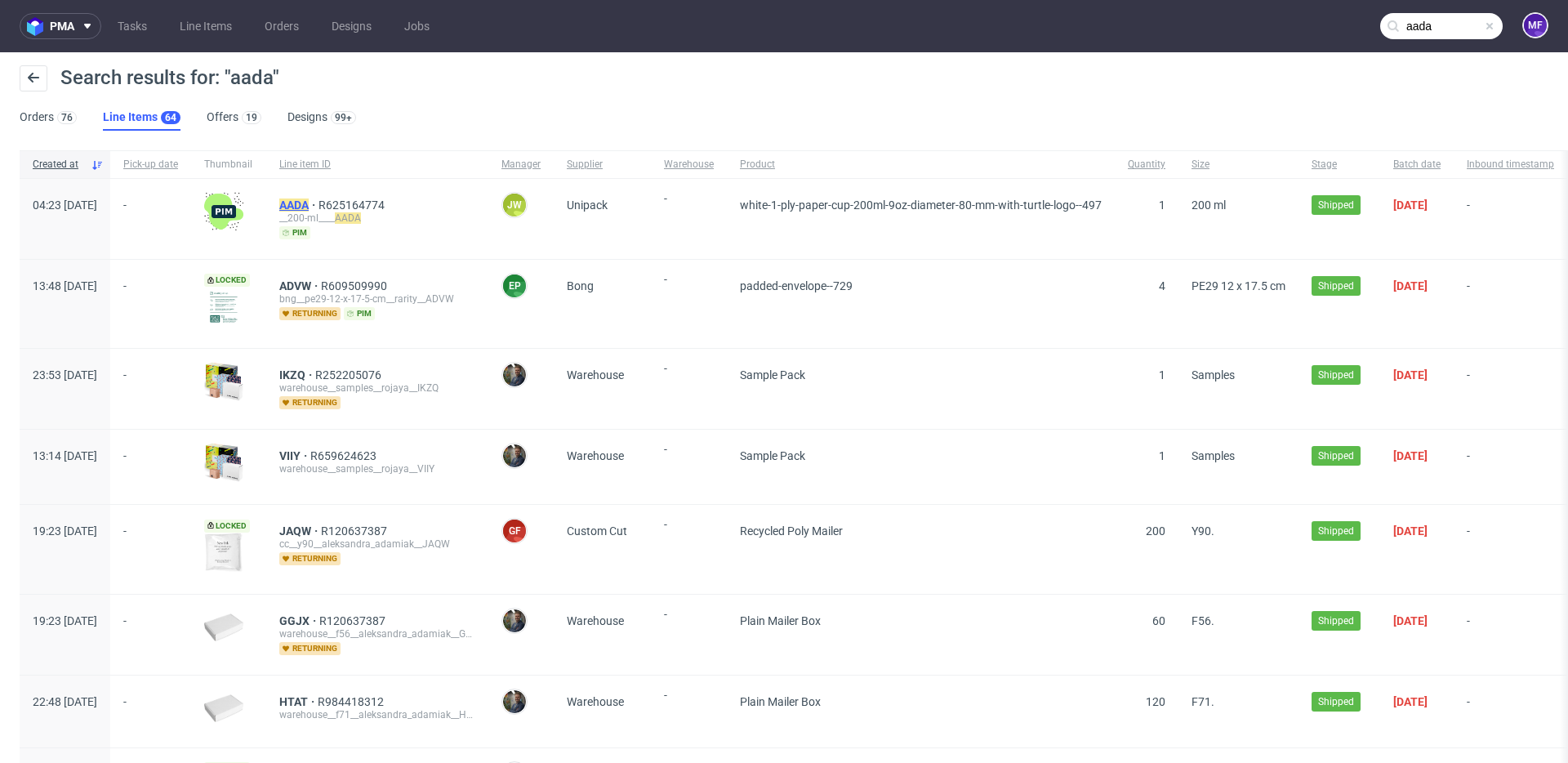
click at [309, 207] on mark "AADA" at bounding box center [293, 205] width 29 height 13
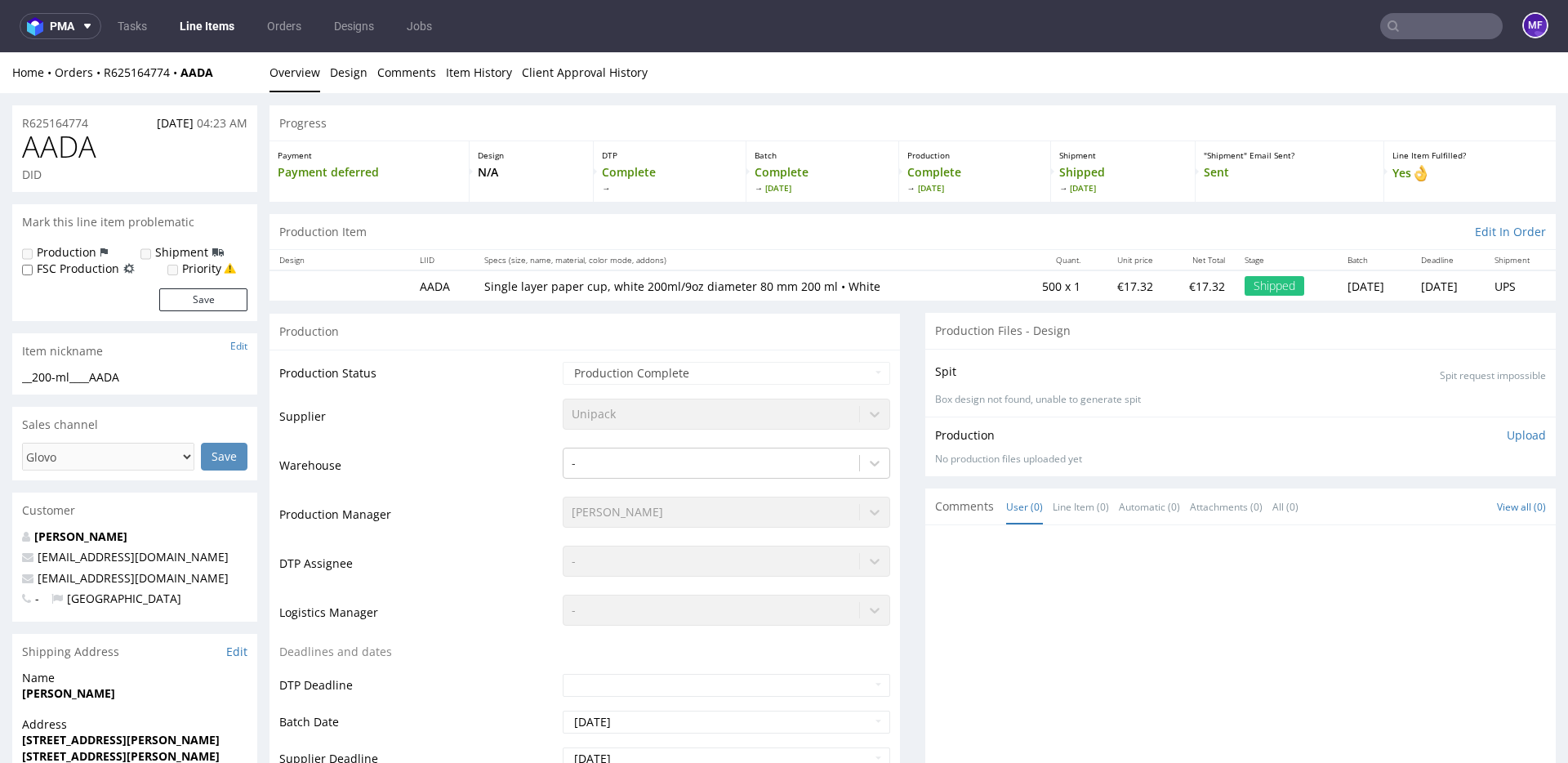
click at [397, 137] on div "Progress" at bounding box center [912, 122] width 1286 height 36
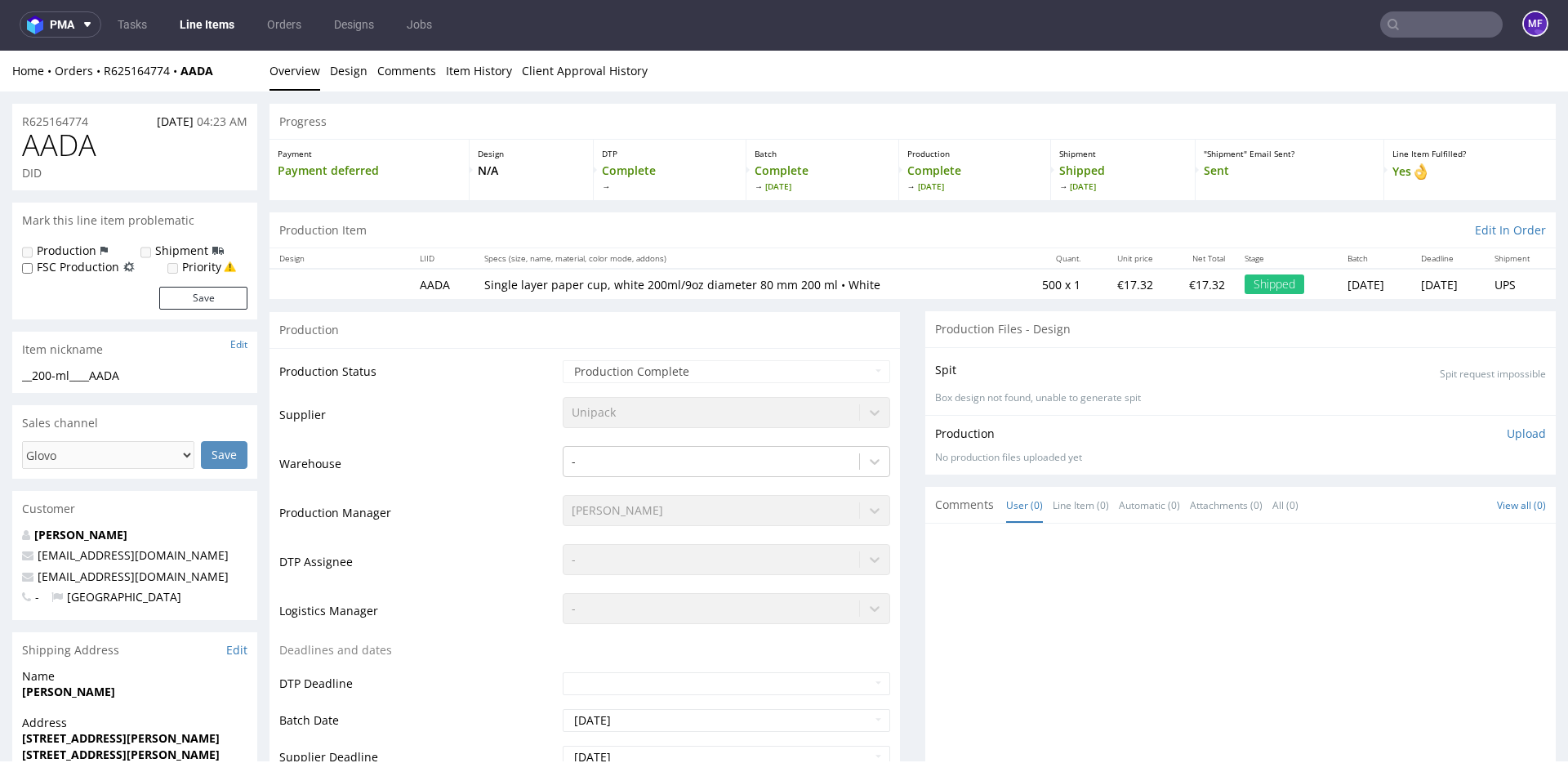
click at [1404, 27] on input "text" at bounding box center [1441, 24] width 122 height 26
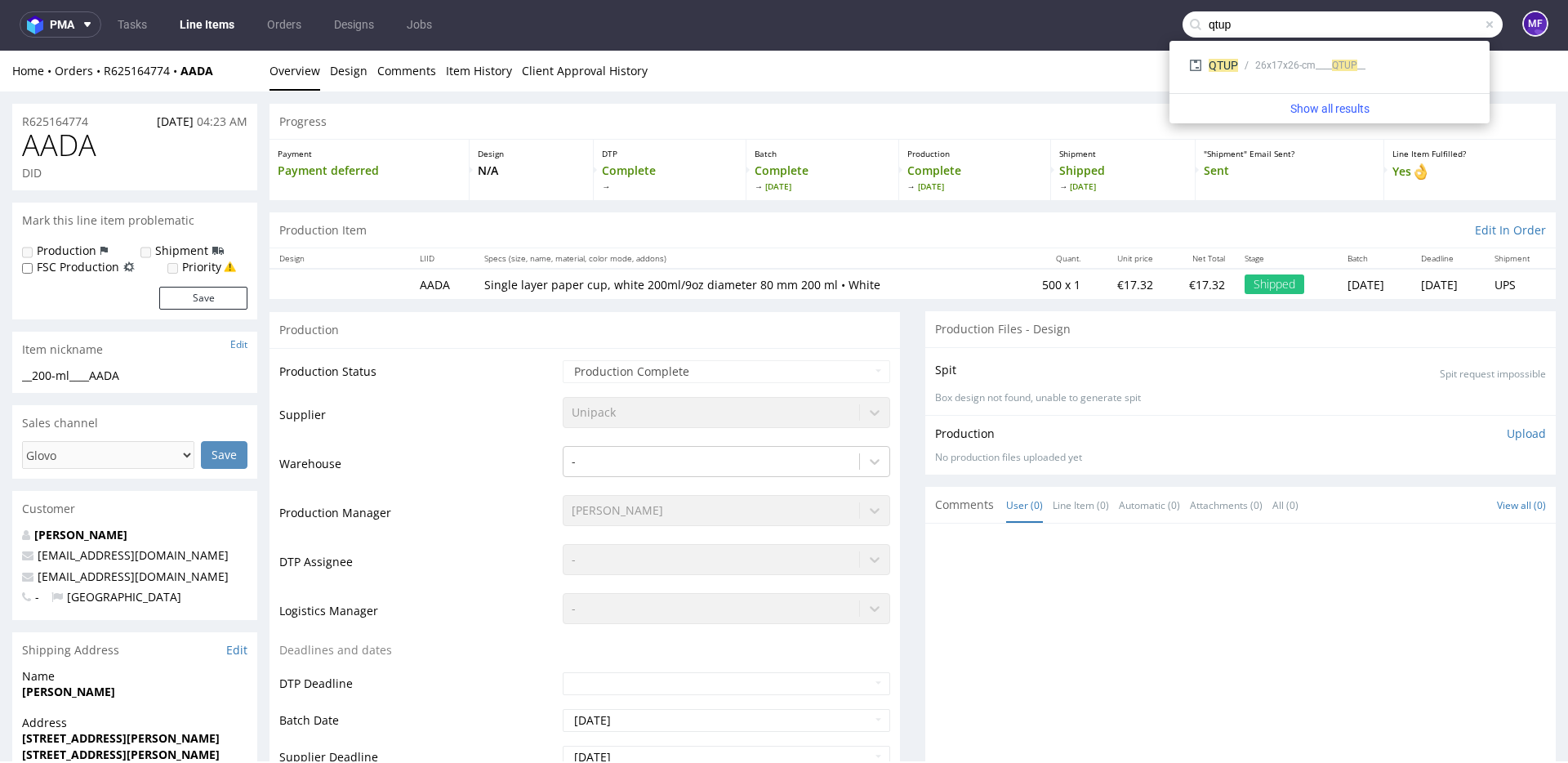
type input "qtup"
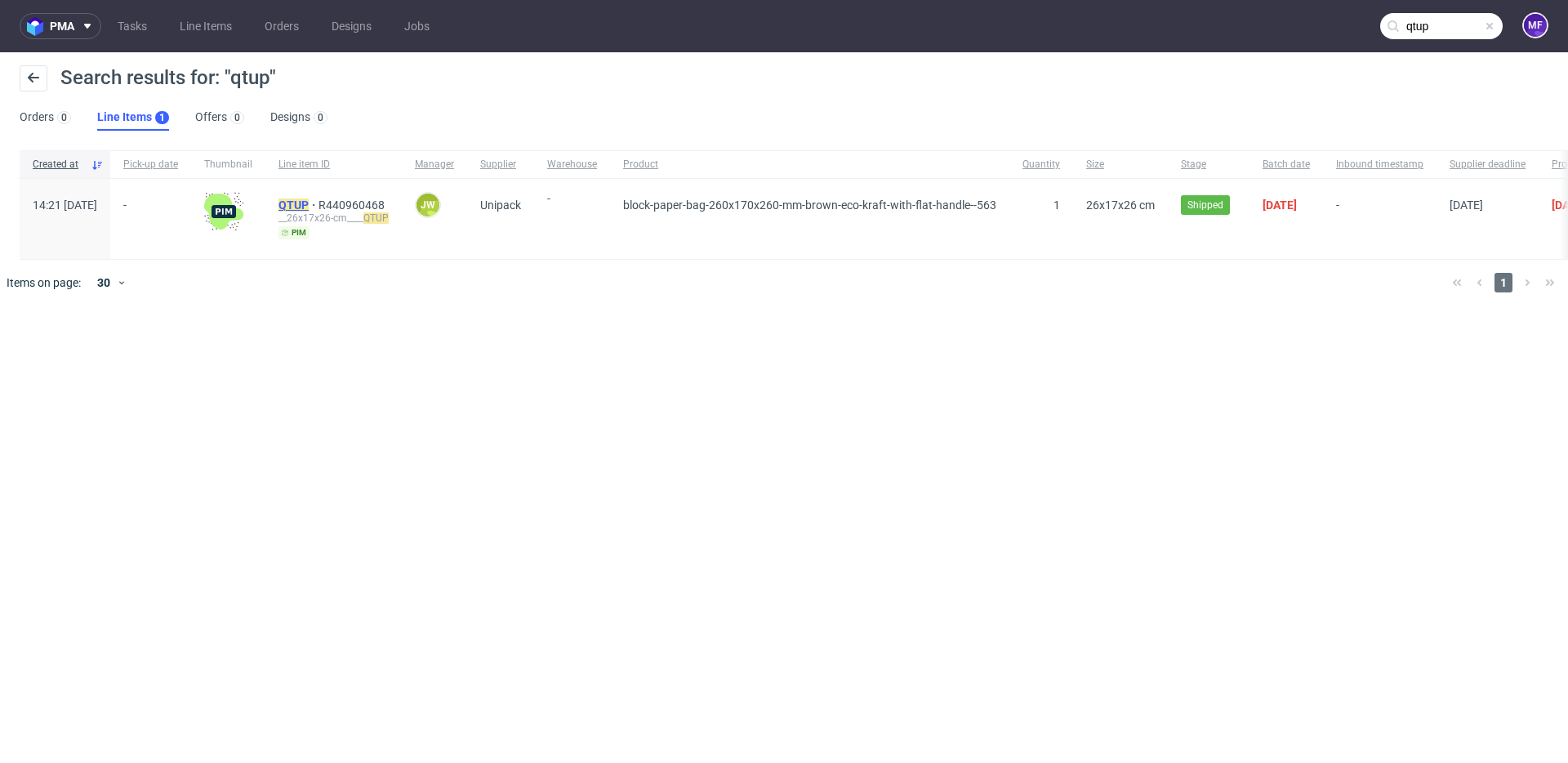
click at [309, 207] on mark "QTUP" at bounding box center [293, 205] width 30 height 13
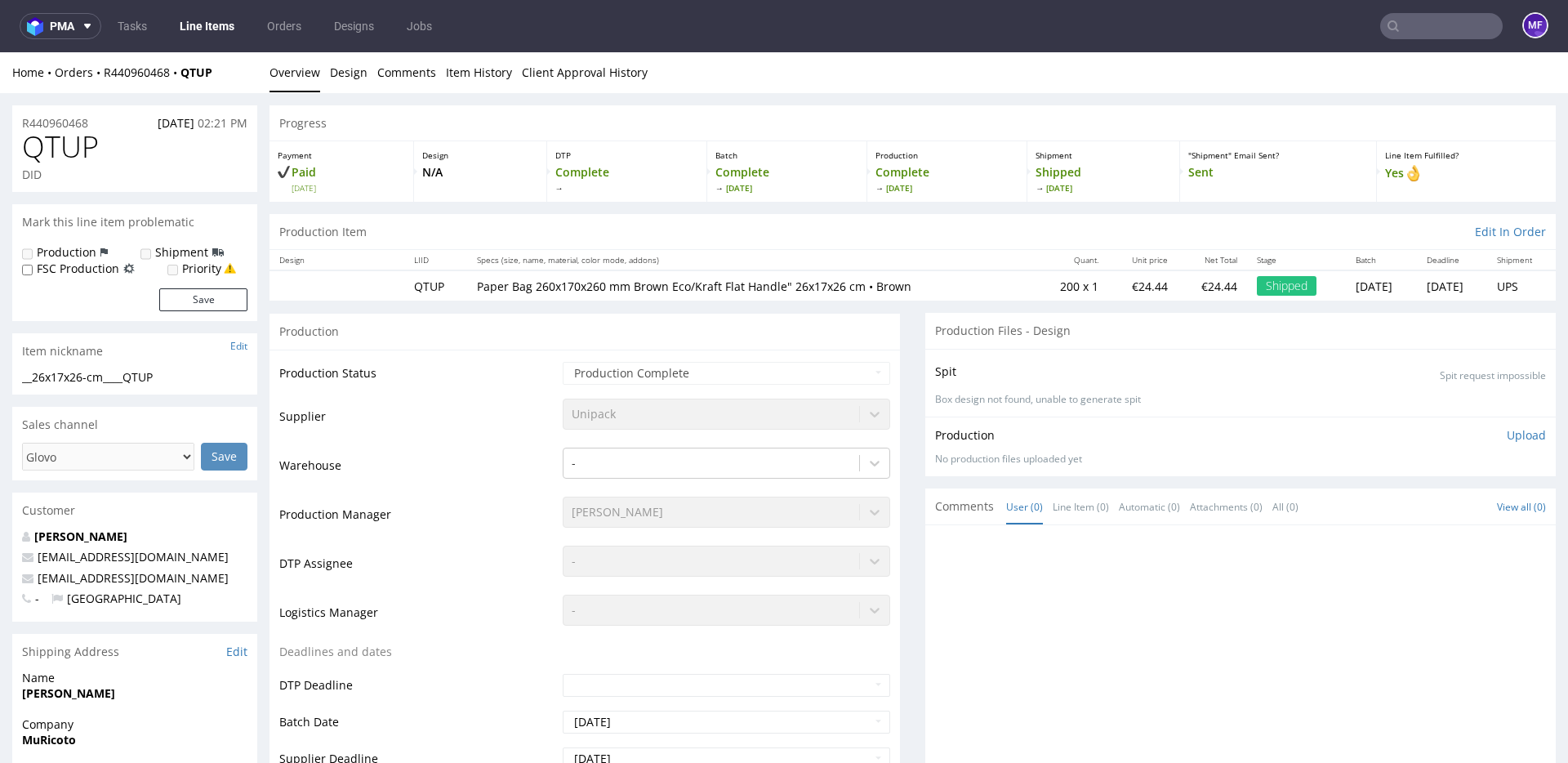
click at [1399, 17] on input "text" at bounding box center [1441, 26] width 122 height 26
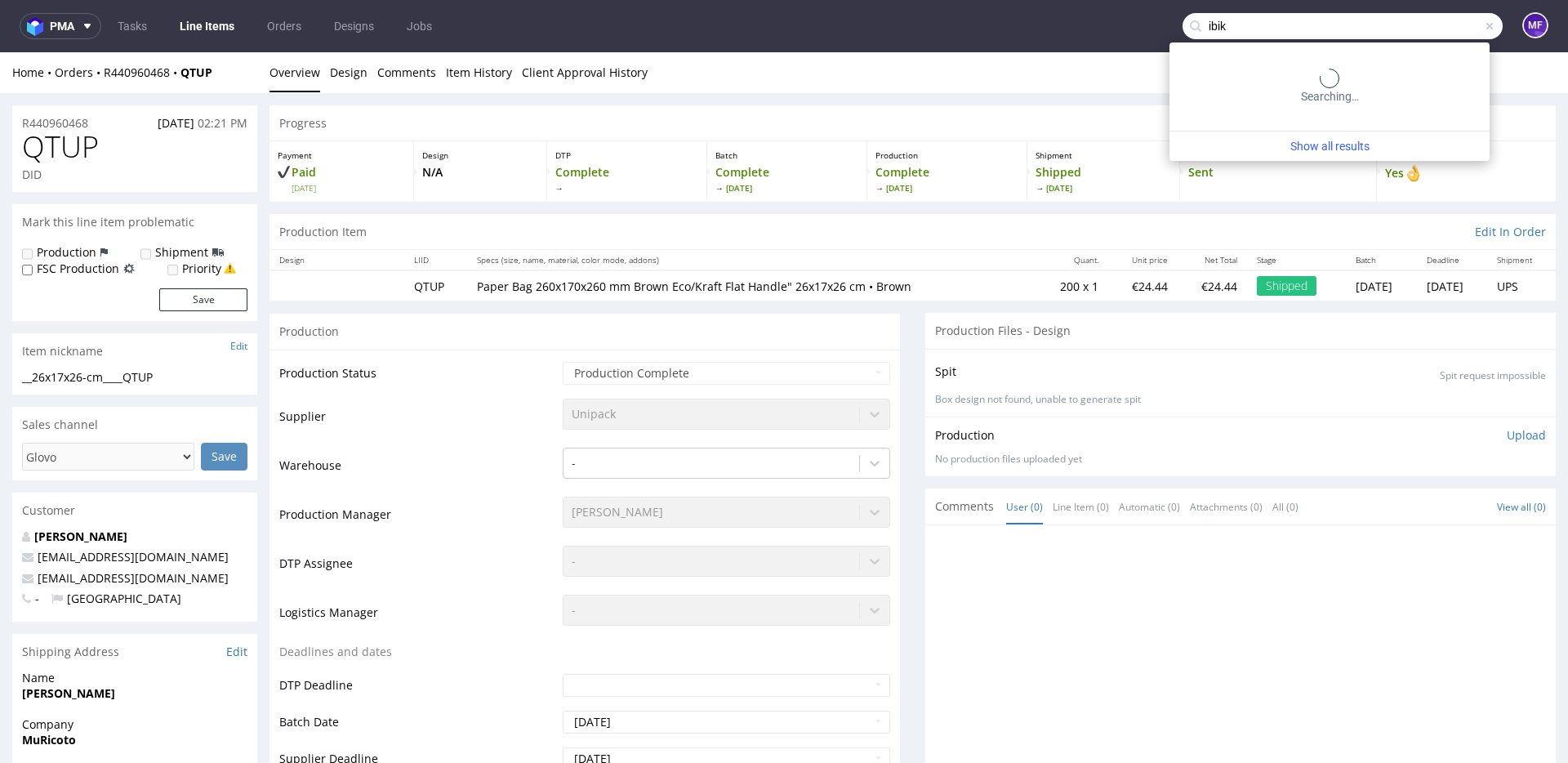
type input "ibik"
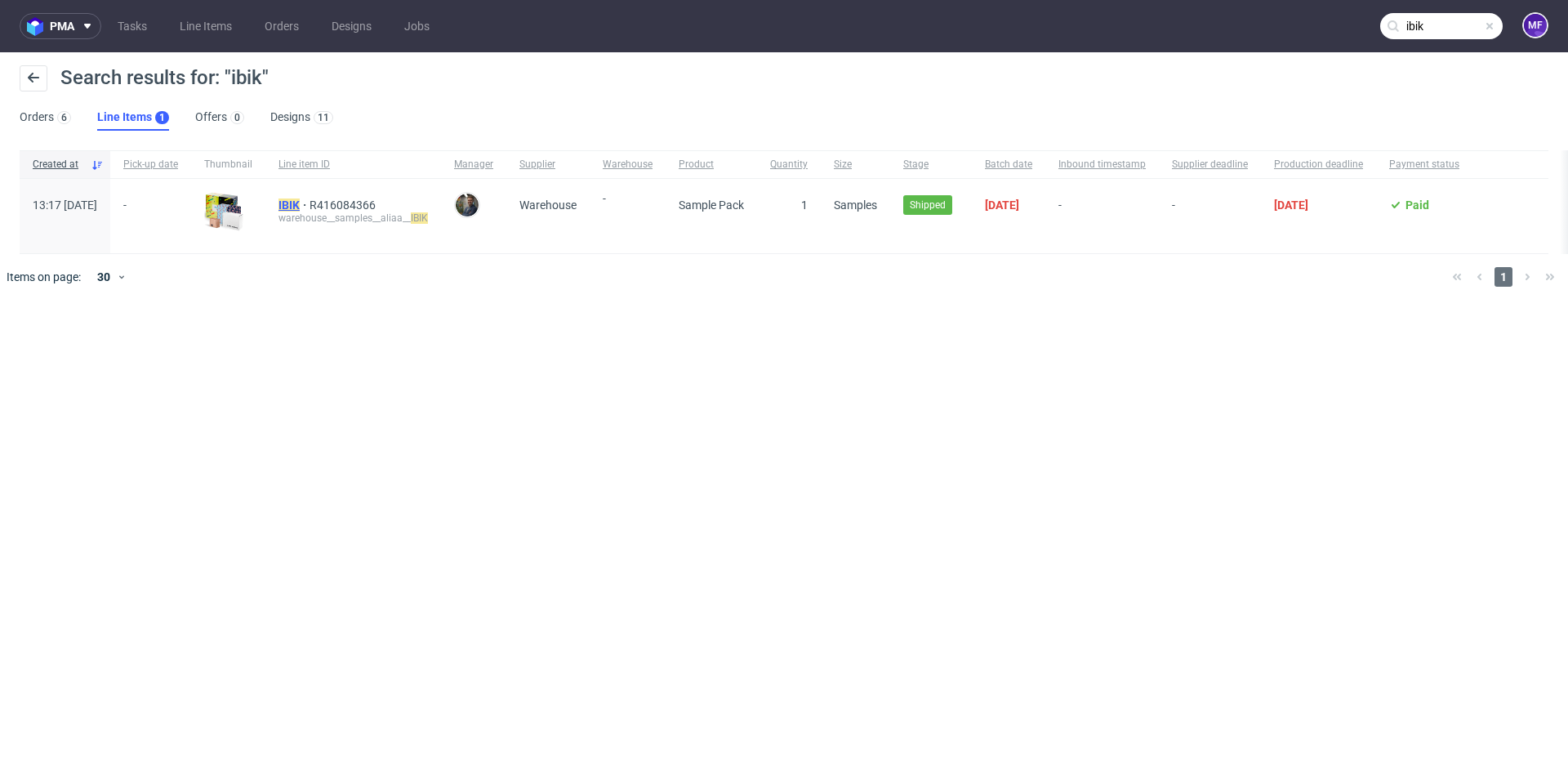
click at [300, 202] on mark "IBIK" at bounding box center [288, 205] width 21 height 13
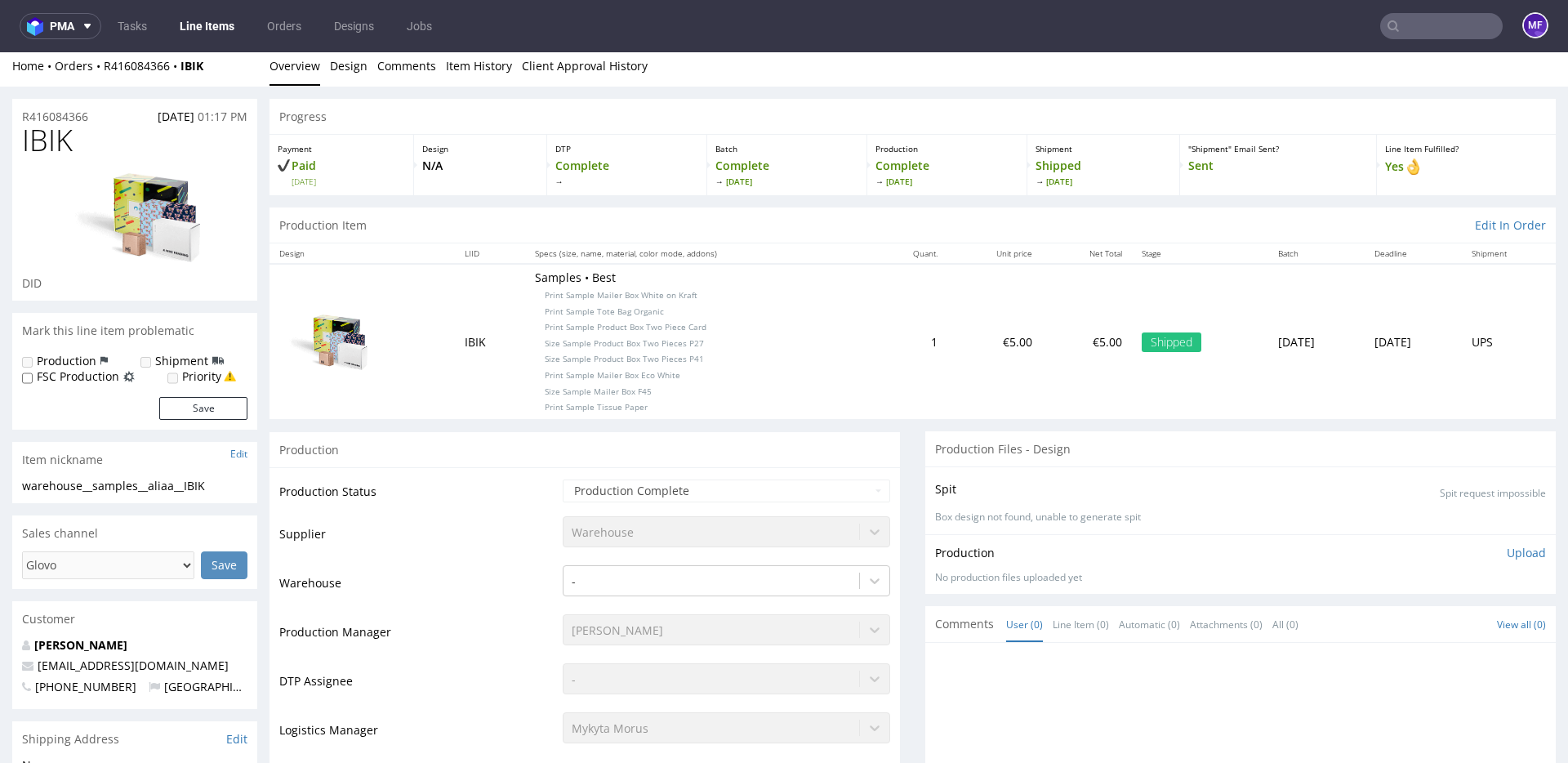
scroll to position [13, 0]
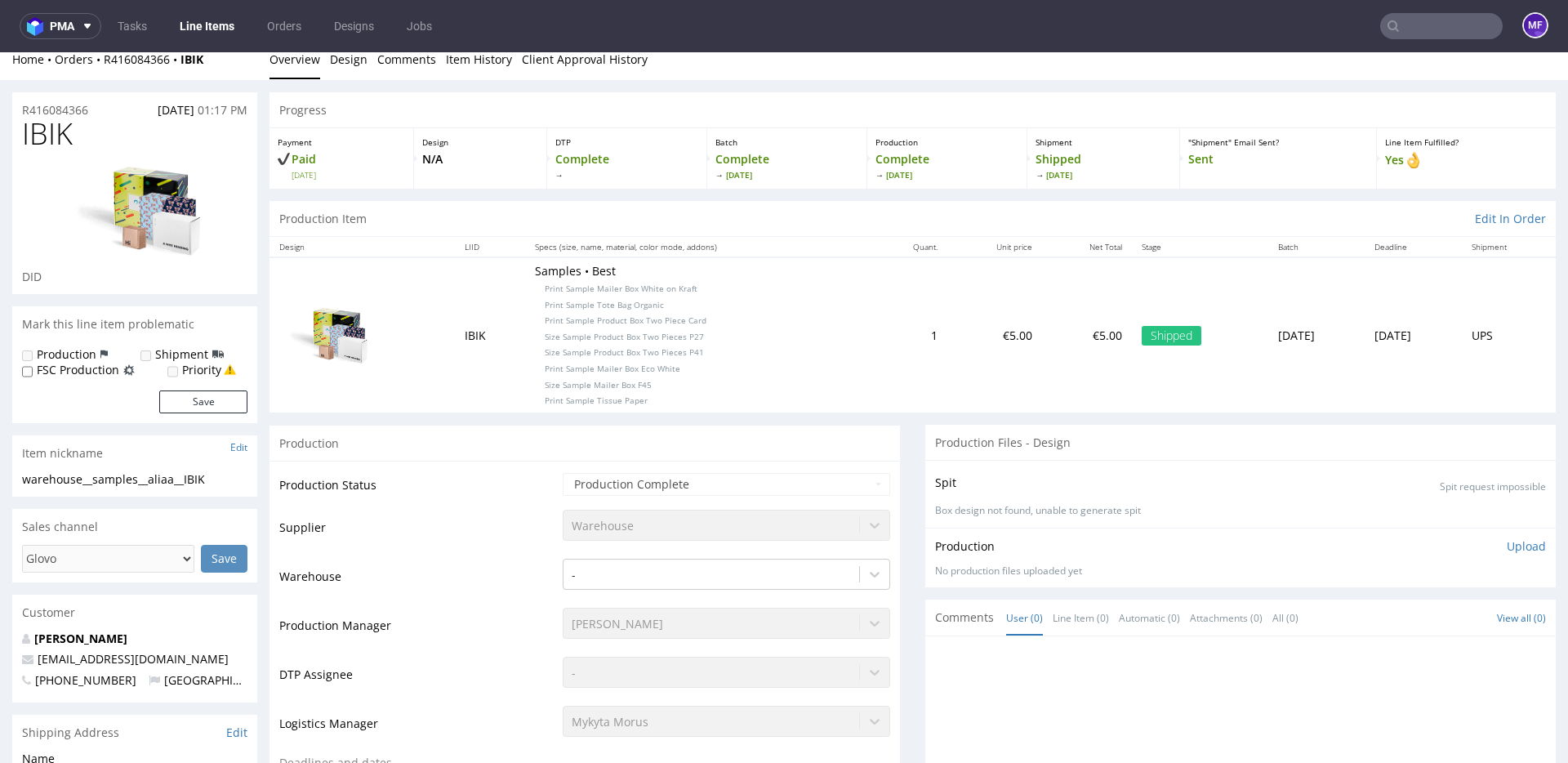
click at [1405, 27] on input "text" at bounding box center [1441, 26] width 122 height 26
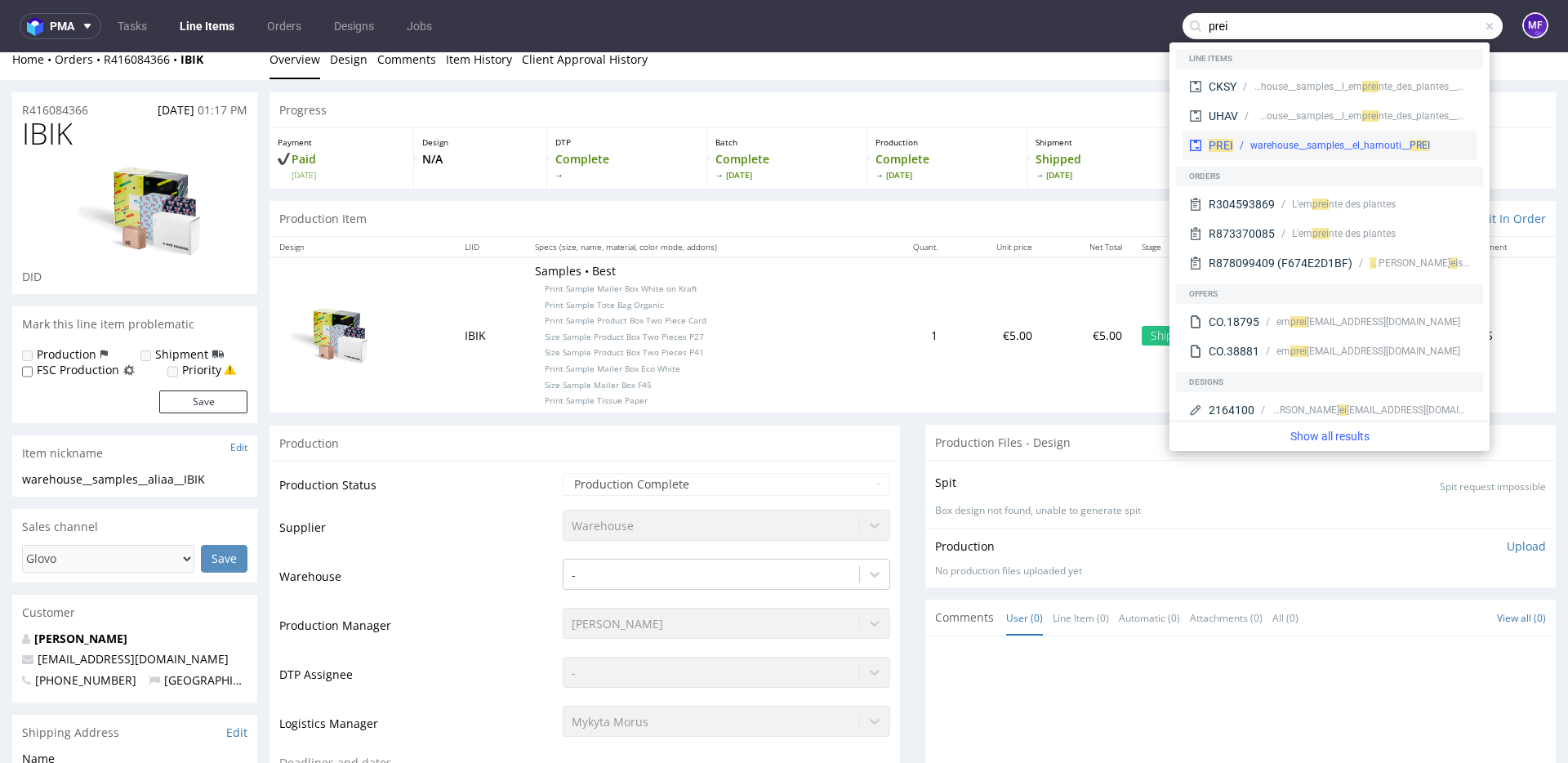
type input "prei"
click at [1324, 138] on div "warehouse__samples__el_hamouti__ PREI" at bounding box center [1341, 146] width 180 height 15
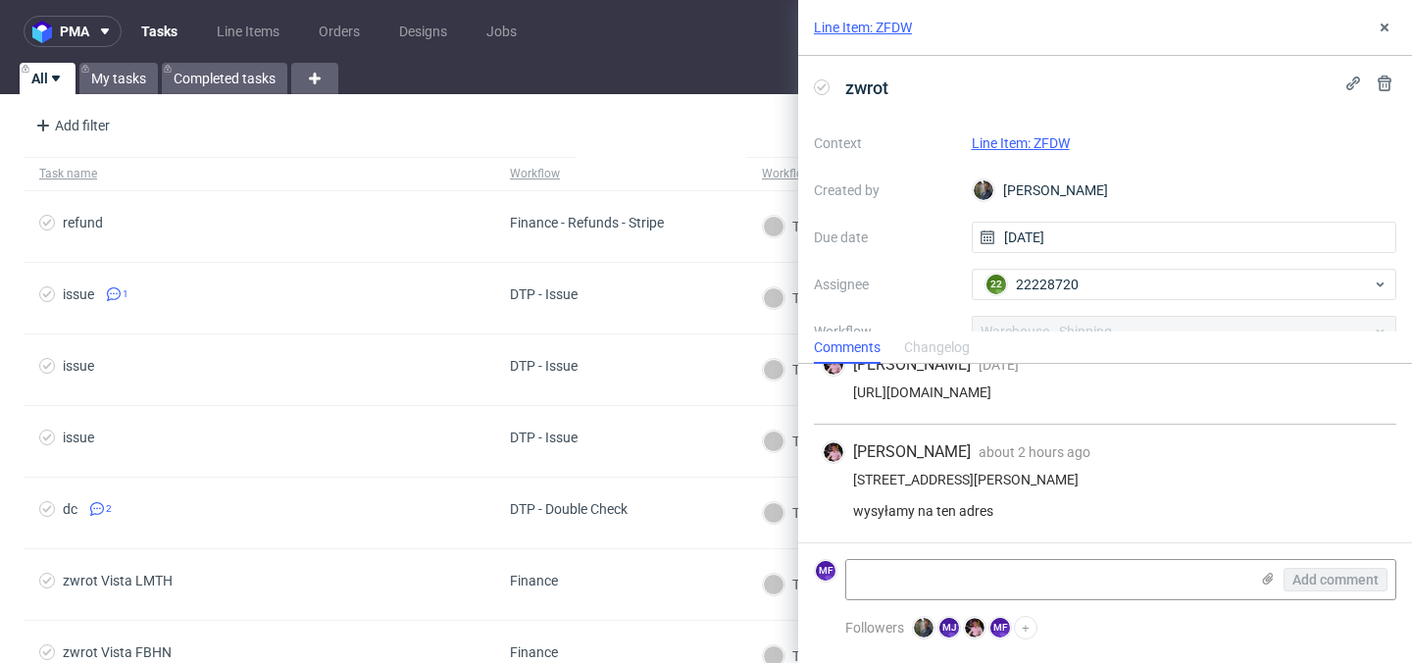
scroll to position [58, 0]
click at [1026, 144] on link "Line Item: ZFDW" at bounding box center [1020, 143] width 98 height 16
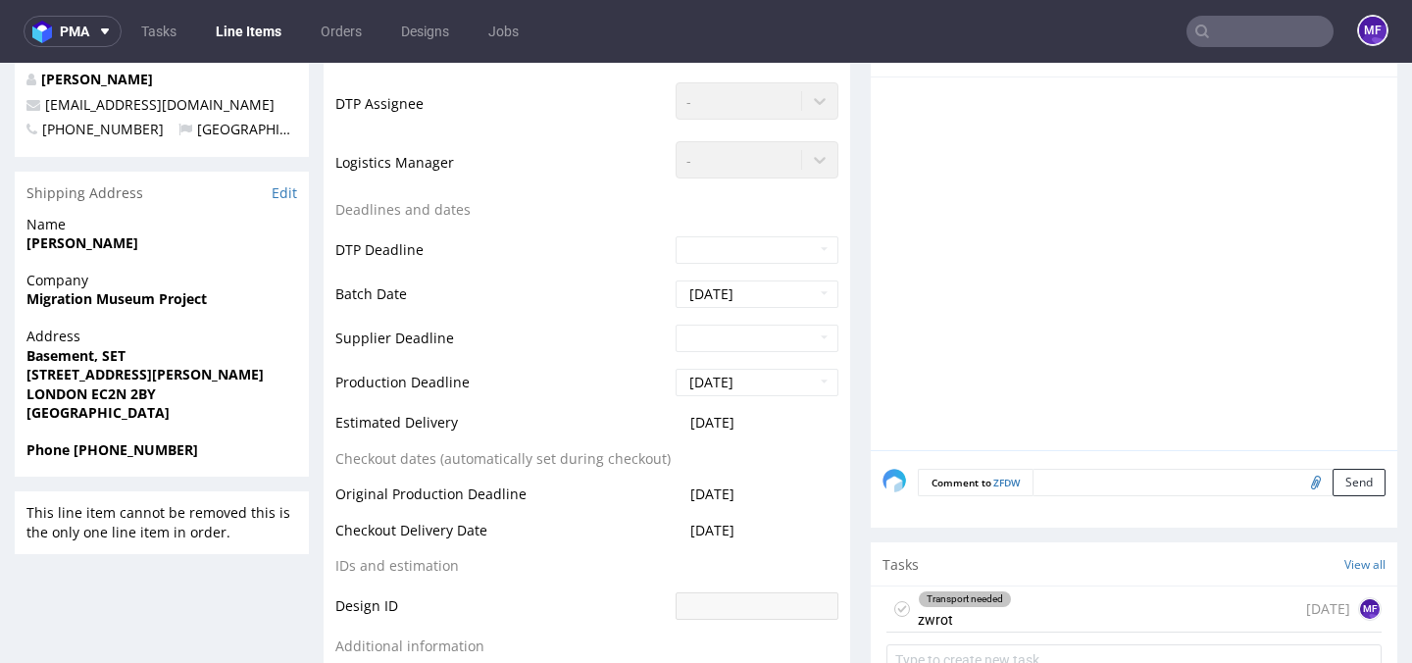
scroll to position [731, 0]
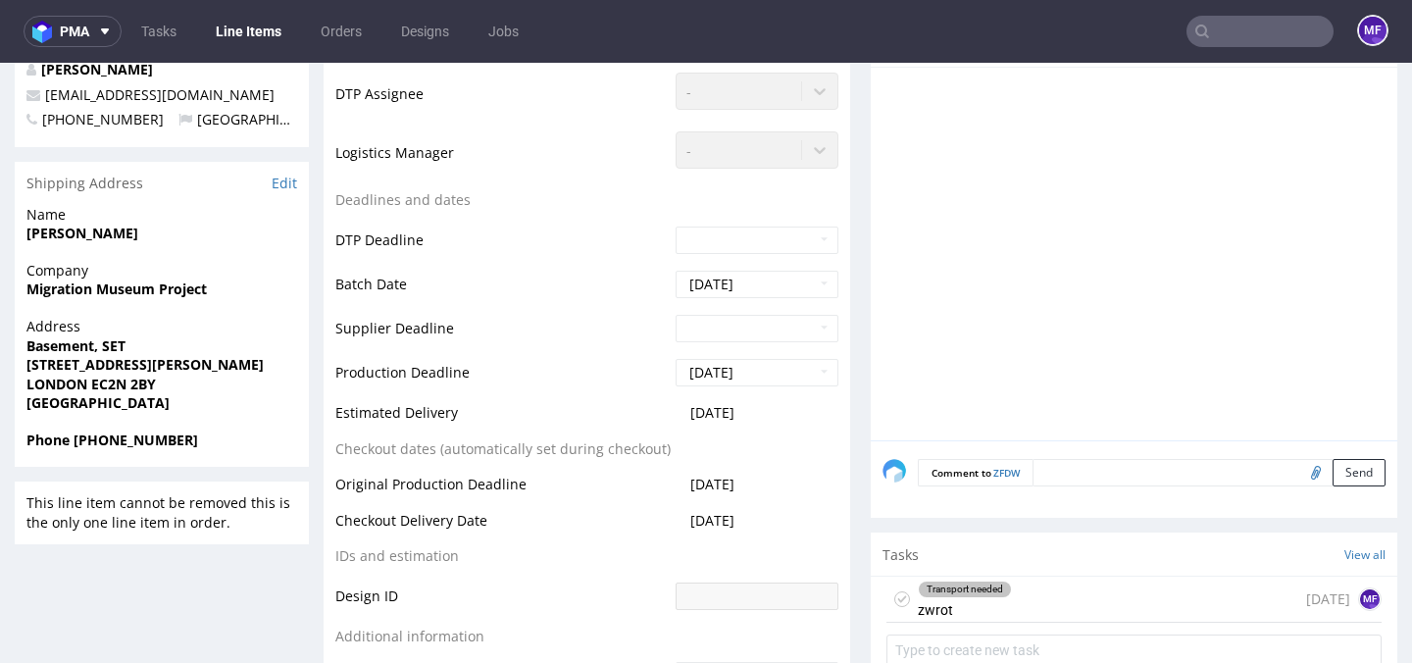
click at [1009, 610] on div "Transport needed zwrot 13 days ago MF" at bounding box center [1133, 599] width 495 height 46
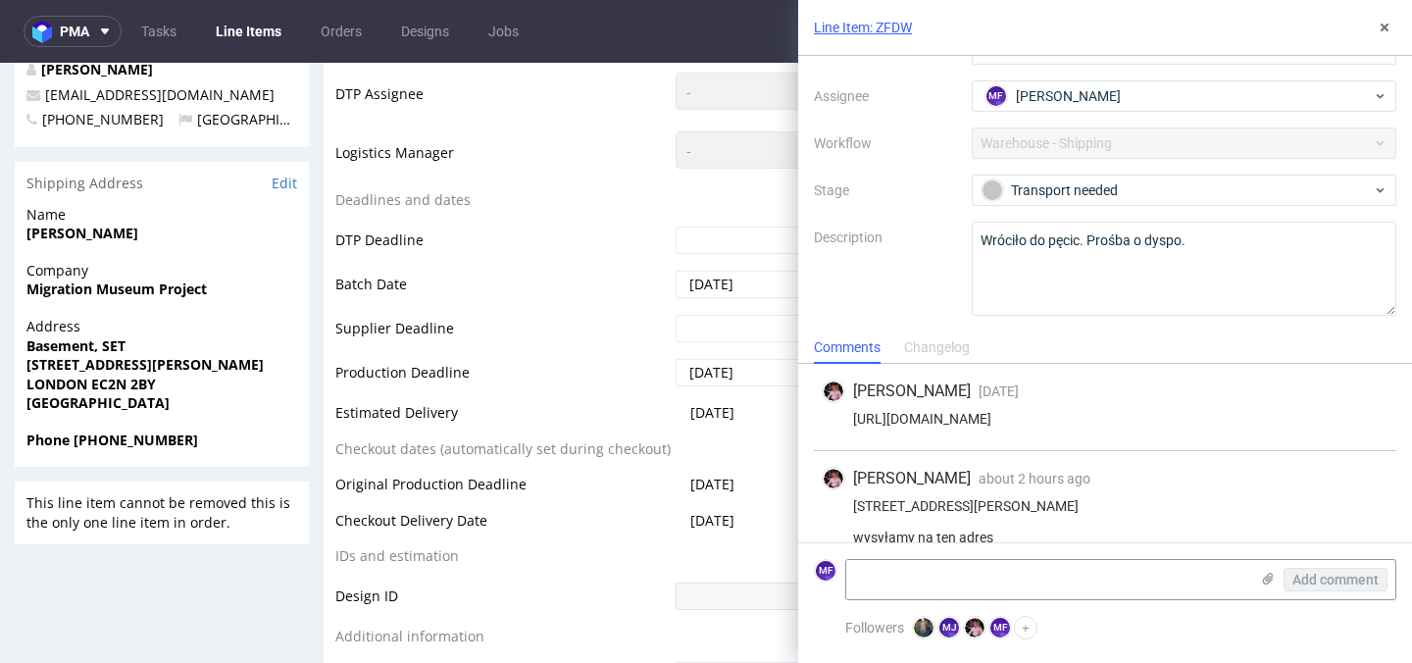
scroll to position [58, 0]
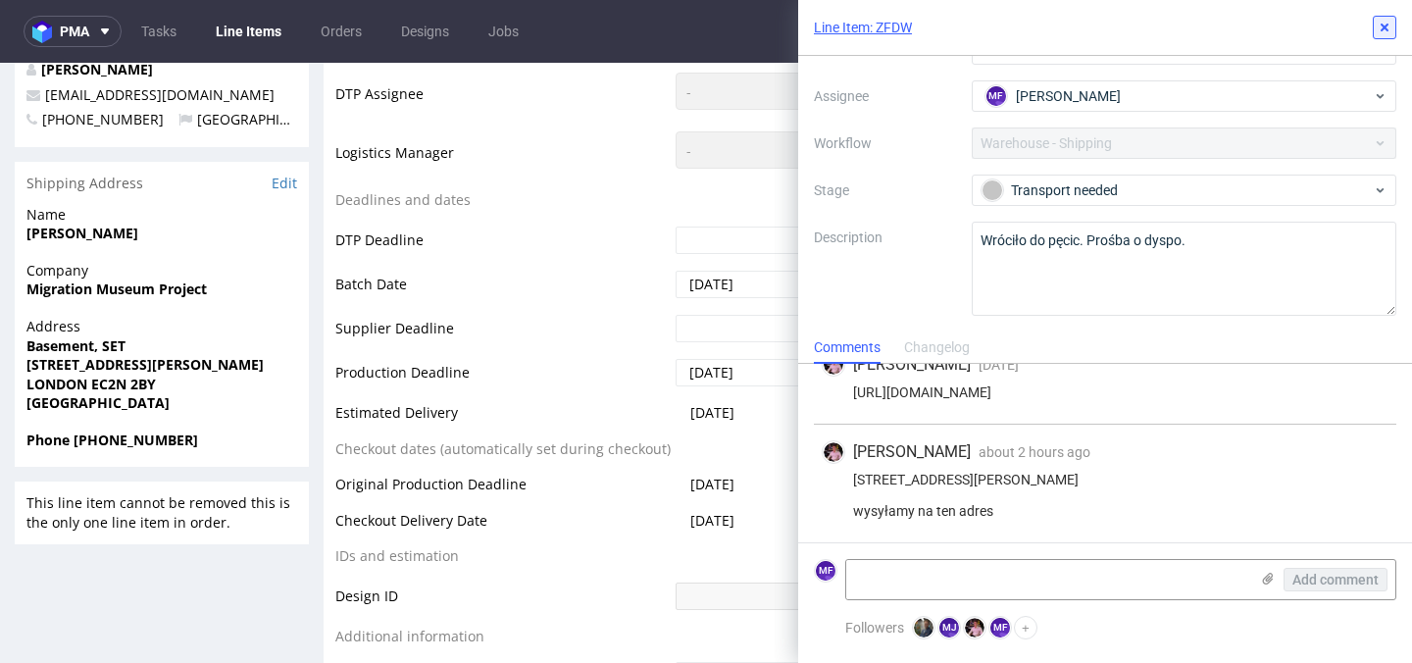
click at [1382, 28] on use at bounding box center [1384, 28] width 8 height 8
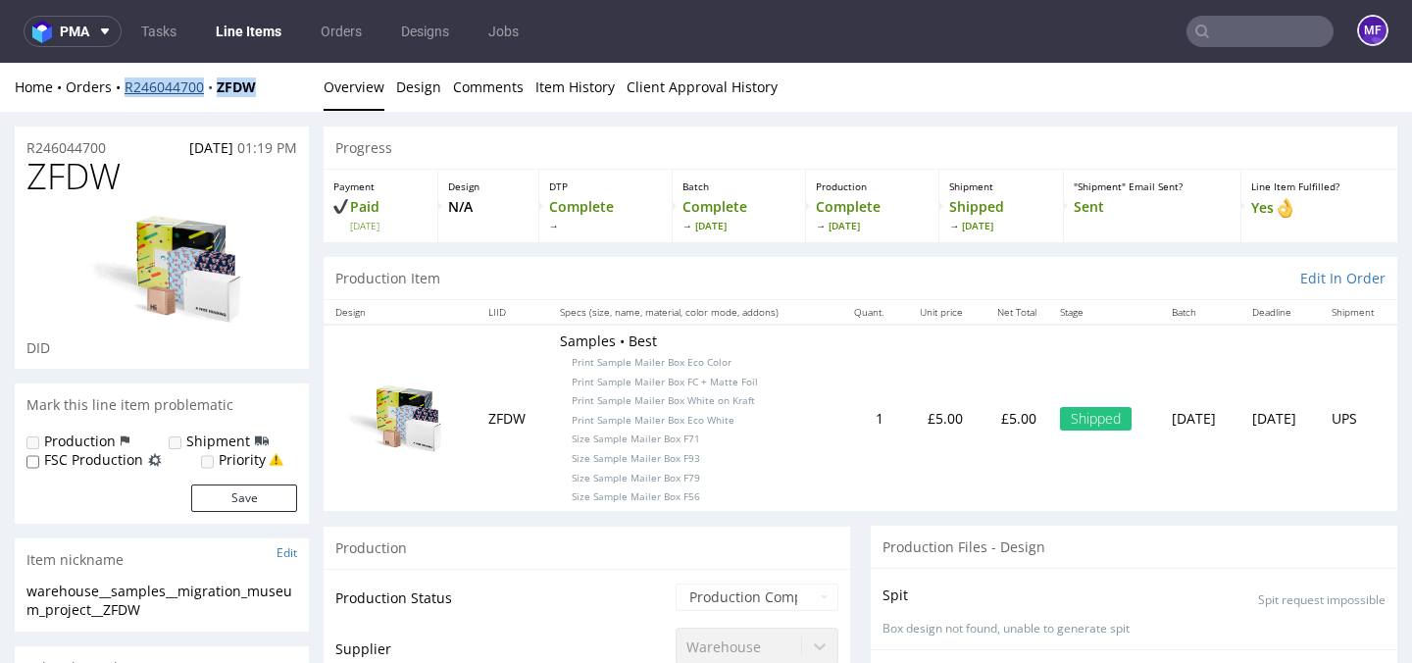
drag, startPoint x: 247, startPoint y: 89, endPoint x: 124, endPoint y: 88, distance: 122.5
click at [124, 88] on div "Home Orders R246044700 ZFDW" at bounding box center [162, 87] width 294 height 20
copy div "R246044700 ZFDW"
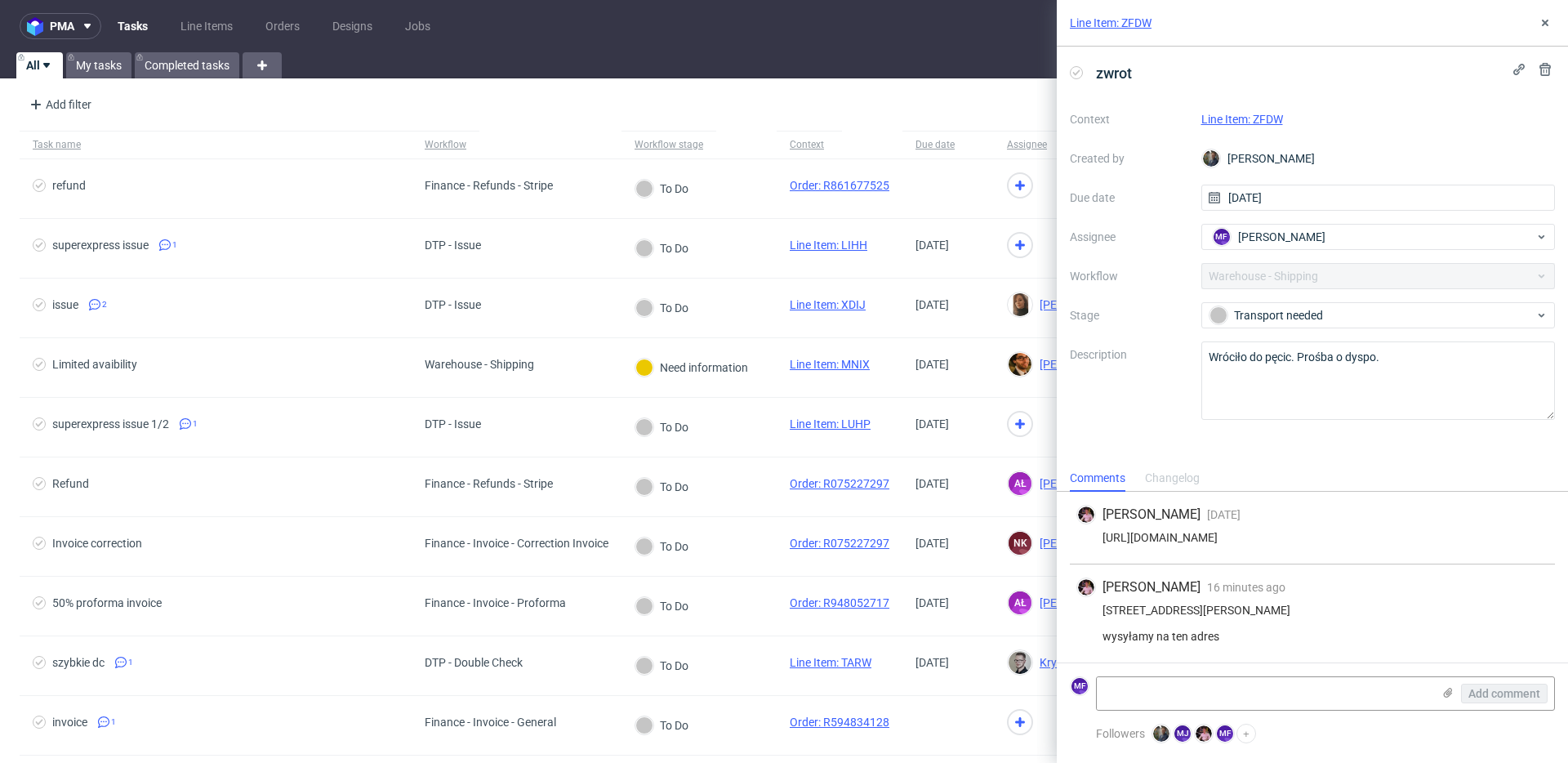
click at [773, 115] on link "Line Item: ZFDW" at bounding box center [1242, 119] width 82 height 13
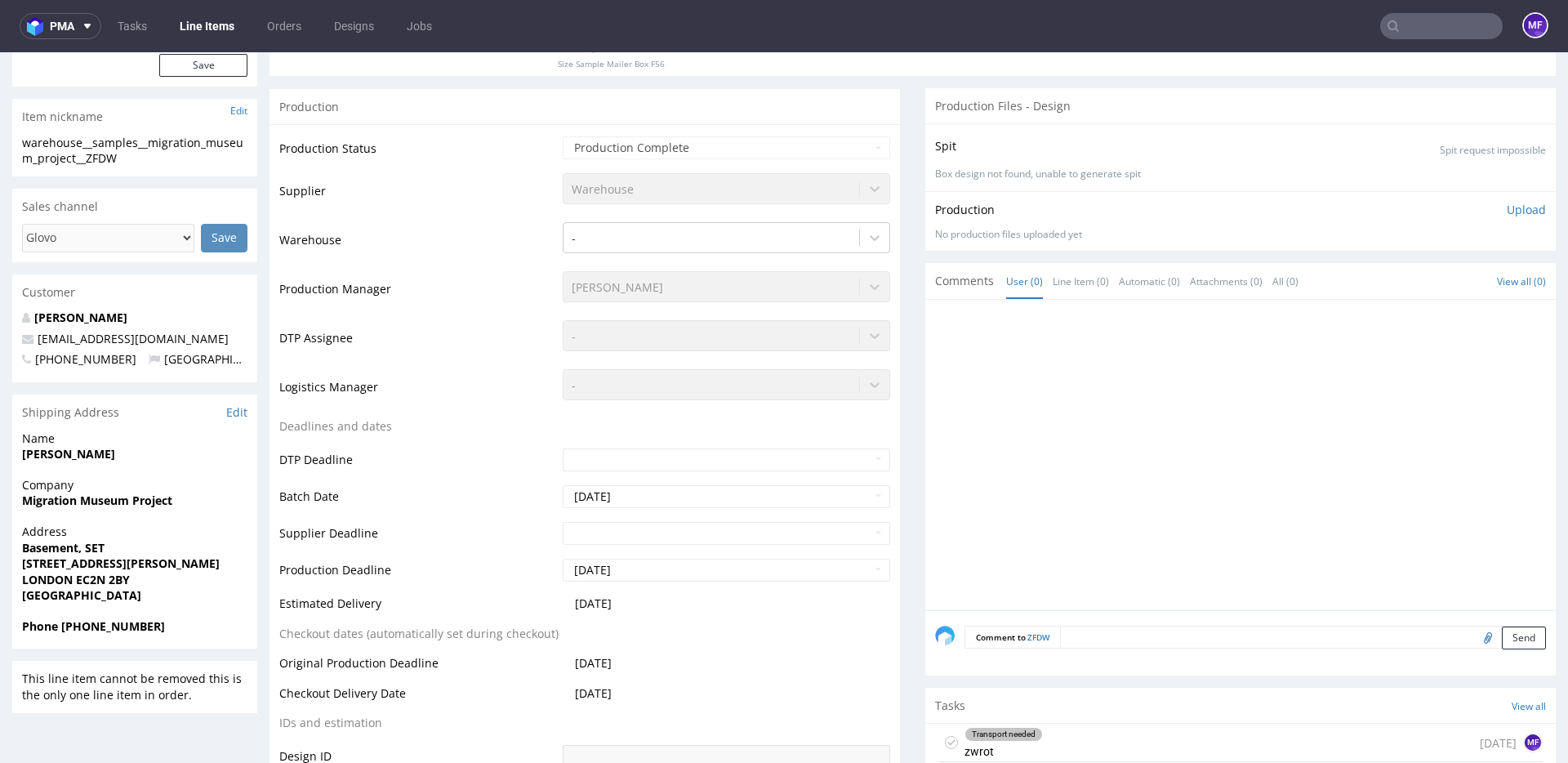
scroll to position [352, 0]
click at [57, 455] on strong "Katy Clinch" at bounding box center [68, 451] width 93 height 16
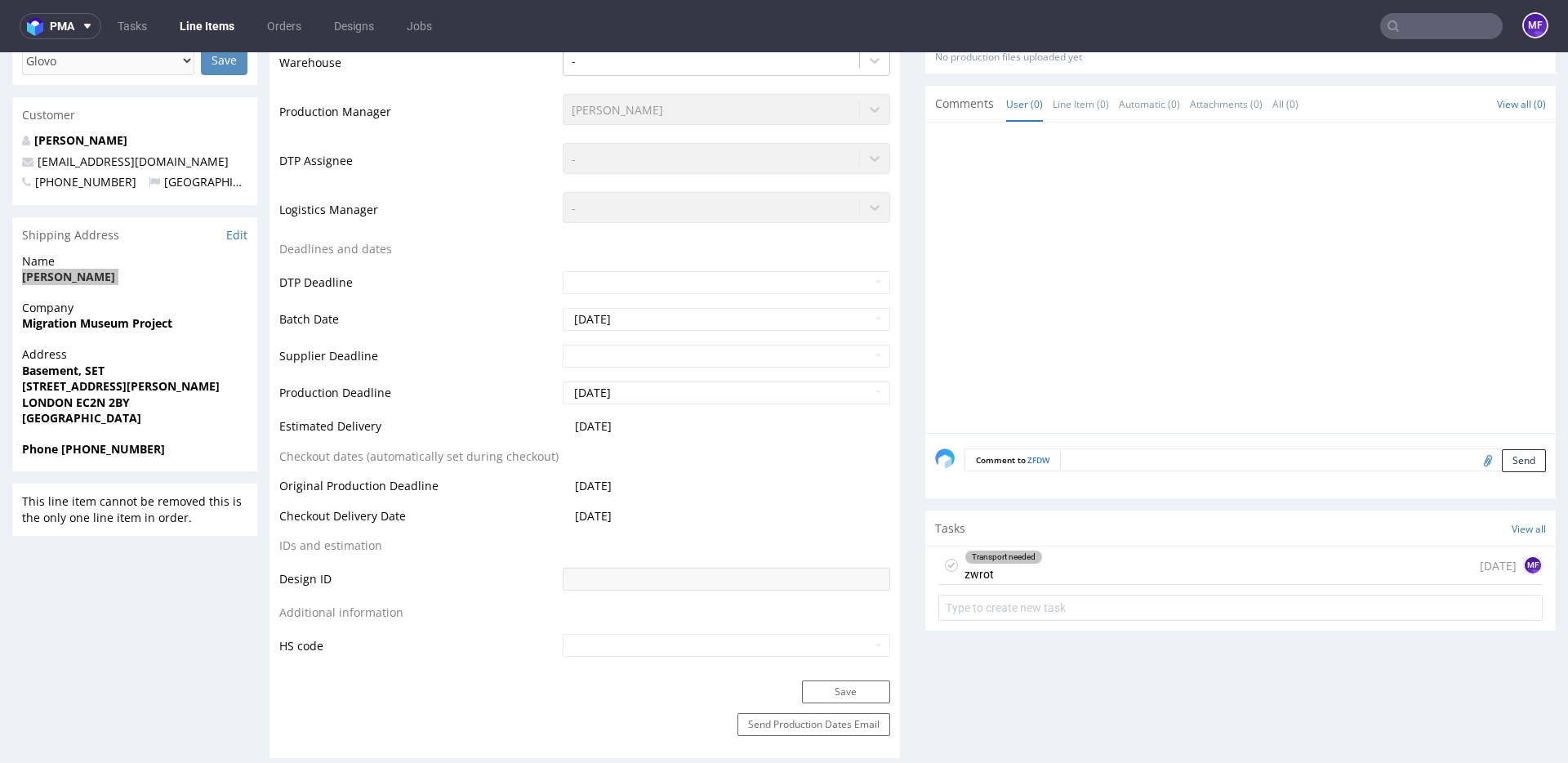
scroll to position [533, 0]
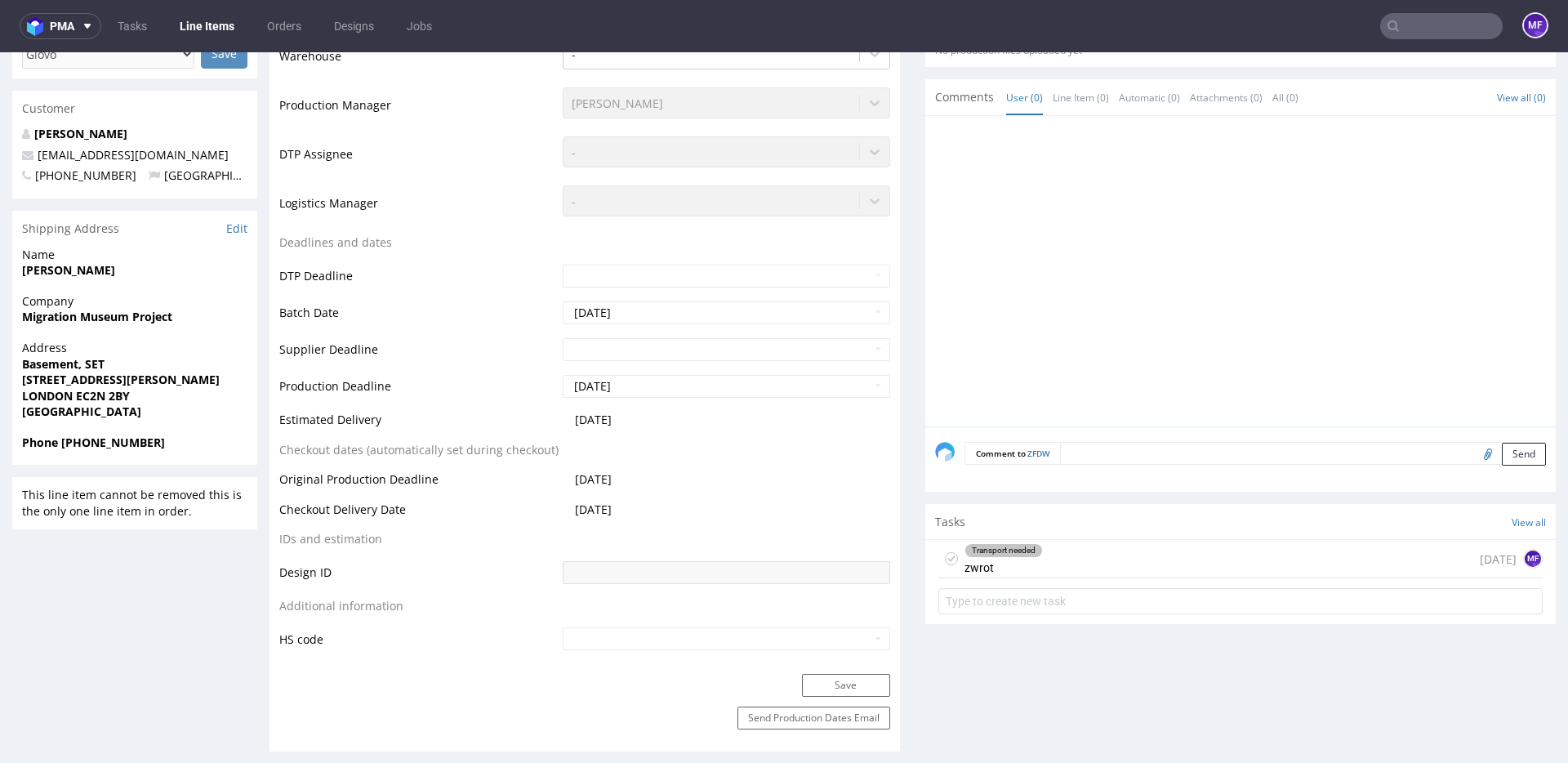
click at [1015, 555] on div "Transport needed" at bounding box center [1004, 551] width 77 height 13
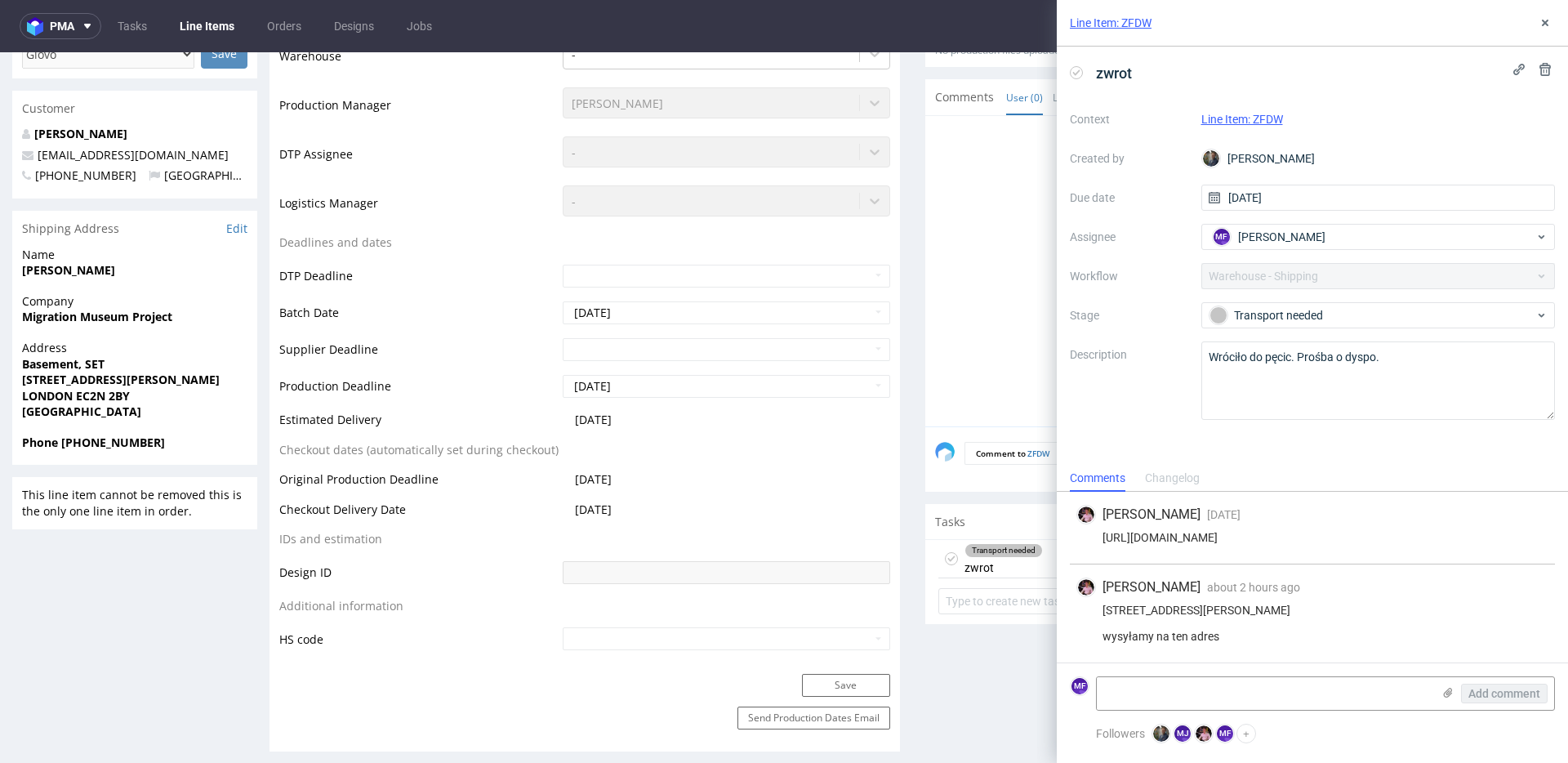
click at [68, 271] on strong "[PERSON_NAME]" at bounding box center [68, 270] width 93 height 16
copy strong "[PERSON_NAME]"
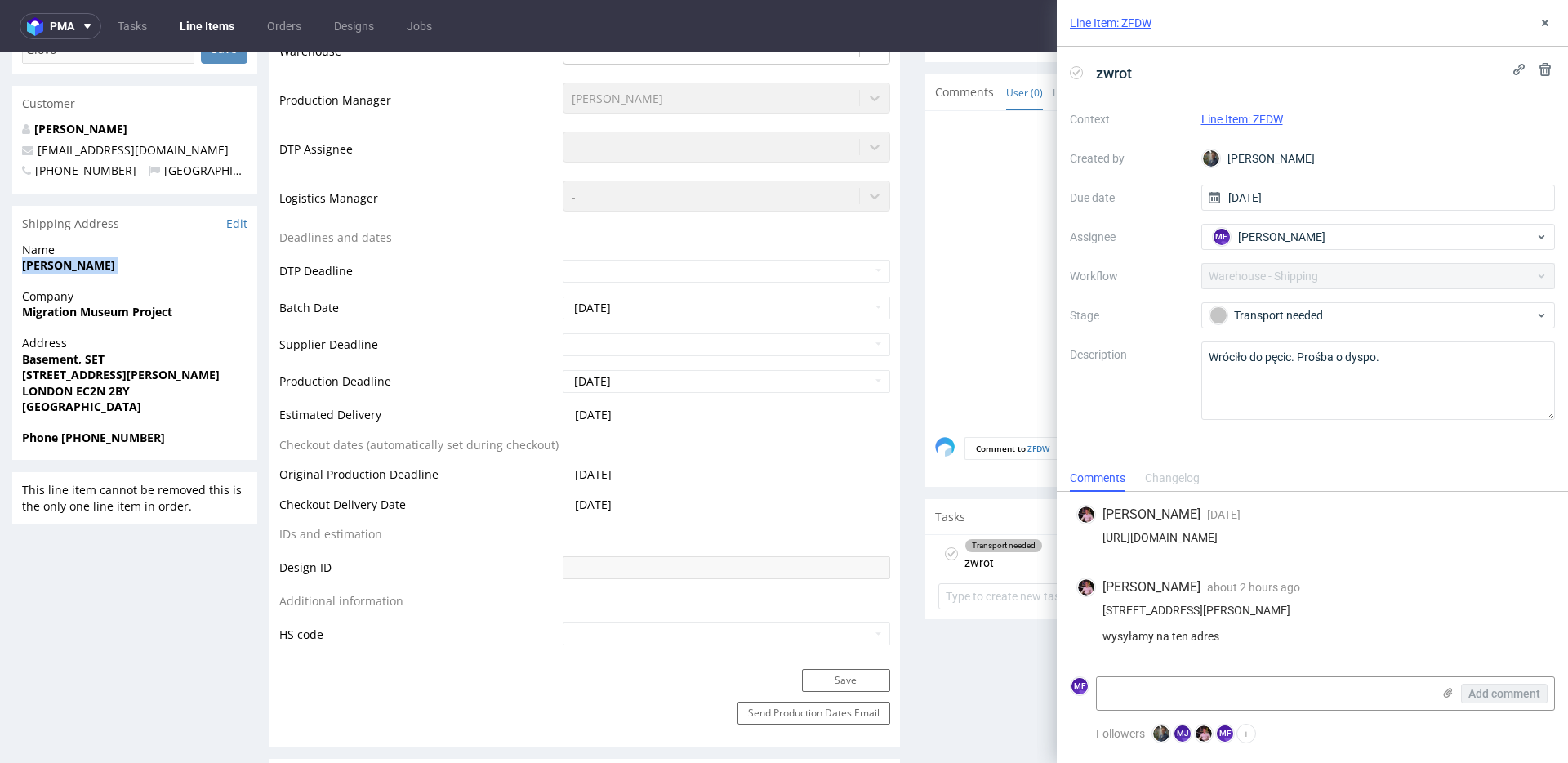
copy strong "[PERSON_NAME]"
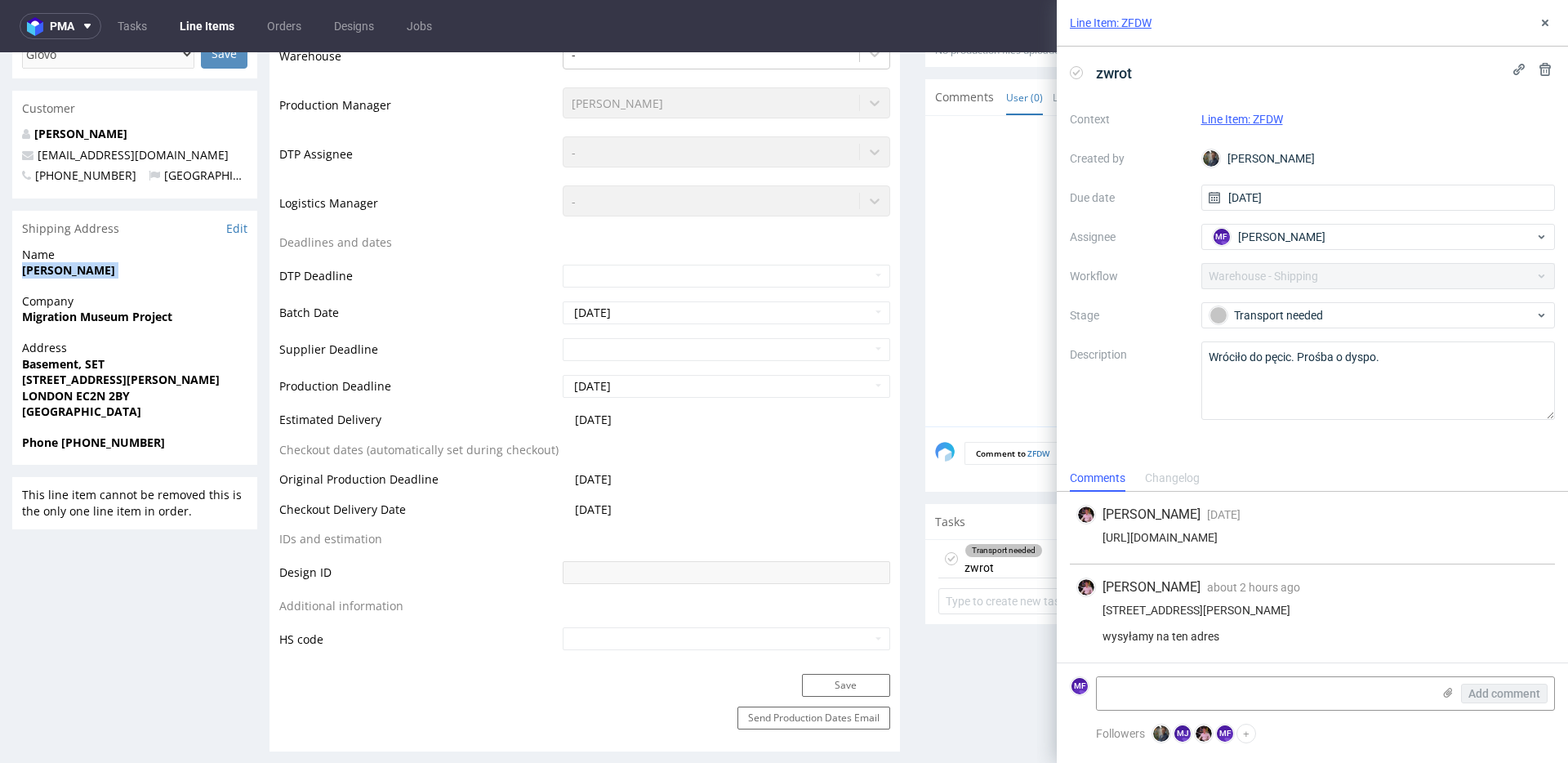
click at [117, 317] on strong "Migration Museum Project" at bounding box center [97, 317] width 150 height 16
copy strong "Migration Museum Project"
click at [1183, 603] on div "12 Holme Lacey Road London SE12 0HR wysyłamy na ten adres" at bounding box center [1312, 622] width 472 height 39
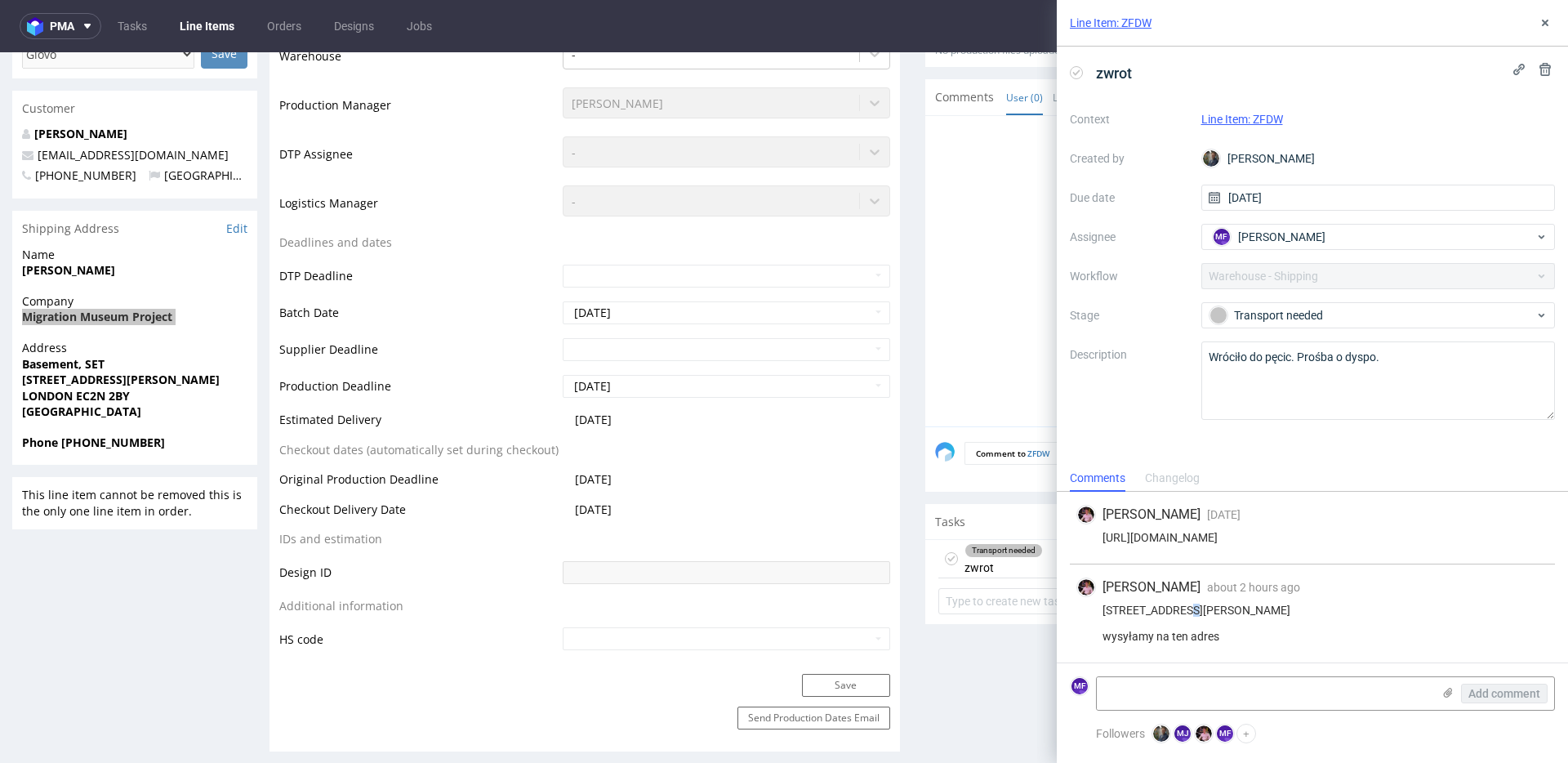
click at [1183, 603] on div "12 Holme Lacey Road London SE12 0HR wysyłamy na ten adres" at bounding box center [1312, 622] width 472 height 39
click at [1181, 603] on div "12 Holme Lacey Road London SE12 0HR wysyłamy na ten adres" at bounding box center [1312, 622] width 472 height 39
click at [1161, 603] on div "12 Holme Lacey Road London SE12 0HR wysyłamy na ten adres" at bounding box center [1312, 622] width 472 height 39
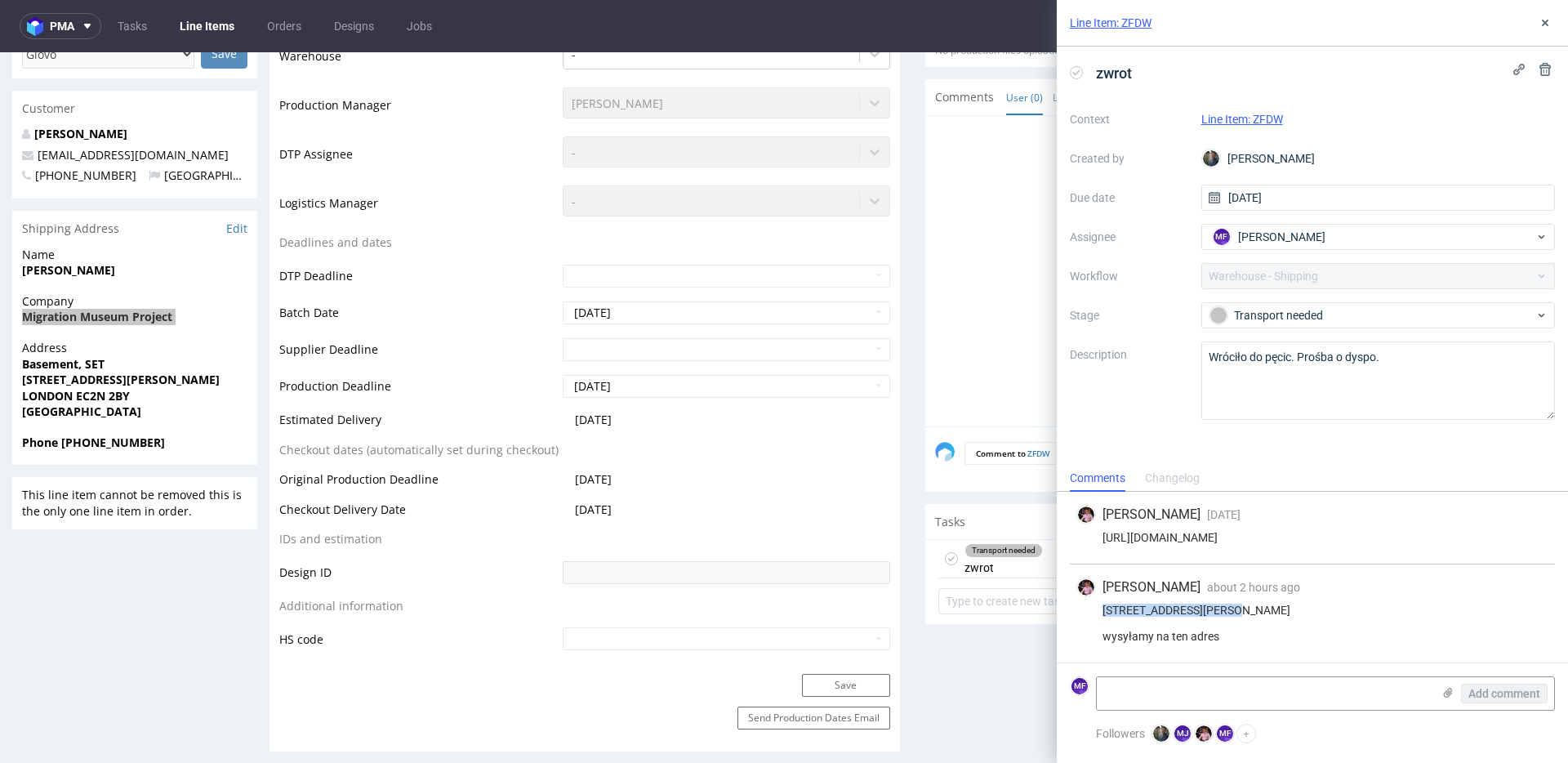
click at [1161, 603] on div "12 Holme Lacey Road London SE12 0HR wysyłamy na ten adres" at bounding box center [1312, 622] width 472 height 39
click at [1210, 603] on div "12 Holme Lacey Road London SE12 0HR wysyłamy na ten adres" at bounding box center [1312, 622] width 472 height 39
drag, startPoint x: 1211, startPoint y: 584, endPoint x: 1096, endPoint y: 586, distance: 115.0
click at [1096, 603] on div "12 Holme Lacey Road London SE12 0HR wysyłamy na ten adres" at bounding box center [1312, 622] width 472 height 39
copy div "12 Holme Lacey Road"
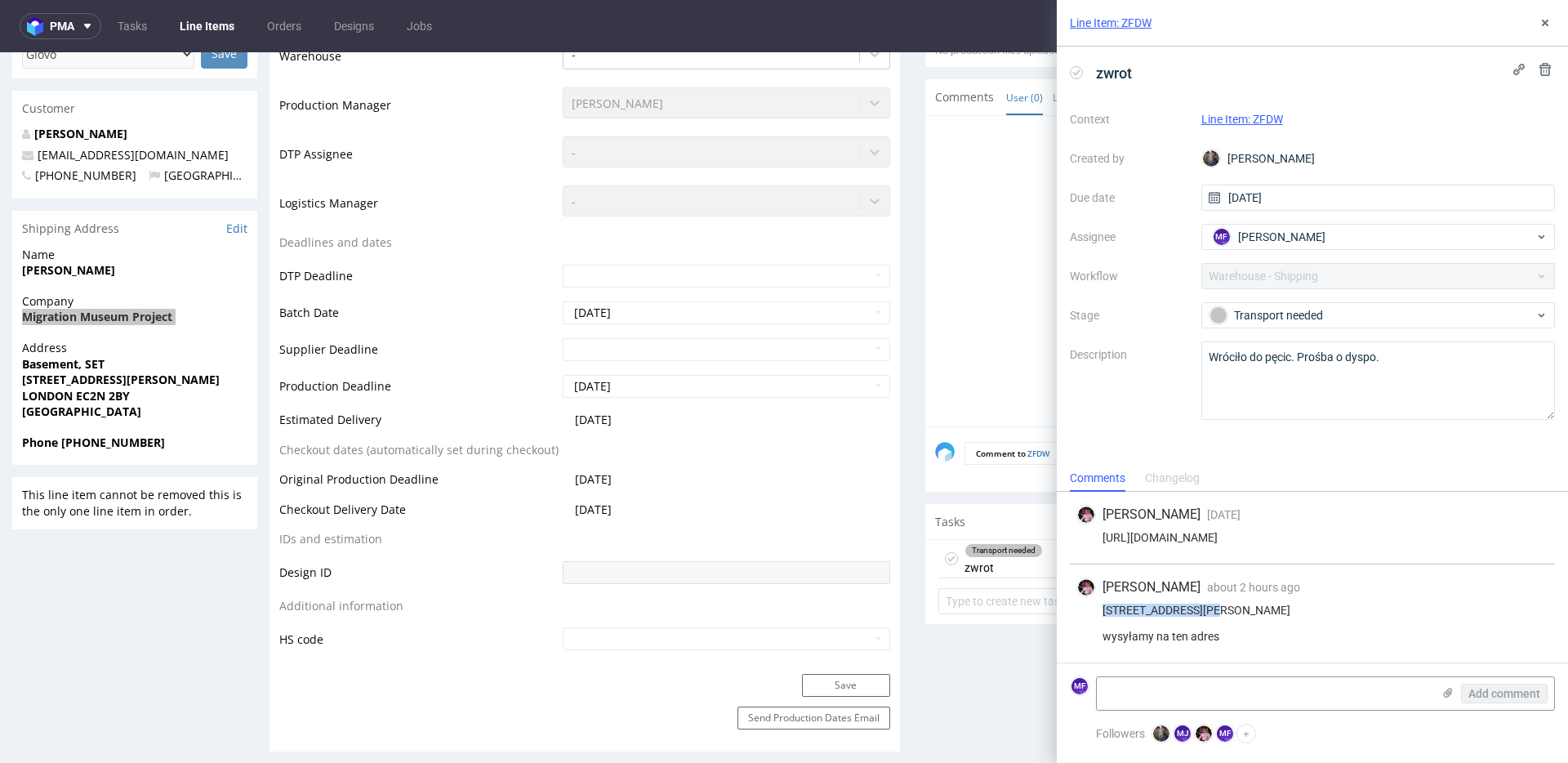
click at [1144, 610] on div "12 Holme Lacey Road London SE12 0HR wysyłamy na ten adres" at bounding box center [1312, 622] width 472 height 39
click at [1146, 611] on div "12 Holme Lacey Road London SE12 0HR wysyłamy na ten adres" at bounding box center [1312, 622] width 472 height 39
drag, startPoint x: 1152, startPoint y: 609, endPoint x: 1097, endPoint y: 614, distance: 55.2
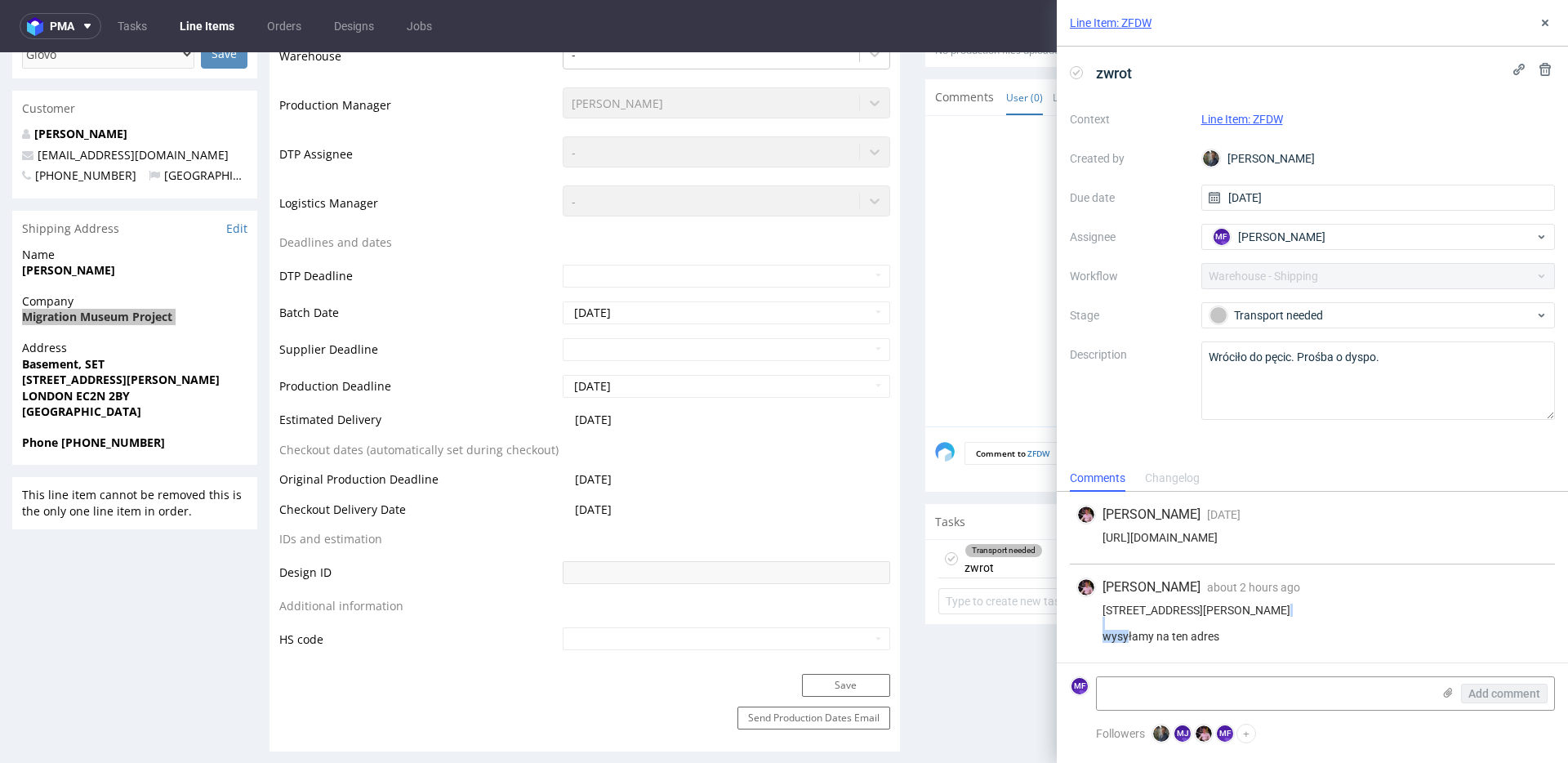
click at [1097, 614] on div "12 Holme Lacey Road London SE12 0HR wysyłamy na ten adres" at bounding box center [1312, 622] width 472 height 39
copy div "SE12 0HR"
click at [127, 447] on strong "Phone [PHONE_NUMBER]" at bounding box center [93, 441] width 143 height 16
copy strong "447759456749"
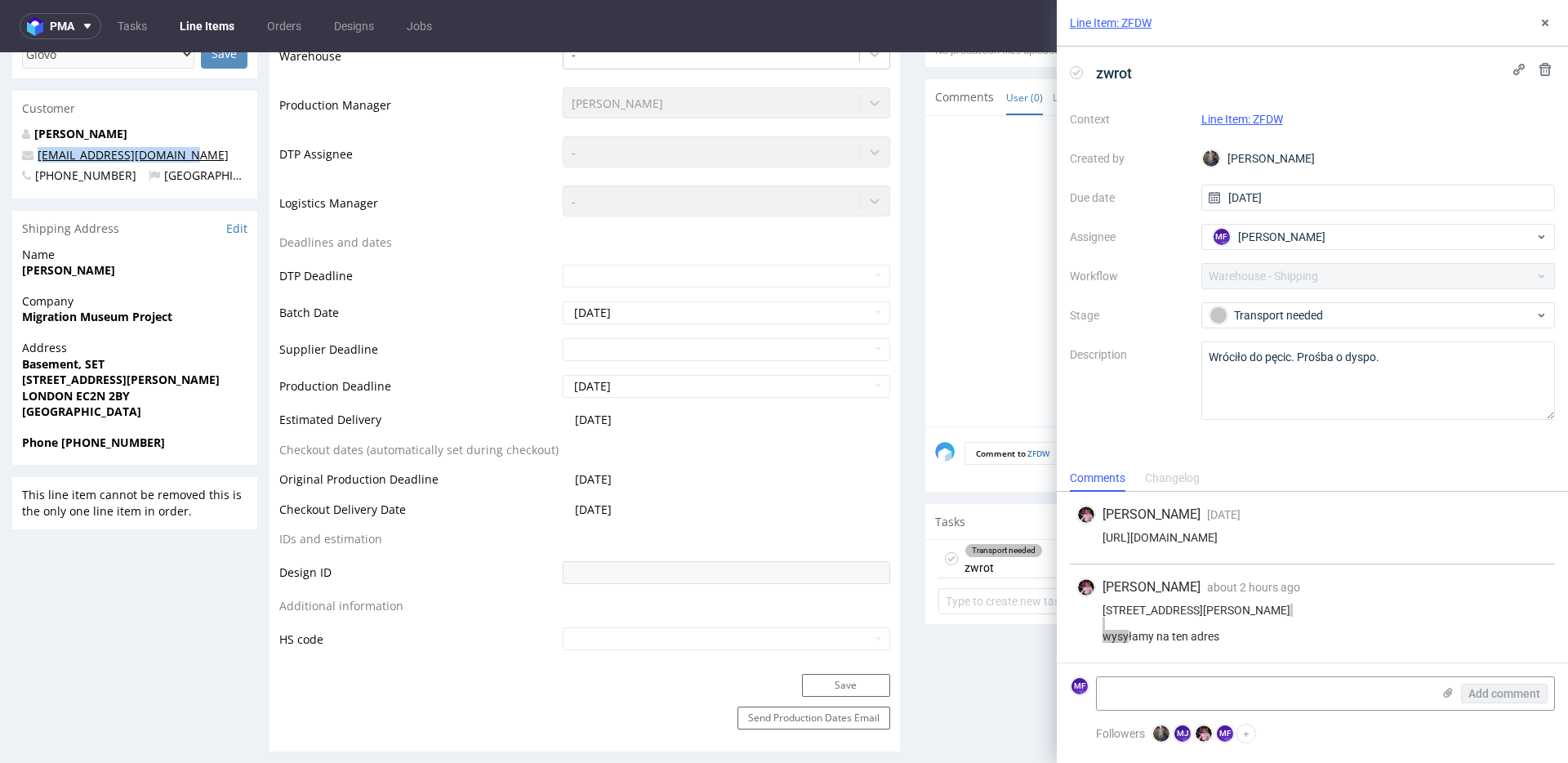
drag, startPoint x: 187, startPoint y: 155, endPoint x: 39, endPoint y: 153, distance: 148.0
click at [39, 153] on p "[EMAIL_ADDRESS][DOMAIN_NAME]" at bounding box center [134, 155] width 226 height 17
copy link "[EMAIL_ADDRESS][DOMAIN_NAME]"
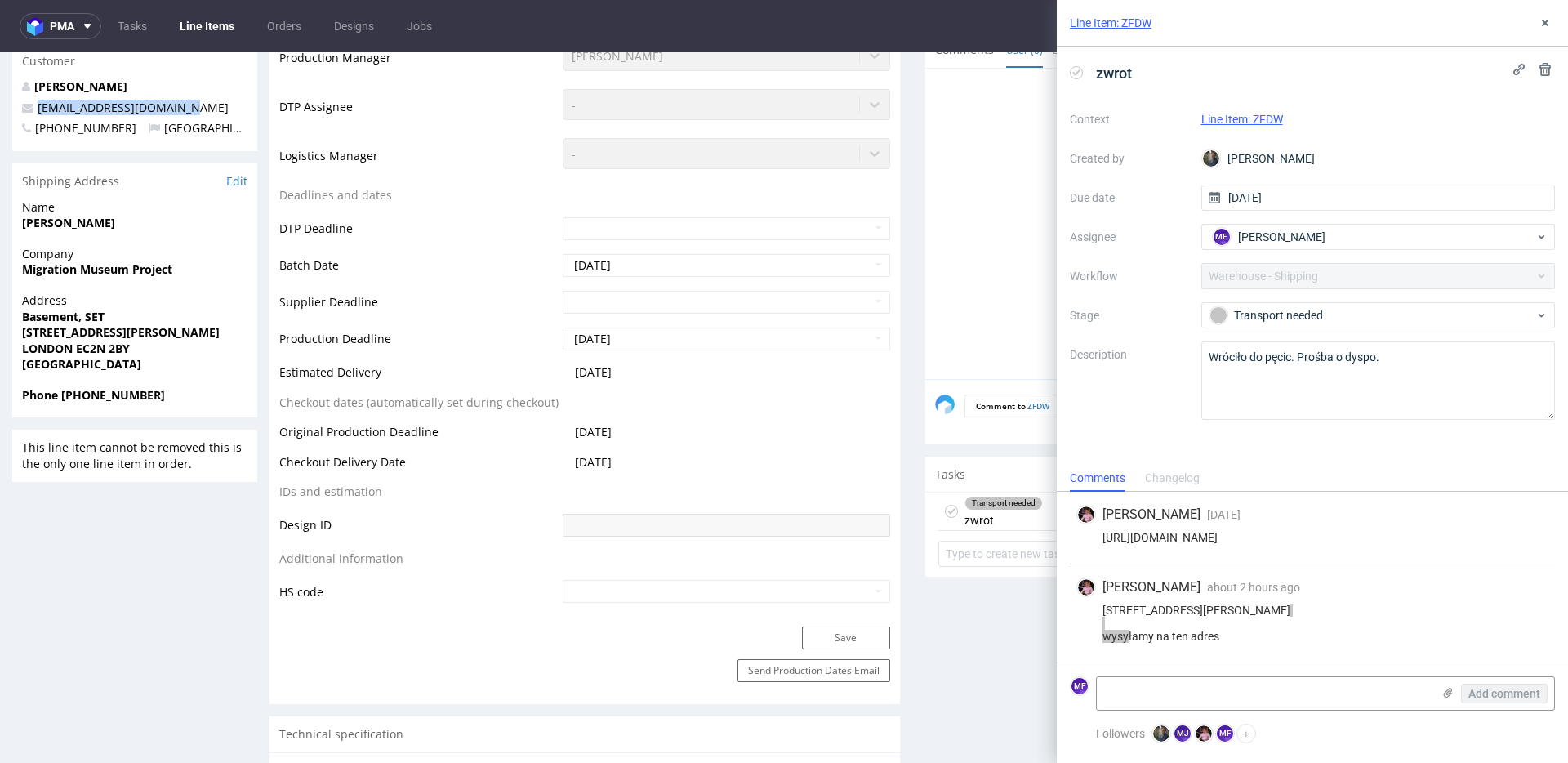
scroll to position [0, 0]
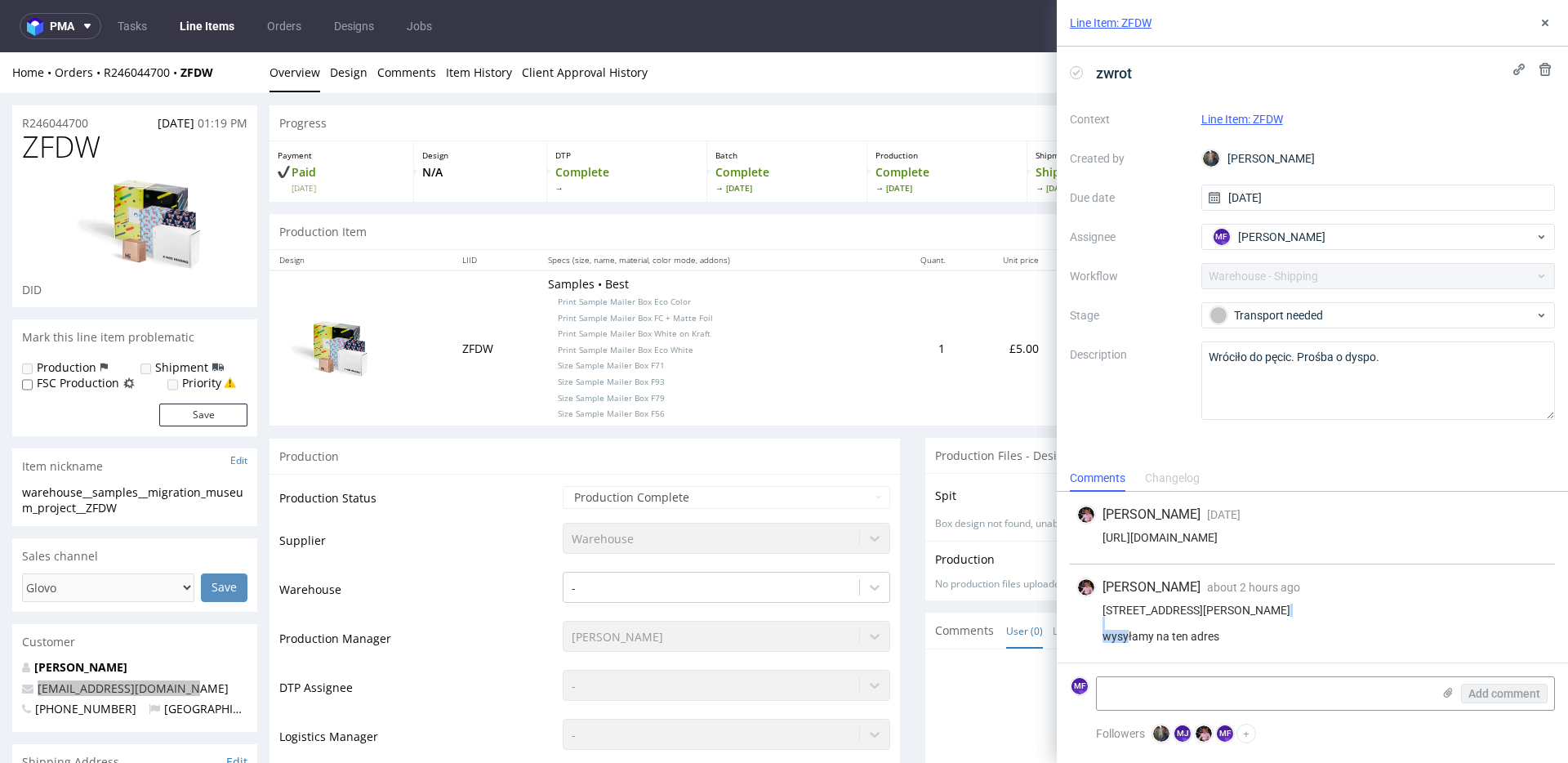
click at [1161, 615] on div "12 Holme Lacey Road London SE12 0HR wysyłamy na ten adres" at bounding box center [1312, 622] width 472 height 39
drag, startPoint x: 1152, startPoint y: 612, endPoint x: 1101, endPoint y: 612, distance: 51.0
click at [1101, 612] on div "12 Holme Lacey Road London SE12 0HR wysyłamy na ten adres" at bounding box center [1312, 622] width 472 height 39
copy div "SE12 0HR"
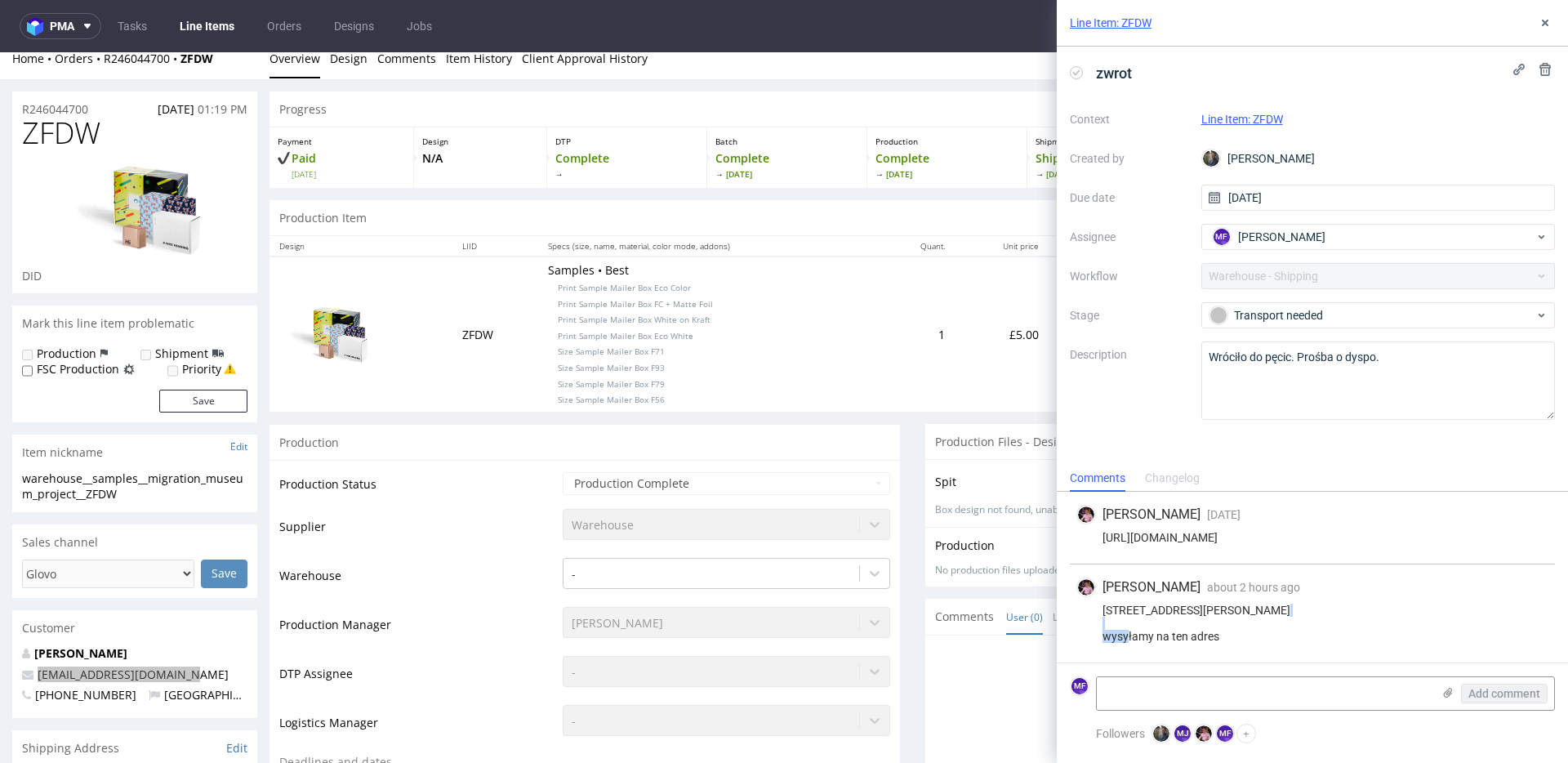
scroll to position [16, 0]
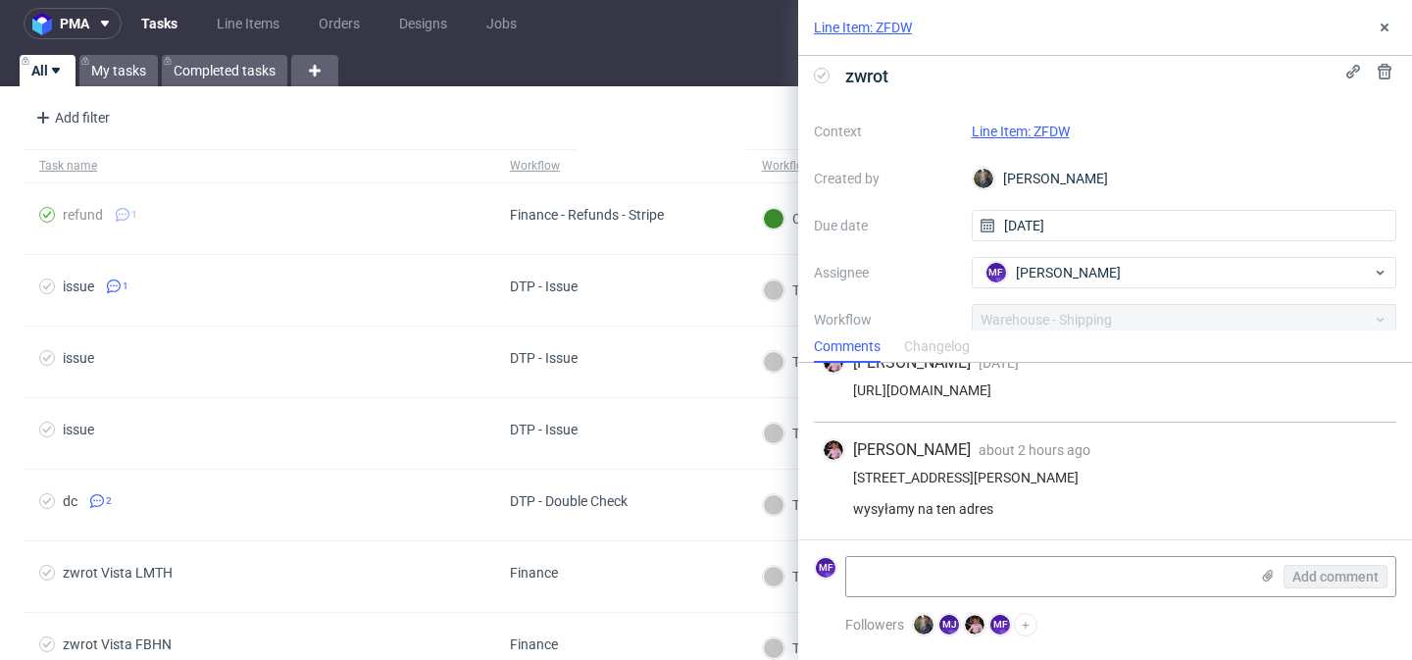
scroll to position [10, 0]
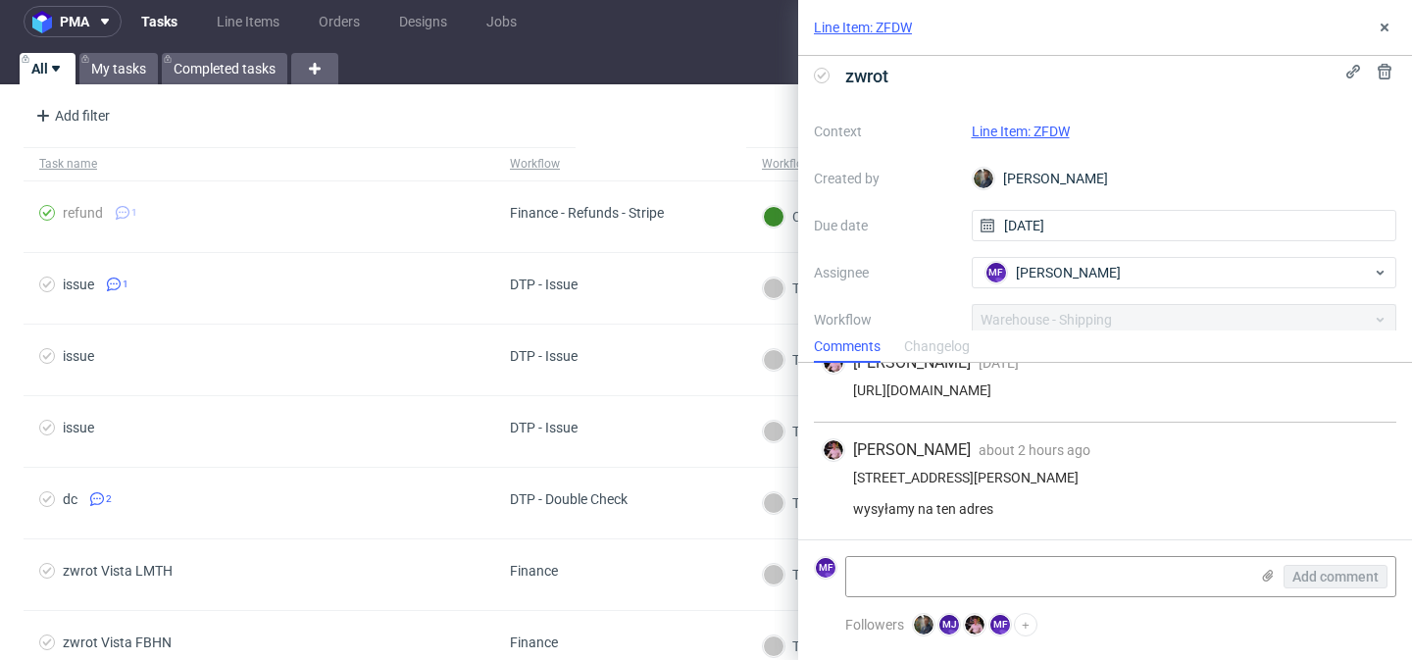
click at [849, 34] on link "Line Item: ZFDW" at bounding box center [863, 28] width 98 height 20
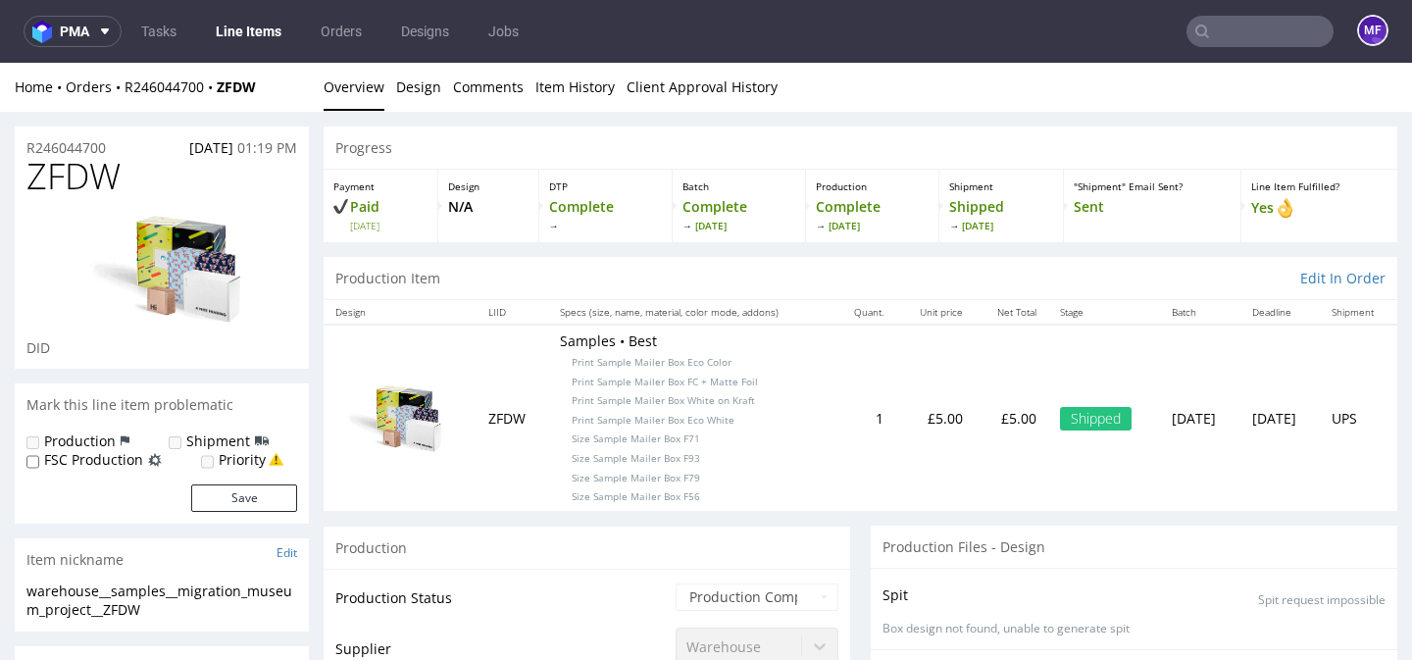
click at [657, 136] on div "Progress" at bounding box center [859, 147] width 1073 height 43
drag, startPoint x: 270, startPoint y: 84, endPoint x: 224, endPoint y: 87, distance: 45.2
click at [224, 87] on div "Home Orders R246044700 ZFDW" at bounding box center [162, 87] width 294 height 20
copy strong "ZFDW"
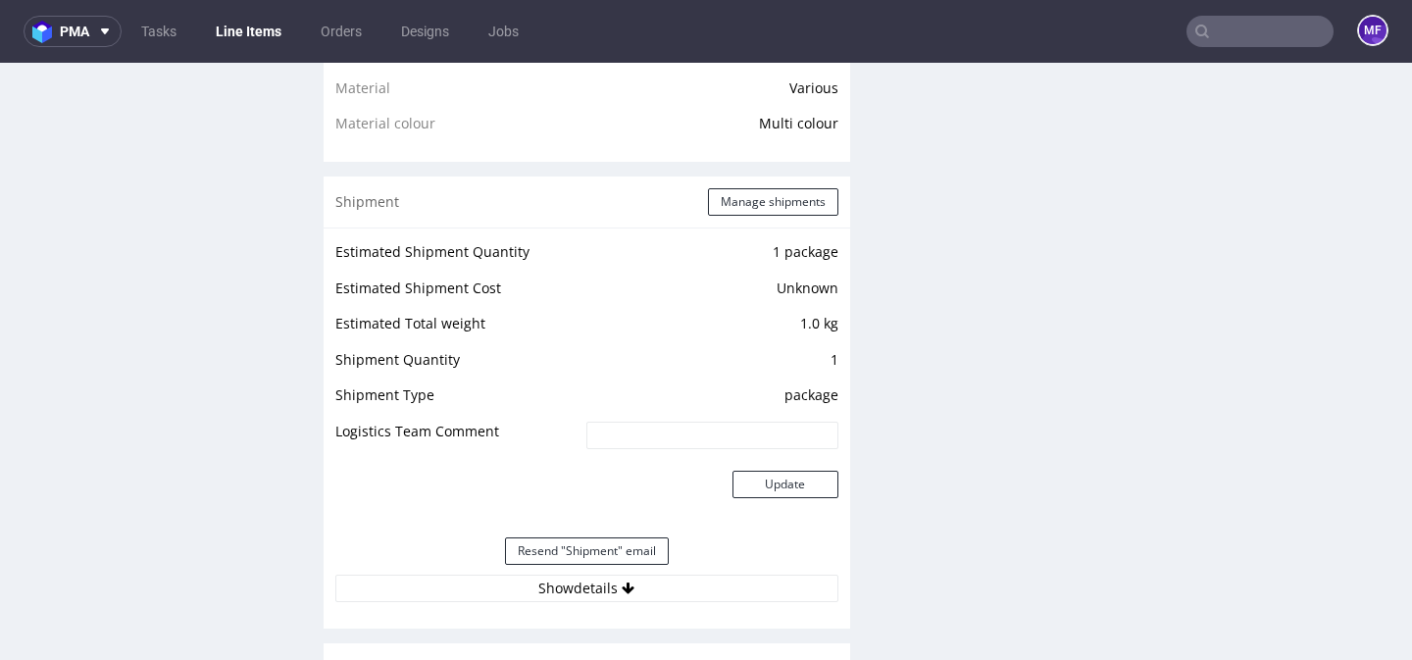
scroll to position [1633, 0]
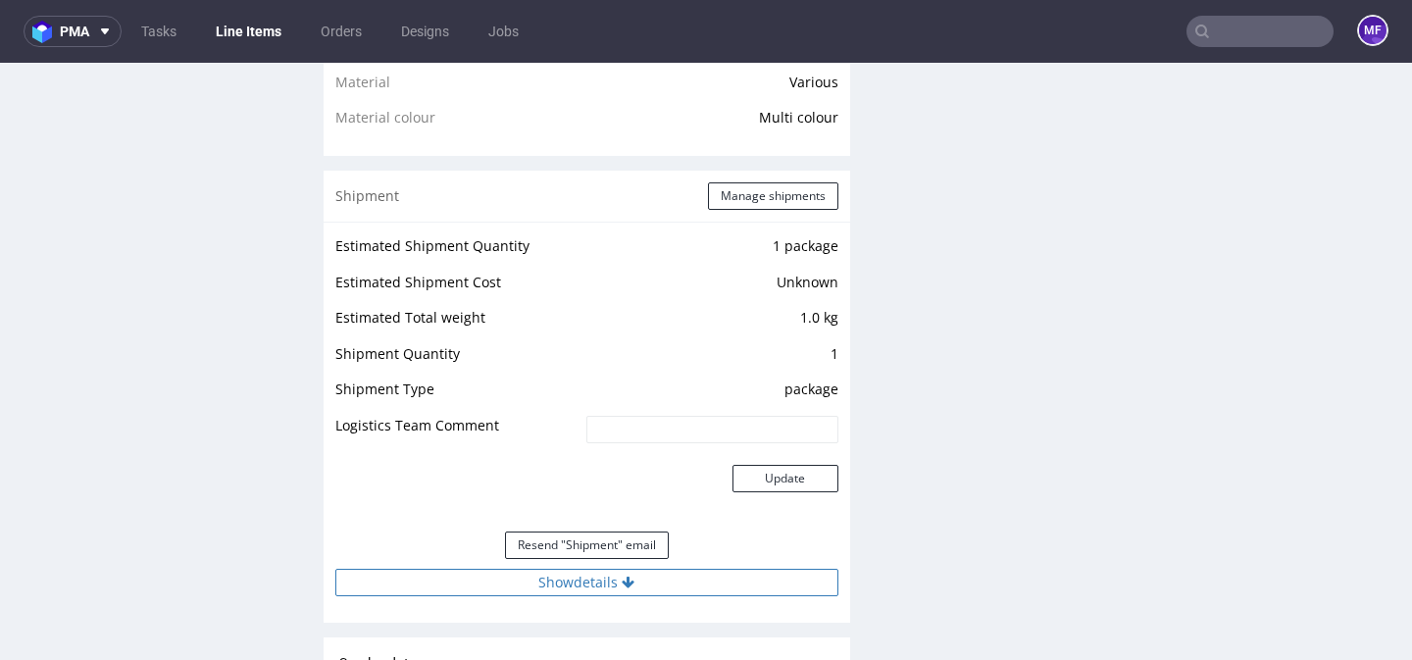
click at [565, 589] on button "Show details" at bounding box center [586, 582] width 503 height 27
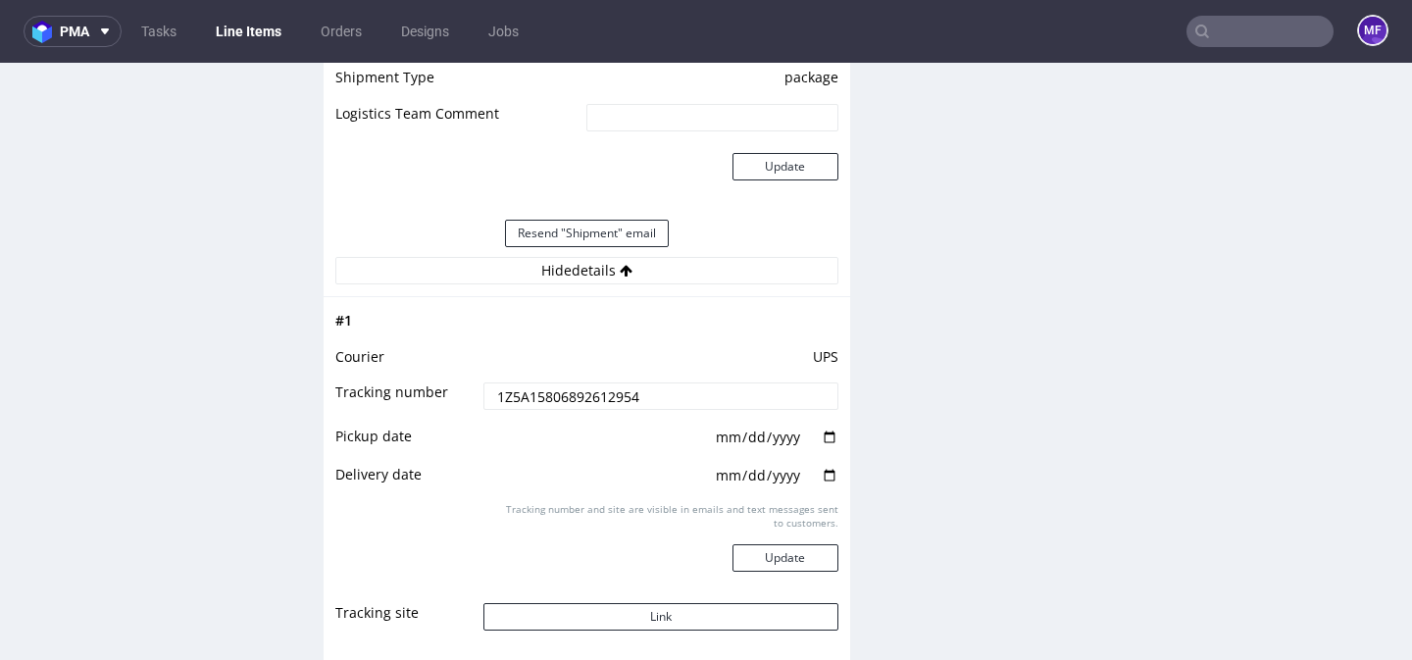
scroll to position [1946, 0]
click at [632, 608] on button "Link" at bounding box center [660, 615] width 354 height 27
